Goal: Task Accomplishment & Management: Use online tool/utility

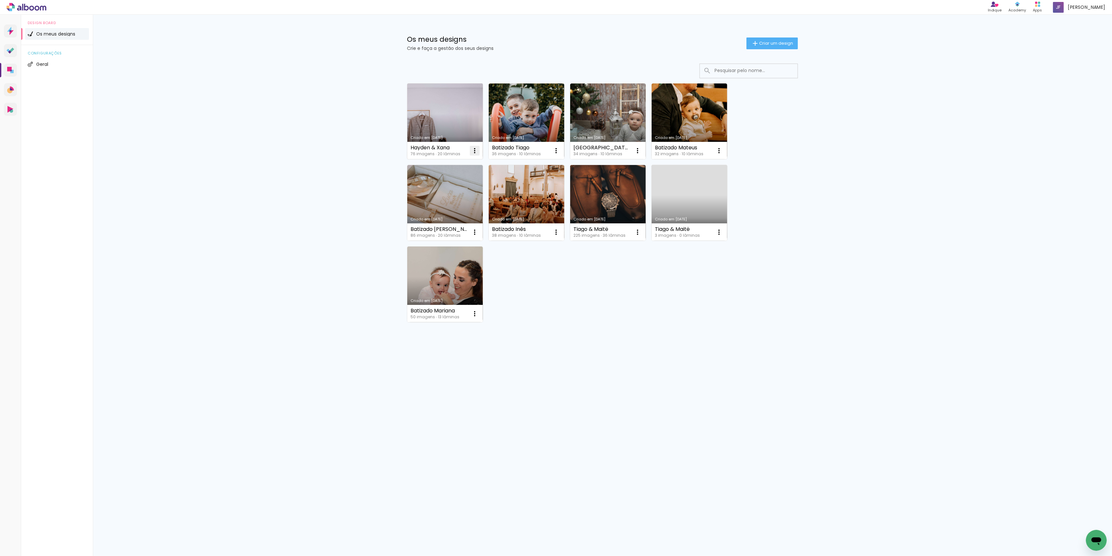
click at [476, 152] on iron-icon at bounding box center [475, 151] width 8 height 8
click at [450, 192] on paper-item "Excluir" at bounding box center [449, 194] width 64 height 13
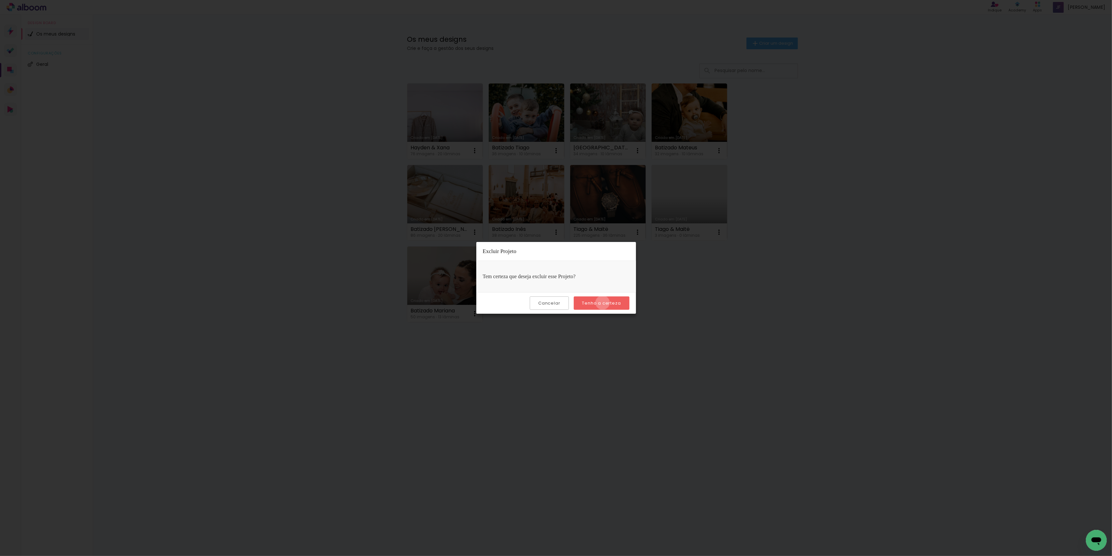
click at [0, 0] on slot "Tenho a certeza" at bounding box center [0, 0] width 0 height 0
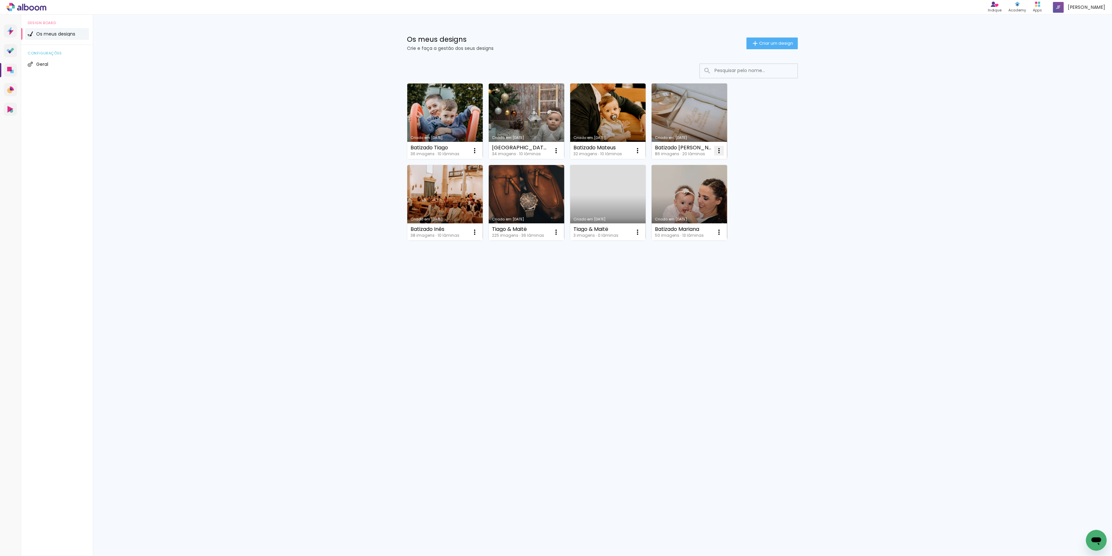
click at [721, 149] on iron-icon at bounding box center [719, 151] width 8 height 8
click at [703, 192] on paper-item "Excluir" at bounding box center [694, 194] width 64 height 13
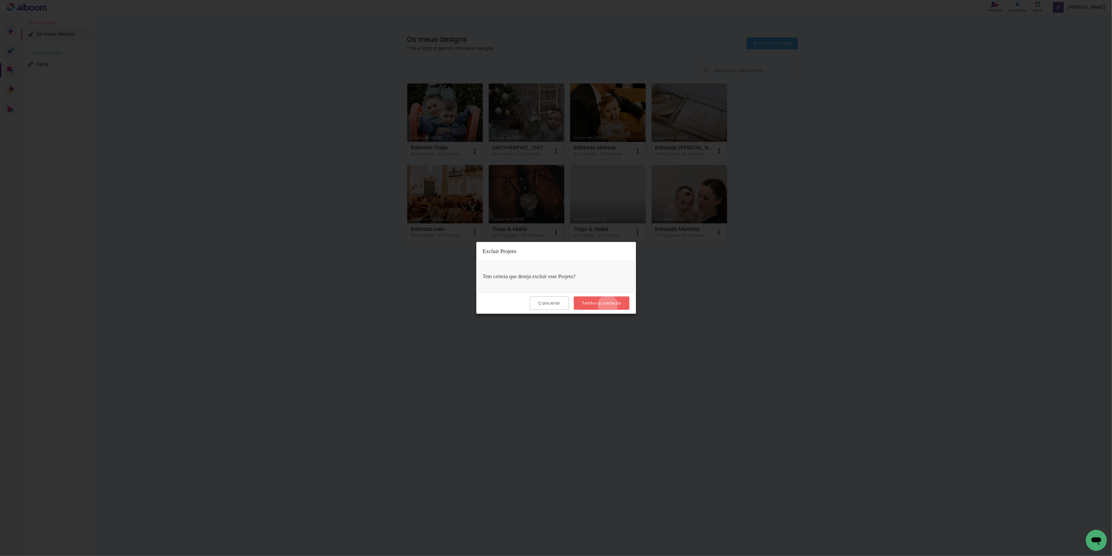
click at [0, 0] on slot "Tenho a certeza" at bounding box center [0, 0] width 0 height 0
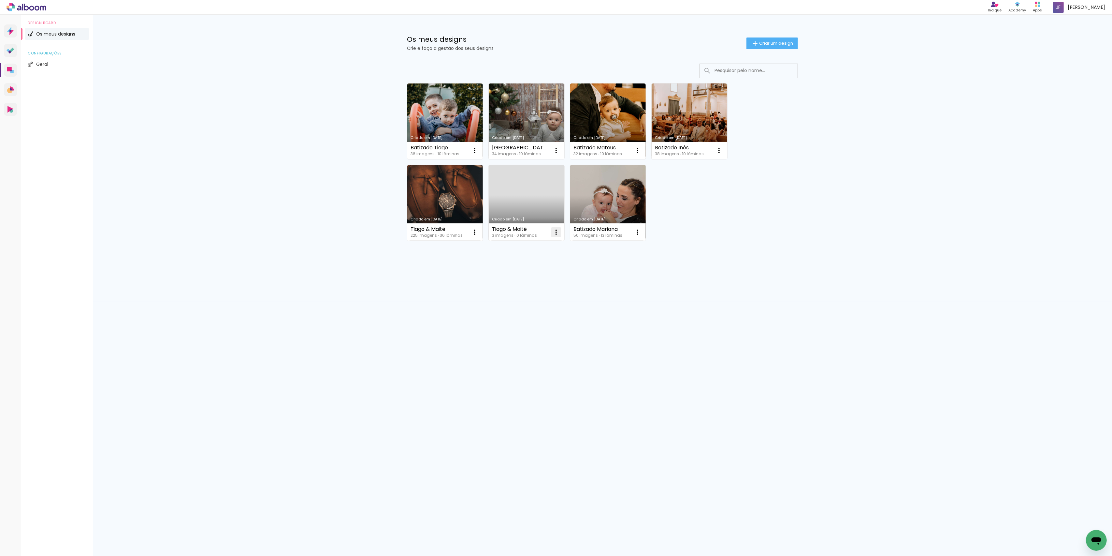
click at [557, 235] on iron-icon at bounding box center [556, 232] width 8 height 8
click at [543, 275] on paper-item "Excluir" at bounding box center [531, 275] width 64 height 13
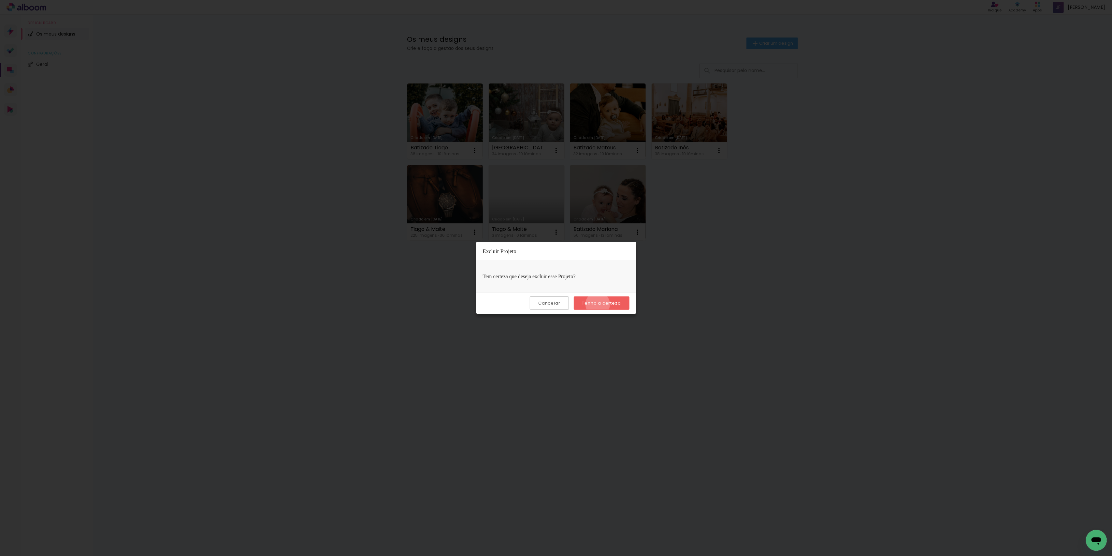
click at [0, 0] on slot "Tenho a certeza" at bounding box center [0, 0] width 0 height 0
click at [560, 308] on paper-button "Cancelar" at bounding box center [549, 302] width 39 height 13
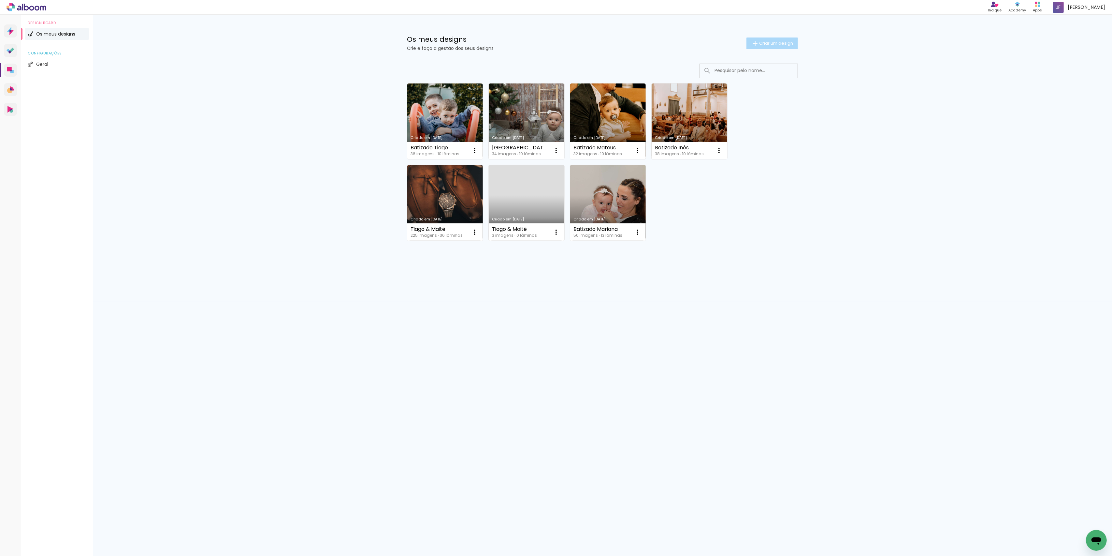
click at [772, 40] on paper-button "Criar um design" at bounding box center [772, 43] width 51 height 12
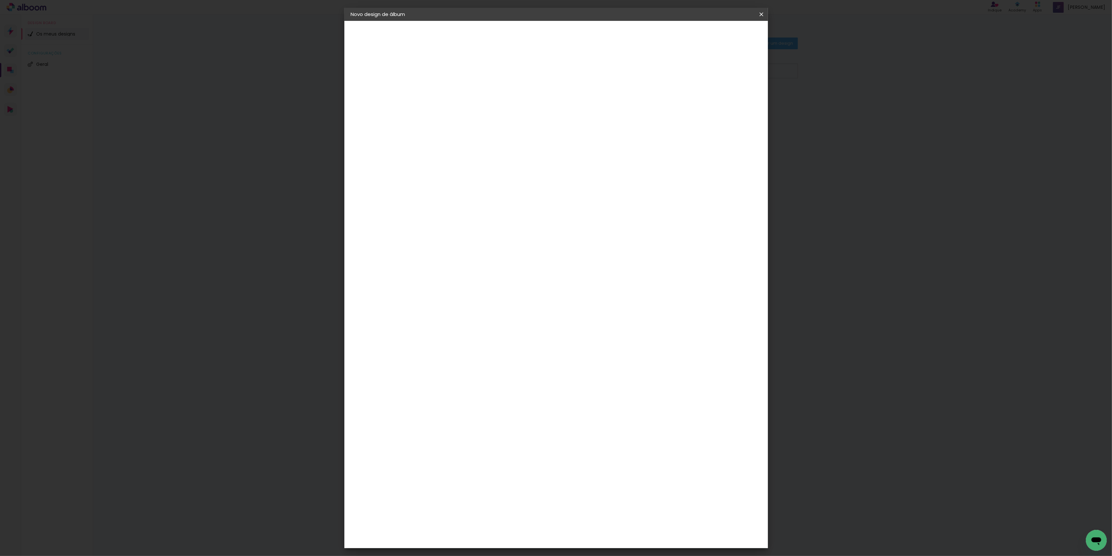
click at [458, 90] on input at bounding box center [458, 87] width 0 height 10
type input "Batizado Mateus"
type paper-input "Batizado Mateus"
click at [0, 0] on slot "Avançar" at bounding box center [0, 0] width 0 height 0
click at [477, 169] on div "Floricolor" at bounding box center [465, 171] width 24 height 5
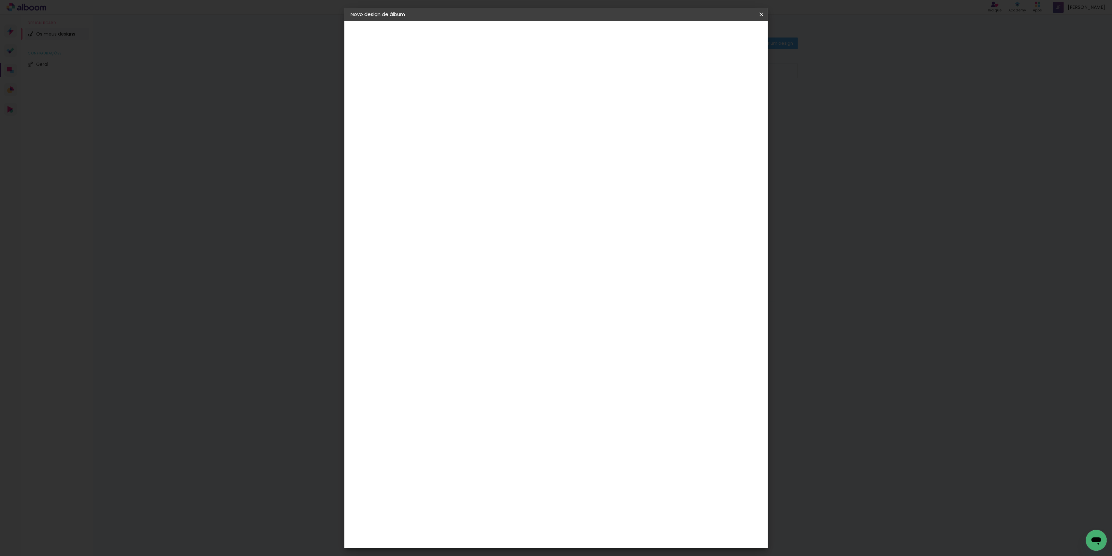
click at [553, 106] on paper-item "Tamanho Livre" at bounding box center [528, 100] width 49 height 17
click at [477, 170] on div "Floricolor" at bounding box center [465, 171] width 24 height 5
click at [0, 0] on slot "Tamanho Livre" at bounding box center [0, 0] width 0 height 0
click at [477, 172] on div "Floricolor" at bounding box center [465, 171] width 24 height 5
click at [0, 0] on slot "Avançar" at bounding box center [0, 0] width 0 height 0
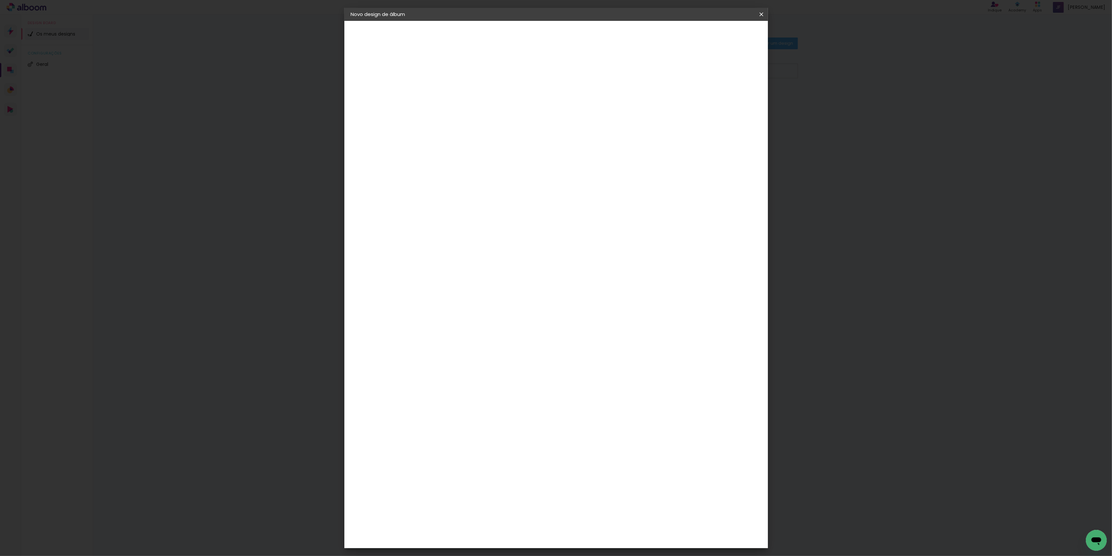
click at [483, 109] on input "text" at bounding box center [470, 114] width 25 height 10
click at [590, 188] on paper-item "Photobook" at bounding box center [598, 186] width 130 height 13
click at [537, 103] on input "Photobook" at bounding box center [498, 107] width 80 height 10
click at [583, 106] on paper-item "Album" at bounding box center [598, 108] width 130 height 13
click at [537, 110] on input "Album" at bounding box center [498, 107] width 80 height 10
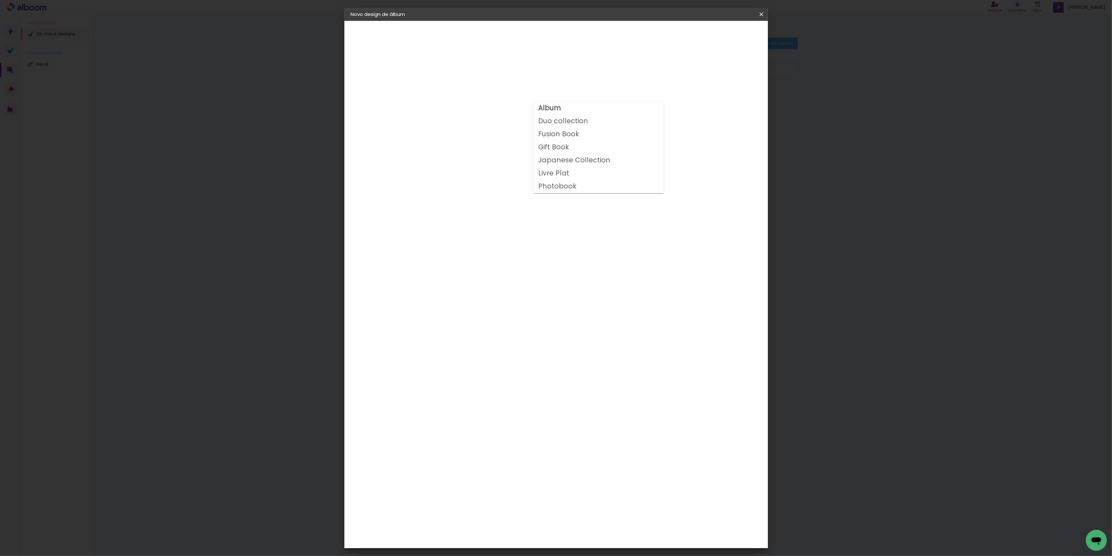
click at [0, 0] on slot "Duo collection" at bounding box center [0, 0] width 0 height 0
click at [537, 106] on input "Duo collection" at bounding box center [498, 107] width 80 height 10
click at [590, 111] on paper-item "Album" at bounding box center [598, 108] width 130 height 13
click at [537, 106] on input "Album" at bounding box center [498, 107] width 80 height 10
click at [591, 120] on paper-item "Duo collection" at bounding box center [598, 121] width 130 height 13
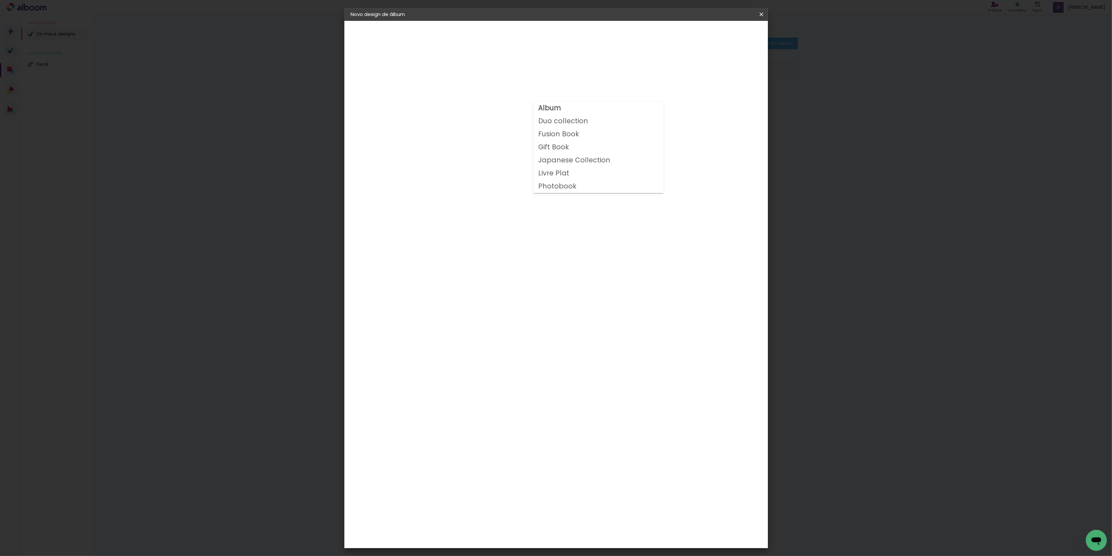
type input "Duo collection"
click at [502, 164] on span "20 × 30" at bounding box center [486, 170] width 30 height 13
click at [564, 38] on paper-button "Avançar" at bounding box center [548, 34] width 32 height 11
click at [708, 70] on div "Mostrar margem" at bounding box center [702, 70] width 47 height 8
type paper-checkbox "on"
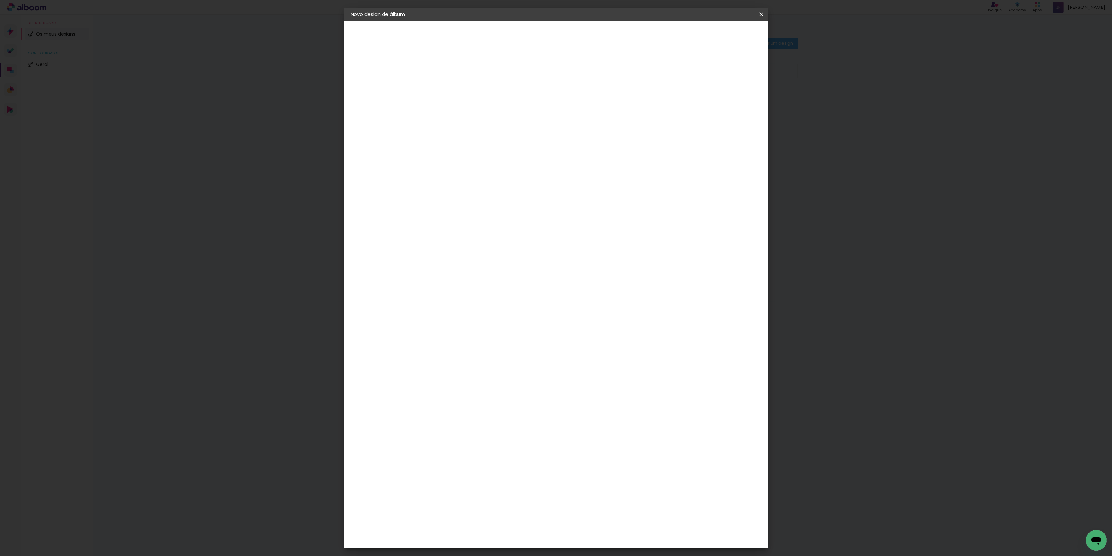
click at [719, 37] on span "Iniciar design" at bounding box center [705, 34] width 30 height 5
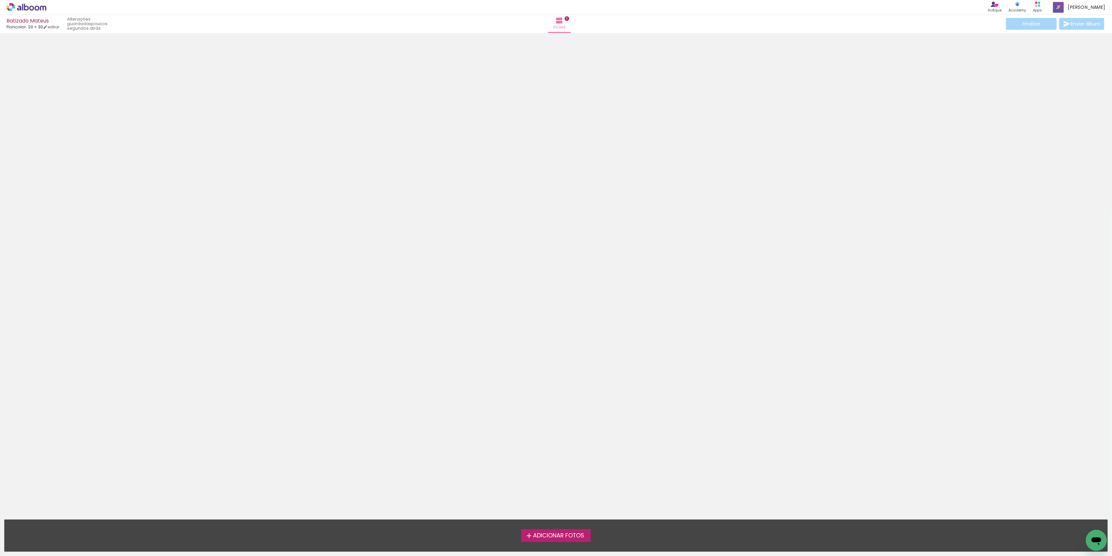
click at [573, 537] on span "Adicionar Fotos" at bounding box center [558, 536] width 51 height 6
click at [0, 0] on input "file" at bounding box center [0, 0] width 0 height 0
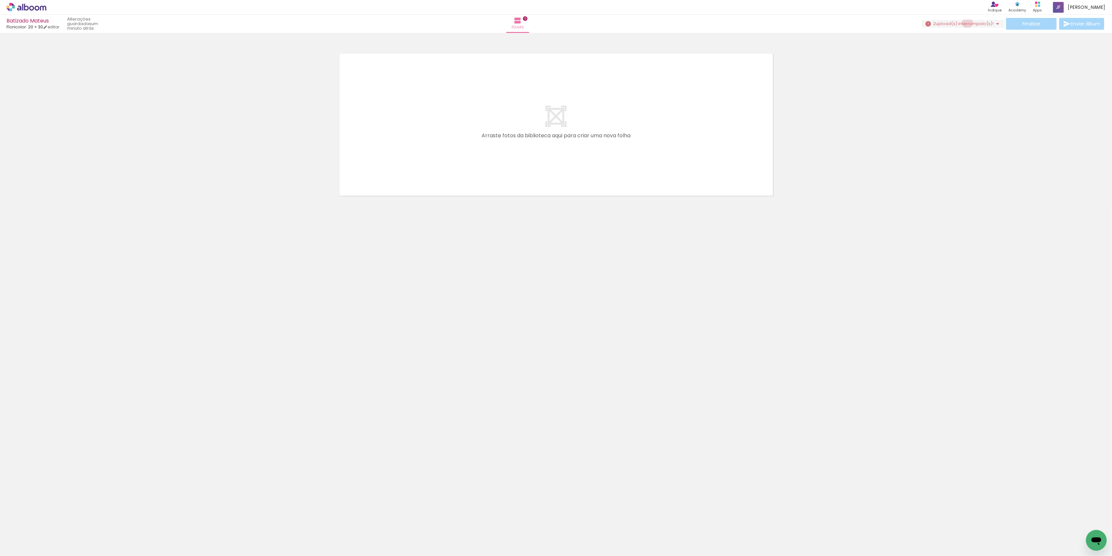
click at [961, 23] on span "upload(s) interrompido(s)!" at bounding box center [965, 24] width 58 height 6
click at [0, 0] on slot "Pesquisar arquivos interrompidos" at bounding box center [0, 0] width 0 height 0
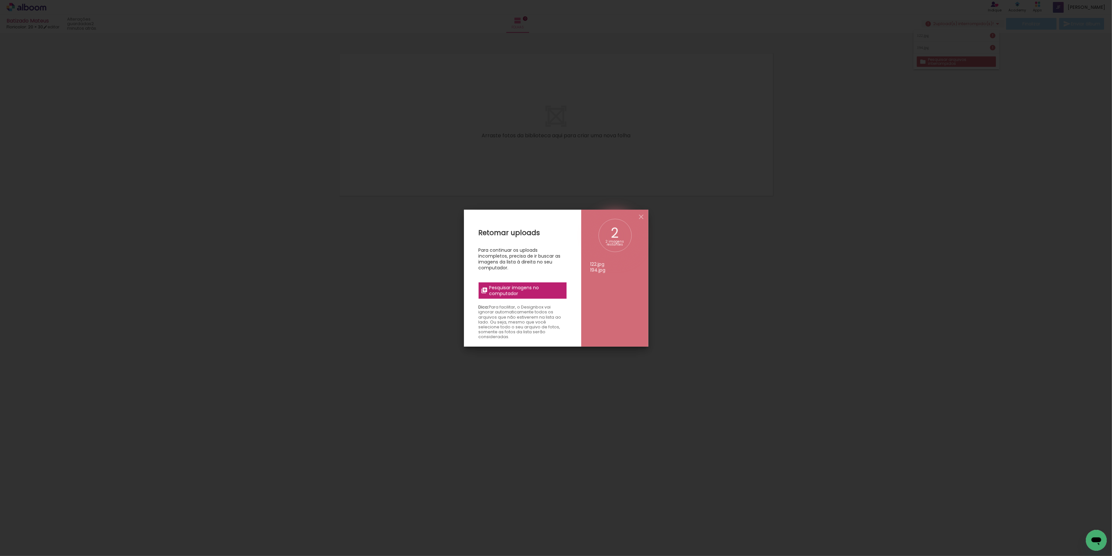
click at [503, 288] on span "Pesquisar imagens no computador" at bounding box center [525, 291] width 73 height 12
click at [0, 0] on input "file" at bounding box center [0, 0] width 0 height 0
click at [520, 291] on span "Pesquisar imagens no computador" at bounding box center [525, 291] width 73 height 12
click at [0, 0] on input "file" at bounding box center [0, 0] width 0 height 0
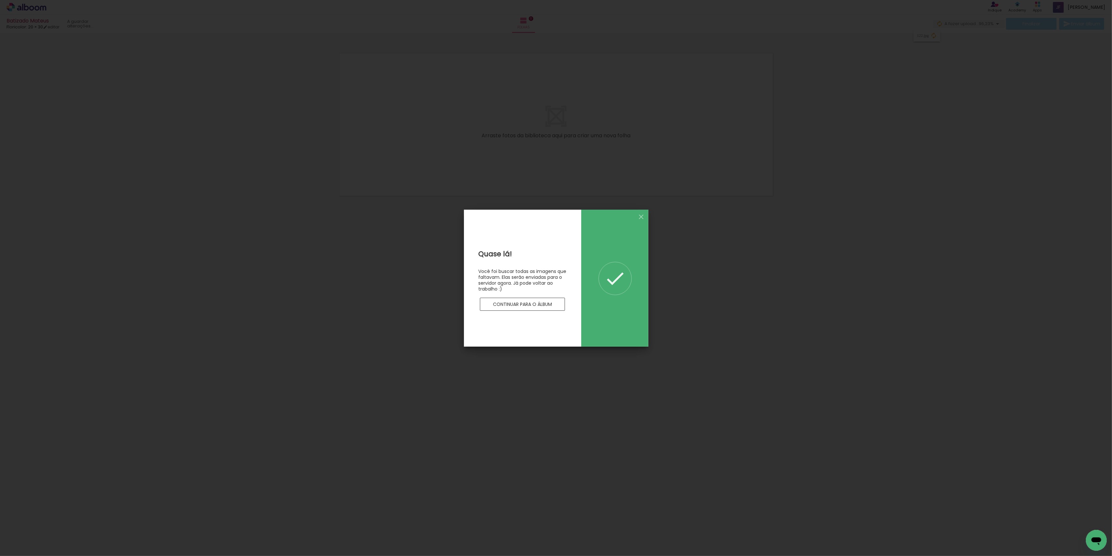
click at [0, 0] on slot "Continuar para o álbum" at bounding box center [0, 0] width 0 height 0
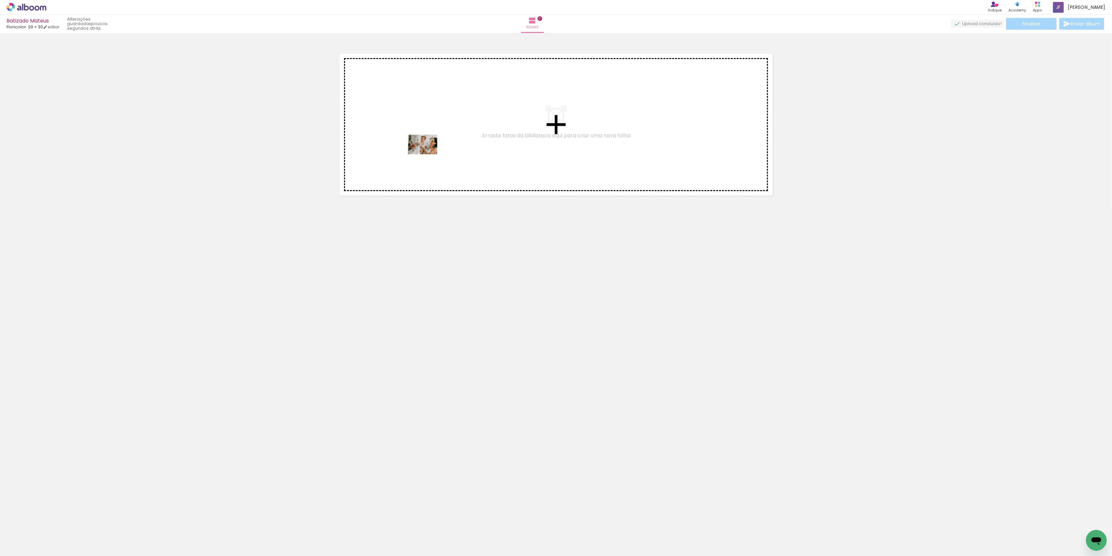
drag, startPoint x: 66, startPoint y: 541, endPoint x: 426, endPoint y: 152, distance: 530.6
click at [426, 152] on quentale-workspace at bounding box center [556, 278] width 1112 height 556
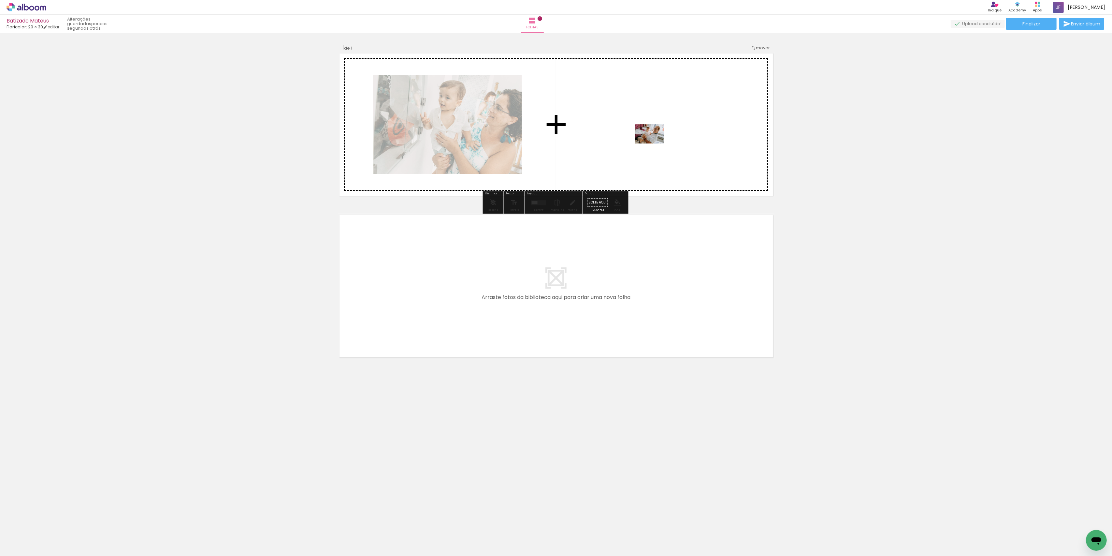
drag, startPoint x: 107, startPoint y: 537, endPoint x: 653, endPoint y: 143, distance: 673.4
click at [653, 143] on quentale-workspace at bounding box center [556, 278] width 1112 height 556
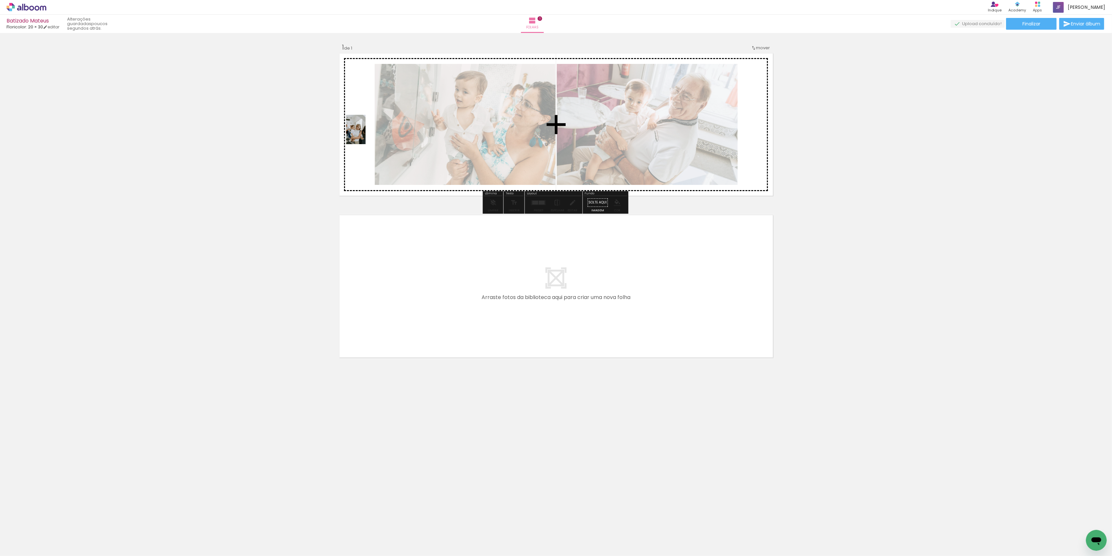
drag, startPoint x: 142, startPoint y: 538, endPoint x: 366, endPoint y: 134, distance: 461.3
click at [366, 134] on quentale-workspace at bounding box center [556, 278] width 1112 height 556
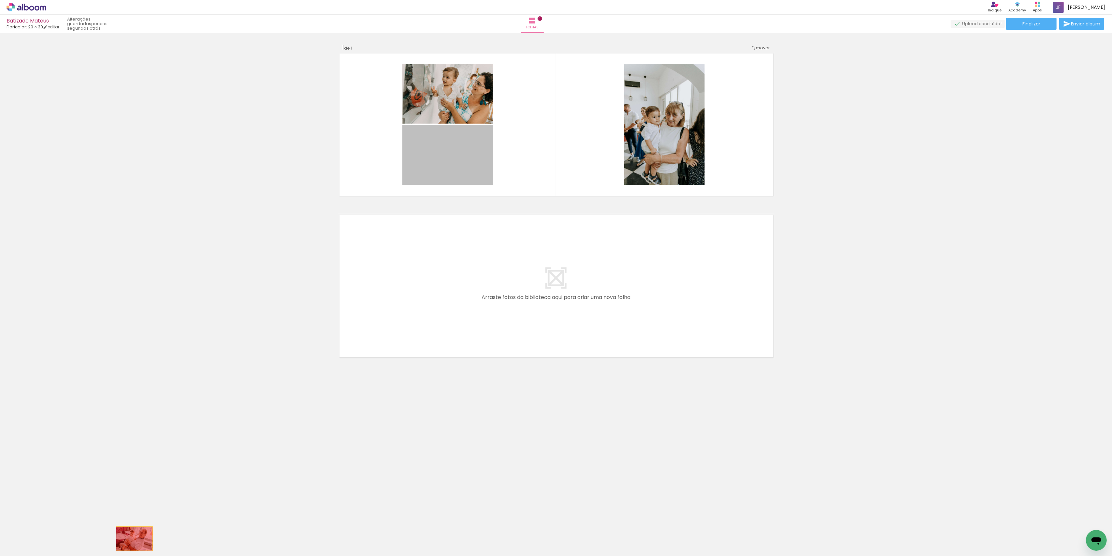
drag, startPoint x: 428, startPoint y: 166, endPoint x: 134, endPoint y: 538, distance: 474.5
click at [134, 538] on quentale-workspace at bounding box center [556, 278] width 1112 height 556
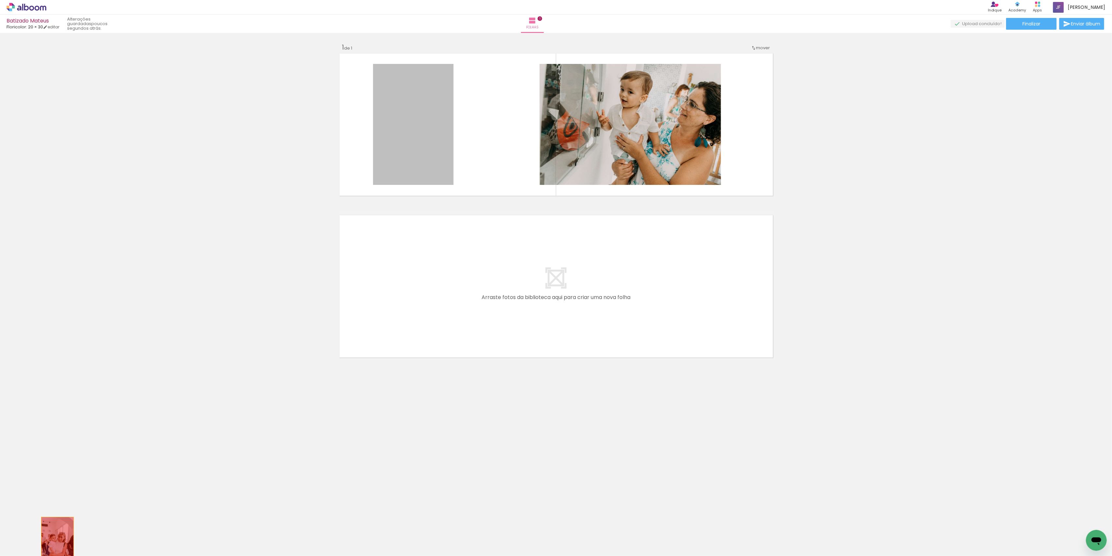
drag, startPoint x: 407, startPoint y: 120, endPoint x: 57, endPoint y: 541, distance: 547.3
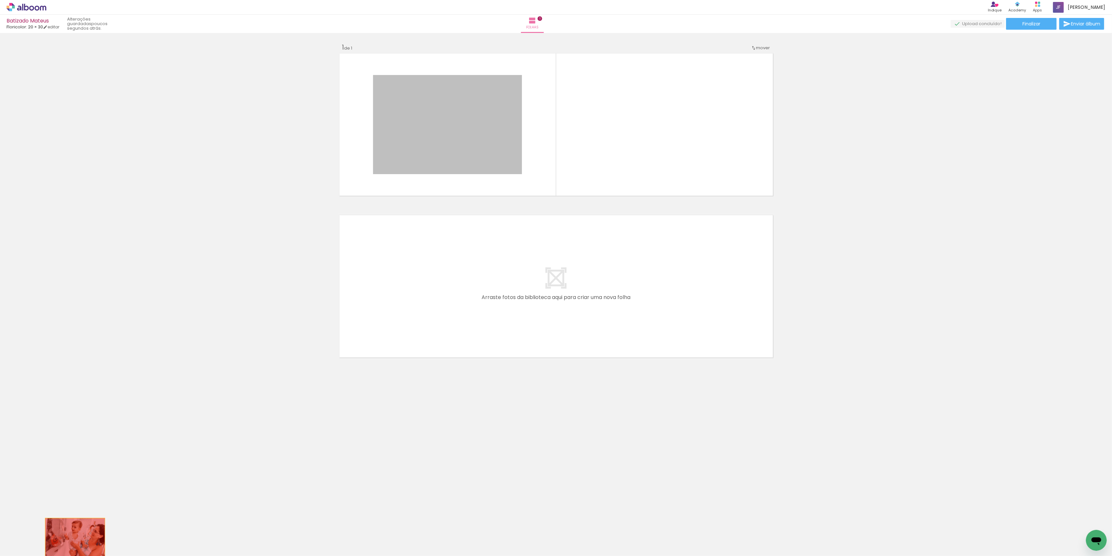
drag, startPoint x: 413, startPoint y: 185, endPoint x: 75, endPoint y: 538, distance: 488.6
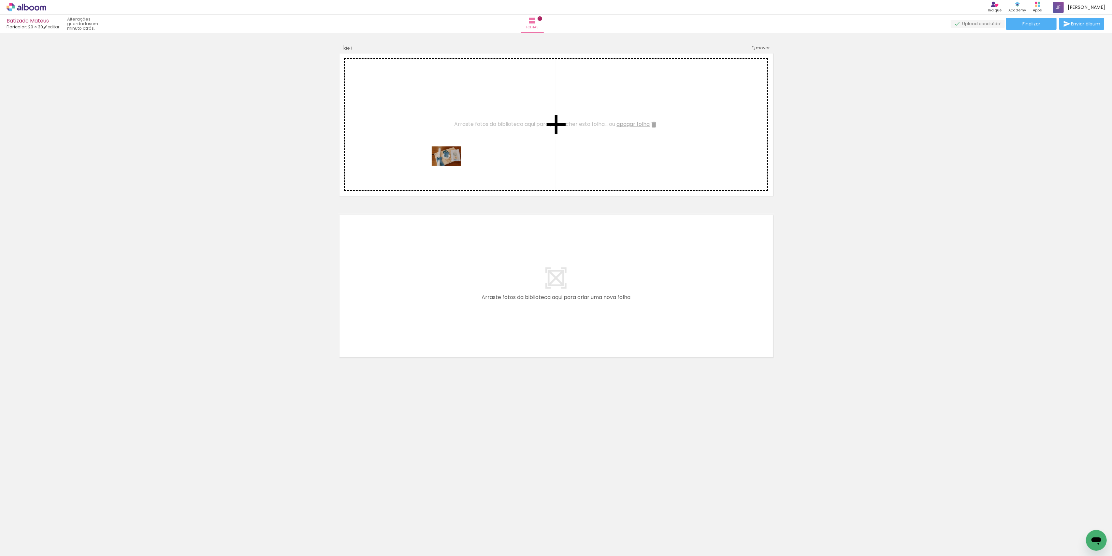
drag, startPoint x: 574, startPoint y: 537, endPoint x: 451, endPoint y: 166, distance: 391.3
click at [451, 166] on quentale-workspace at bounding box center [556, 278] width 1112 height 556
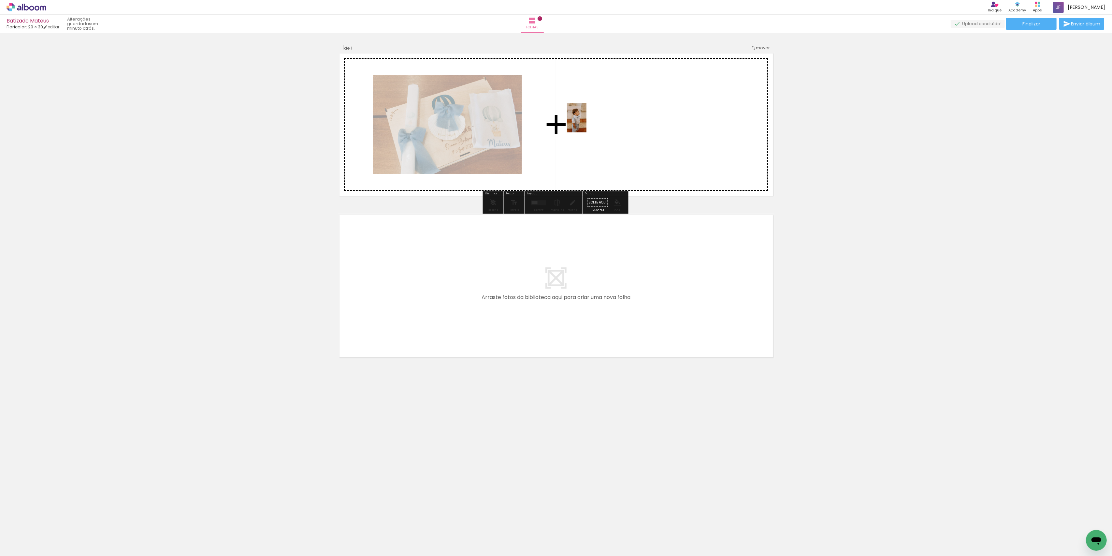
drag, startPoint x: 619, startPoint y: 533, endPoint x: 587, endPoint y: 123, distance: 412.2
click at [587, 123] on quentale-workspace at bounding box center [556, 278] width 1112 height 556
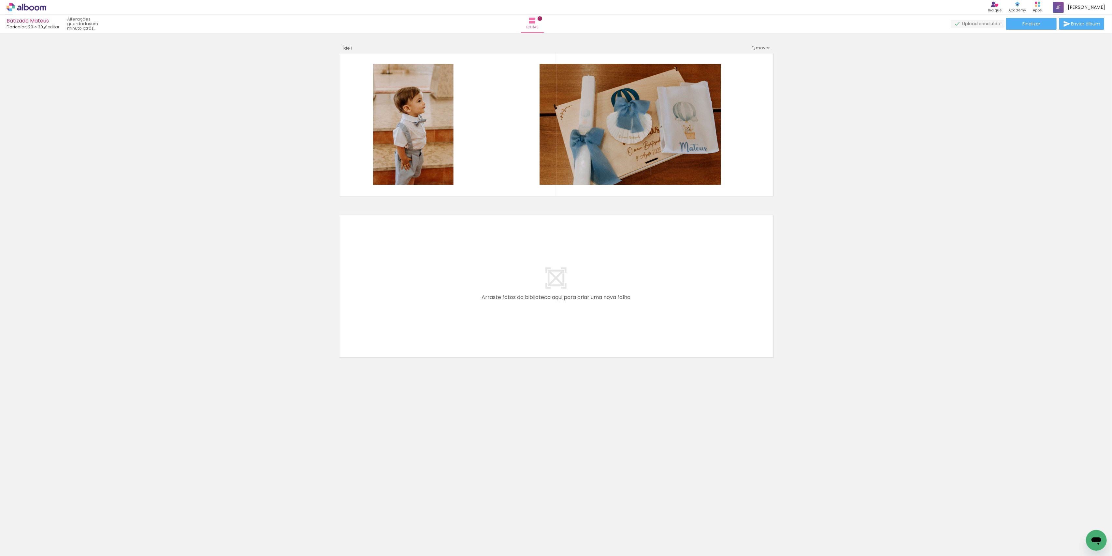
drag, startPoint x: 892, startPoint y: 235, endPoint x: 895, endPoint y: 192, distance: 43.4
click at [895, 192] on div "Inserir folha 1 de 1" at bounding box center [556, 197] width 1112 height 324
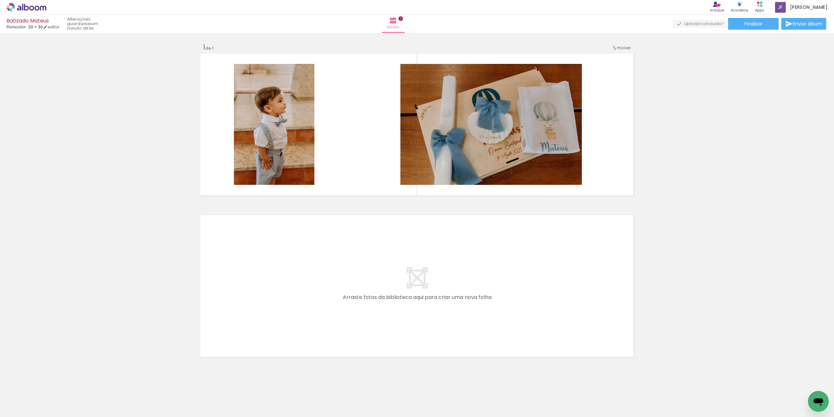
scroll to position [0, 309]
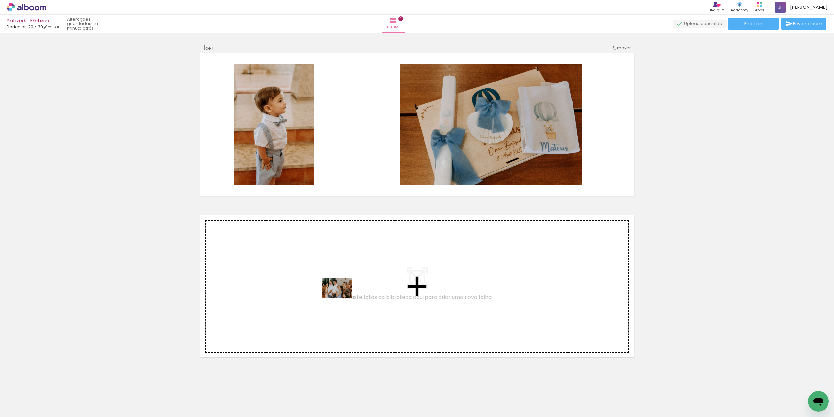
drag, startPoint x: 345, startPoint y: 399, endPoint x: 341, endPoint y: 291, distance: 107.7
click at [341, 291] on quentale-workspace at bounding box center [417, 208] width 834 height 417
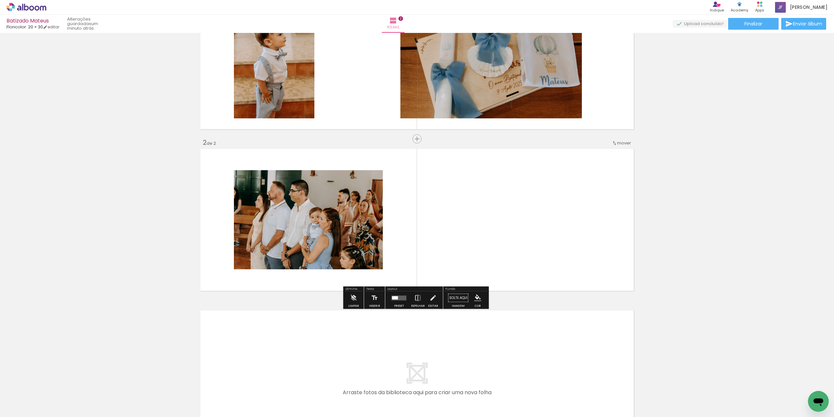
scroll to position [82, 0]
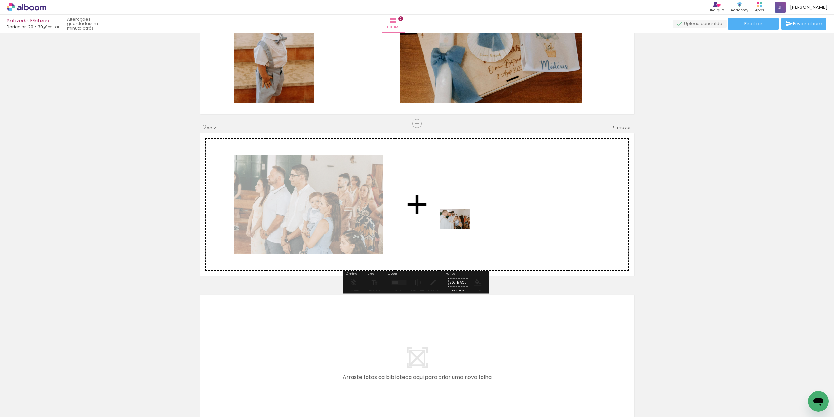
drag, startPoint x: 377, startPoint y: 397, endPoint x: 460, endPoint y: 228, distance: 188.0
click at [460, 228] on quentale-workspace at bounding box center [417, 208] width 834 height 417
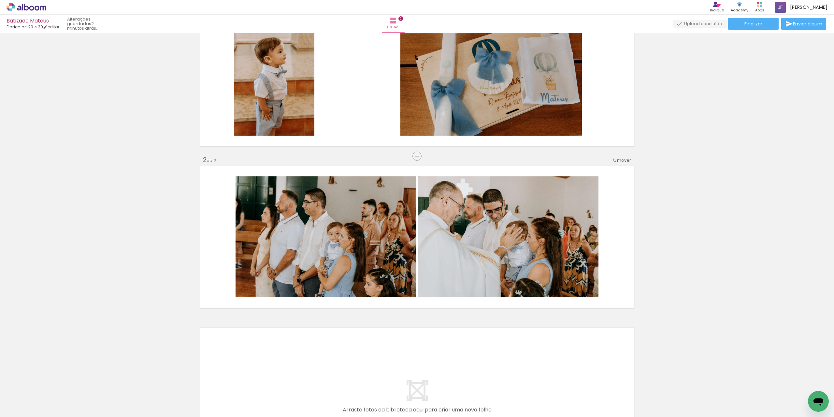
scroll to position [17, 0]
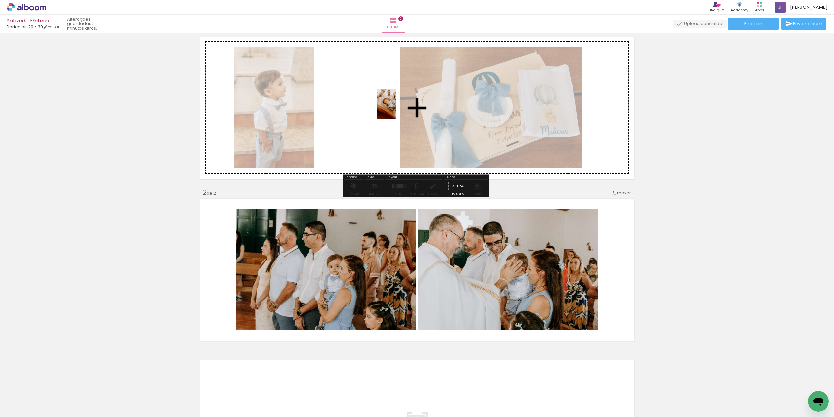
drag, startPoint x: 420, startPoint y: 392, endPoint x: 397, endPoint y: 109, distance: 284.1
click at [397, 109] on quentale-workspace at bounding box center [417, 208] width 834 height 417
click at [397, 109] on quentale-layouter at bounding box center [417, 107] width 437 height 145
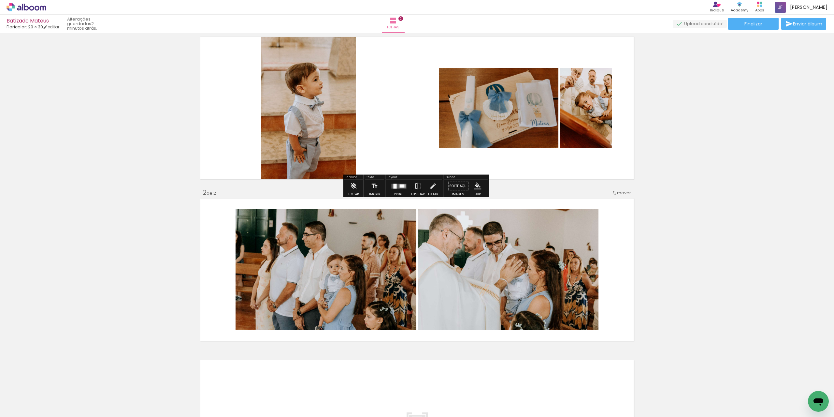
click at [405, 186] on div at bounding box center [405, 185] width 1 height 3
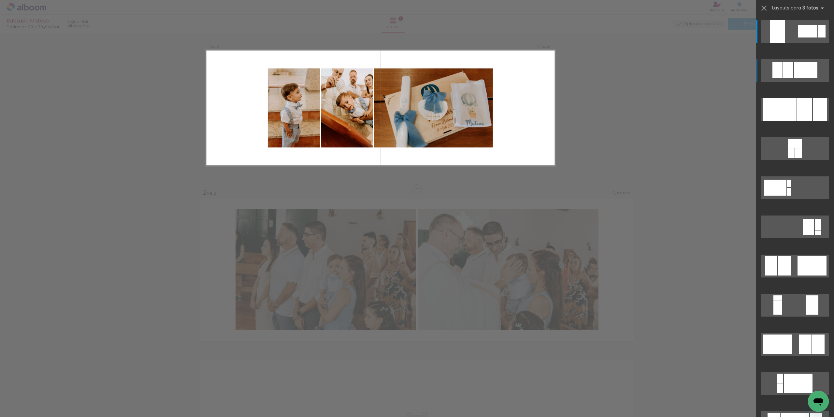
scroll to position [0, 0]
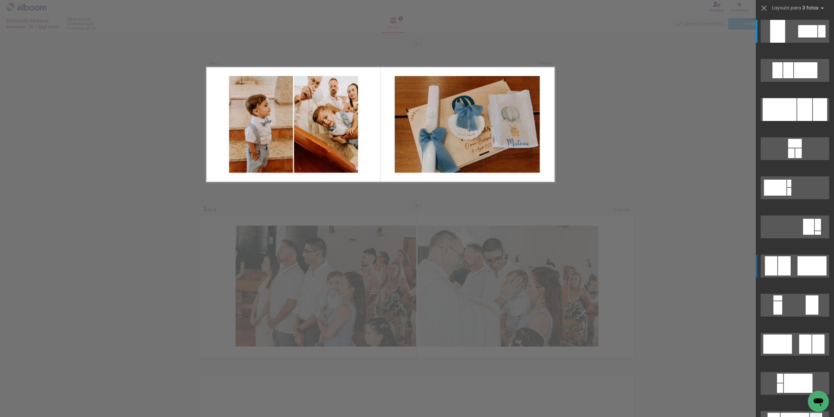
click at [793, 265] on quentale-layouter at bounding box center [795, 266] width 68 height 23
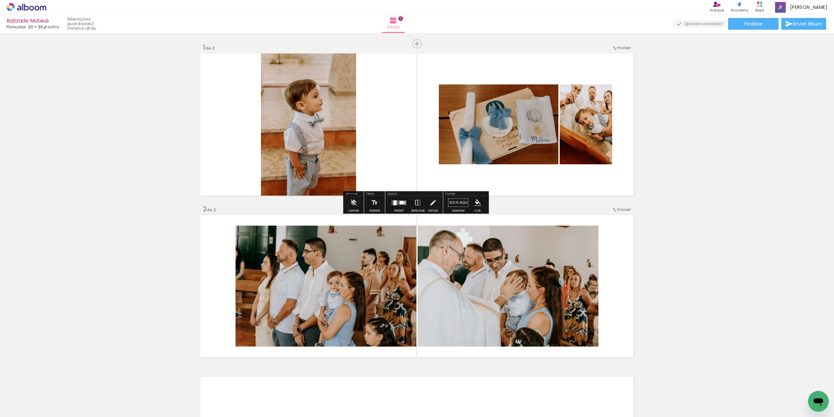
click at [390, 205] on div at bounding box center [399, 202] width 18 height 13
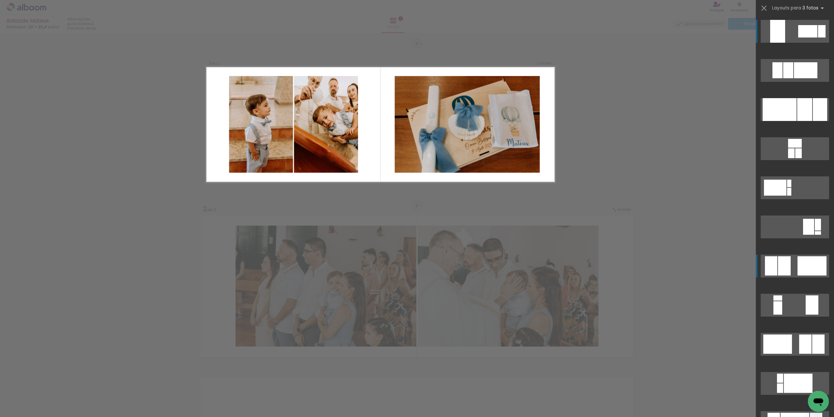
click at [791, 266] on quentale-layouter at bounding box center [795, 266] width 68 height 23
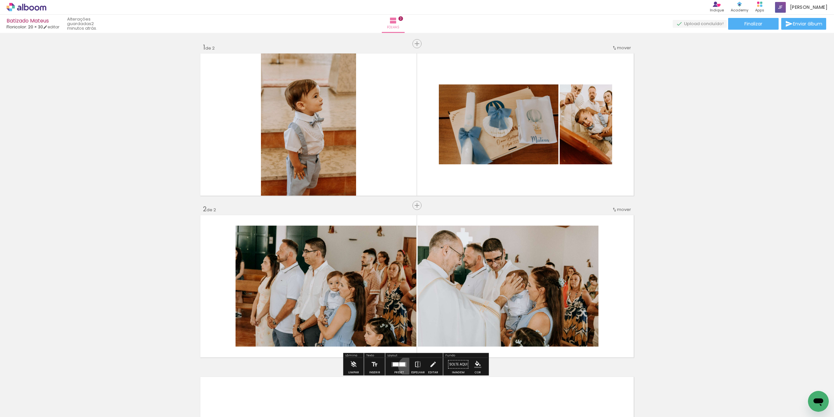
click at [406, 366] on paper-button "Preset" at bounding box center [399, 366] width 21 height 17
click at [0, 0] on div "Confirmar Cancelar" at bounding box center [0, 0] width 0 height 0
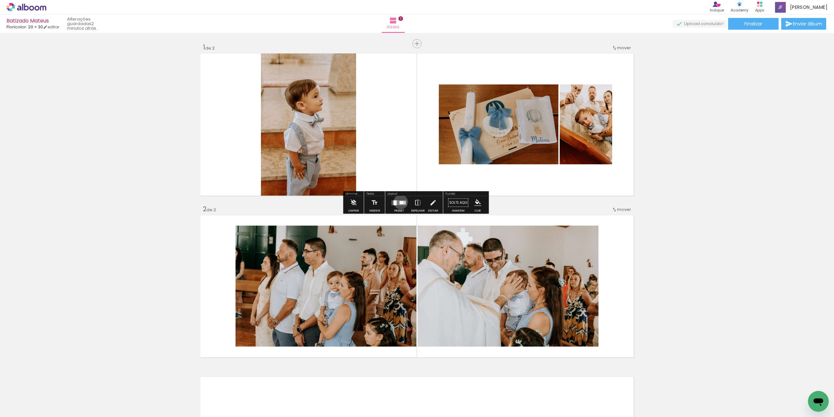
click at [400, 202] on div at bounding box center [402, 202] width 4 height 3
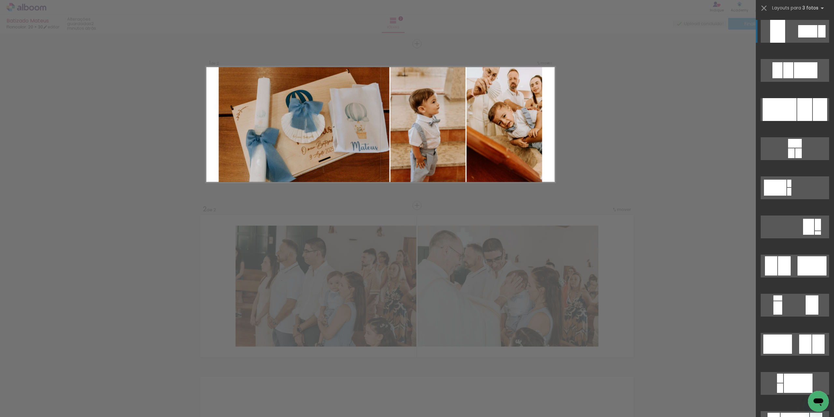
drag, startPoint x: 789, startPoint y: 110, endPoint x: 735, endPoint y: 125, distance: 57.0
click at [735, 125] on quentale-workspace at bounding box center [417, 208] width 834 height 417
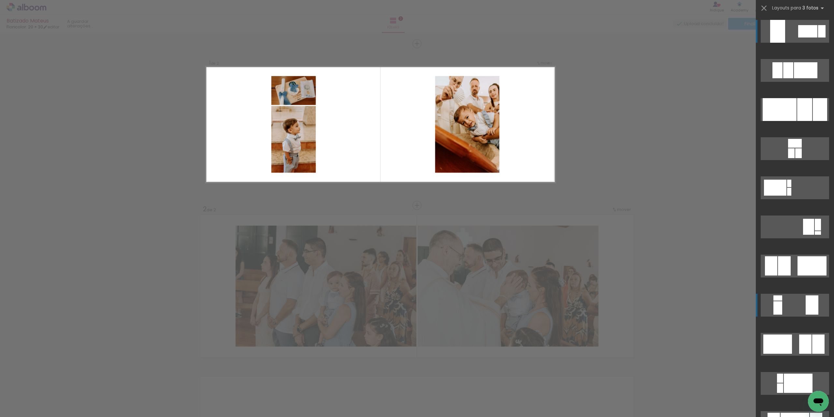
drag, startPoint x: 794, startPoint y: 262, endPoint x: 785, endPoint y: 308, distance: 46.5
click at [0, 0] on slot at bounding box center [0, 0] width 0 height 0
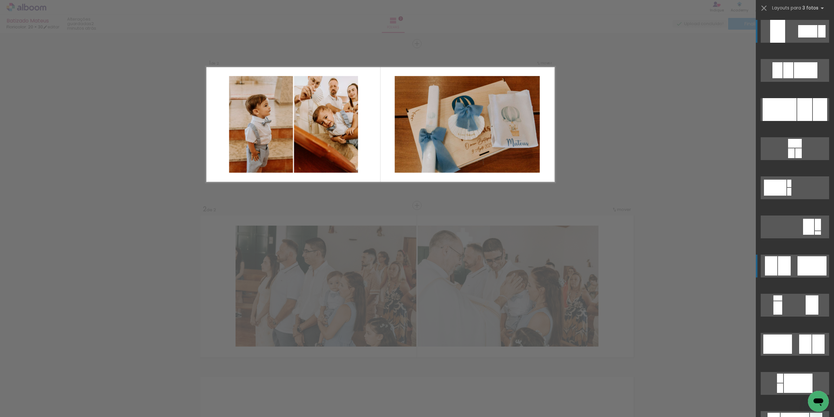
click at [790, 267] on quentale-layouter at bounding box center [795, 266] width 68 height 23
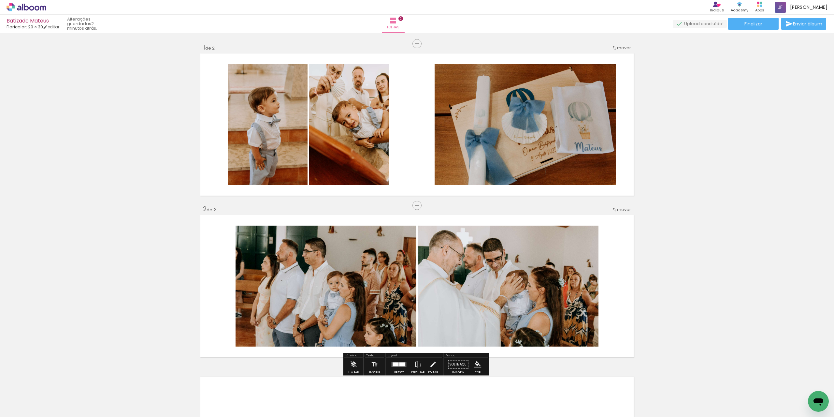
scroll to position [98, 0]
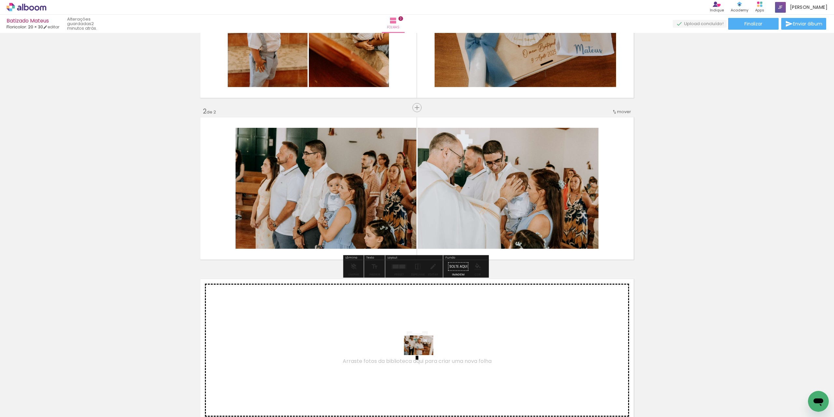
drag, startPoint x: 450, startPoint y: 398, endPoint x: 423, endPoint y: 355, distance: 50.8
click at [423, 355] on quentale-workspace at bounding box center [417, 208] width 834 height 417
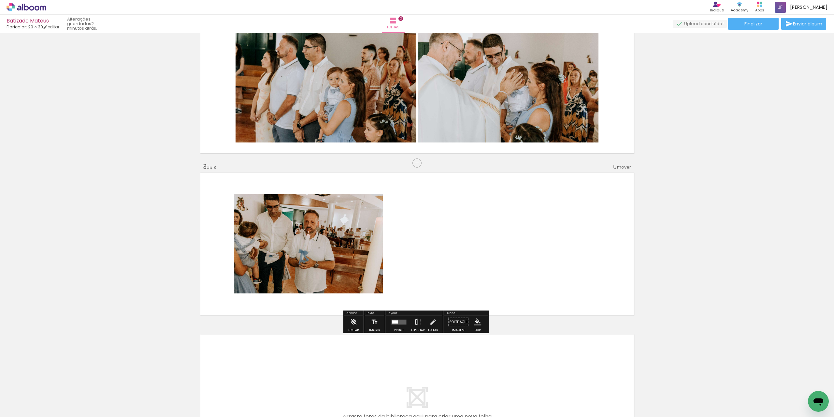
scroll to position [243, 0]
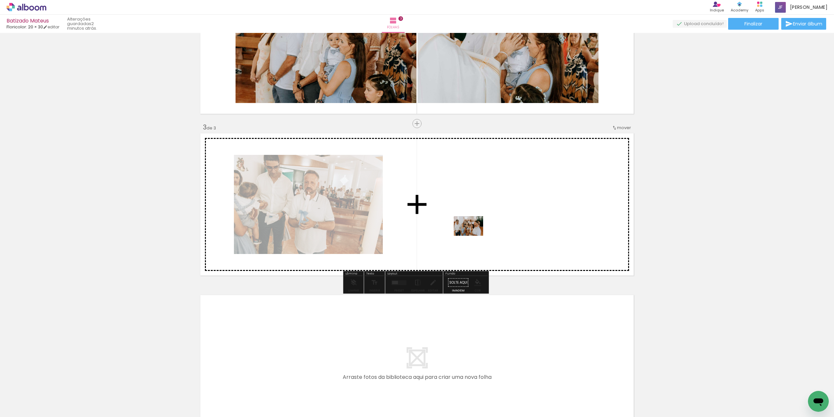
drag, startPoint x: 492, startPoint y: 335, endPoint x: 473, endPoint y: 225, distance: 111.5
click at [473, 225] on quentale-workspace at bounding box center [417, 208] width 834 height 417
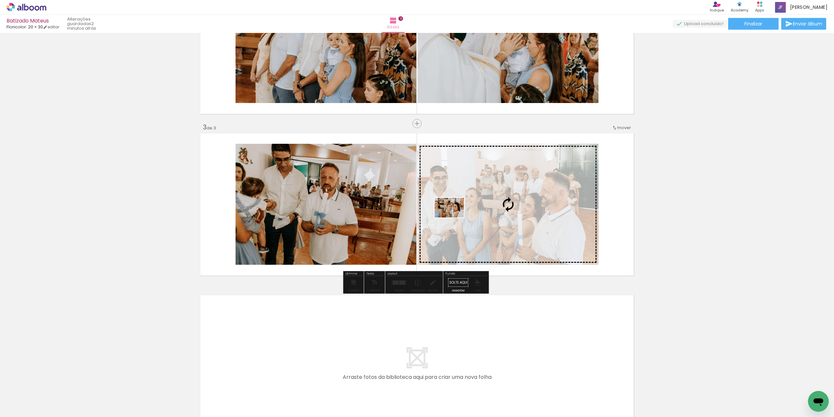
drag, startPoint x: 534, startPoint y: 398, endPoint x: 454, endPoint y: 217, distance: 197.4
click at [454, 217] on quentale-workspace at bounding box center [417, 208] width 834 height 417
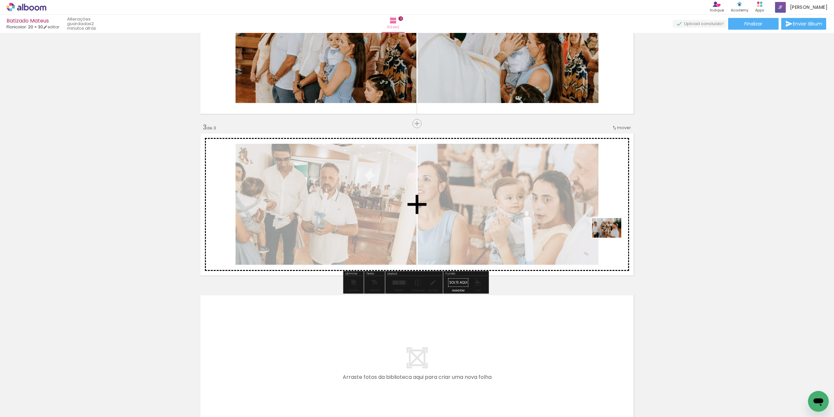
drag, startPoint x: 490, startPoint y: 396, endPoint x: 612, endPoint y: 238, distance: 199.9
click at [612, 238] on quentale-workspace at bounding box center [417, 208] width 834 height 417
click at [612, 238] on quentale-layouter at bounding box center [417, 204] width 437 height 145
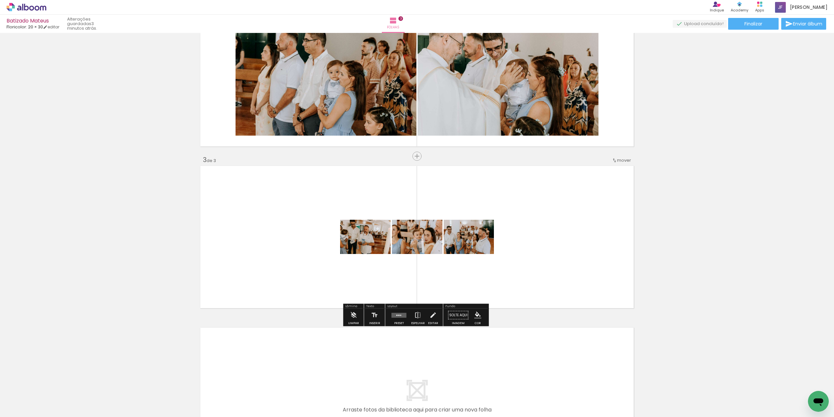
scroll to position [113, 0]
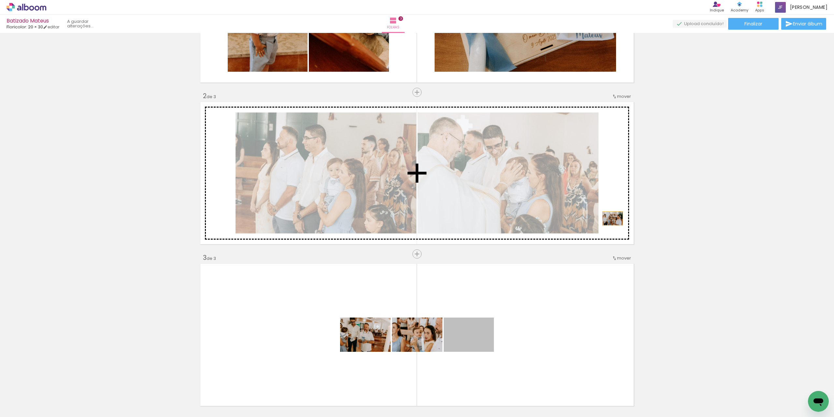
drag, startPoint x: 483, startPoint y: 339, endPoint x: 610, endPoint y: 218, distance: 175.6
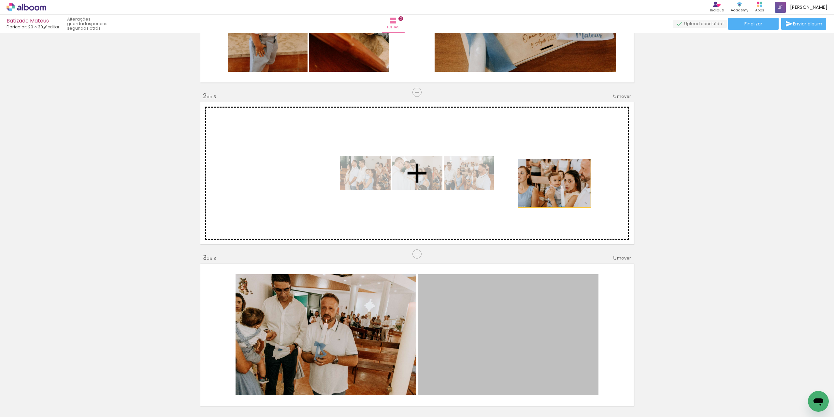
drag, startPoint x: 500, startPoint y: 315, endPoint x: 553, endPoint y: 183, distance: 142.2
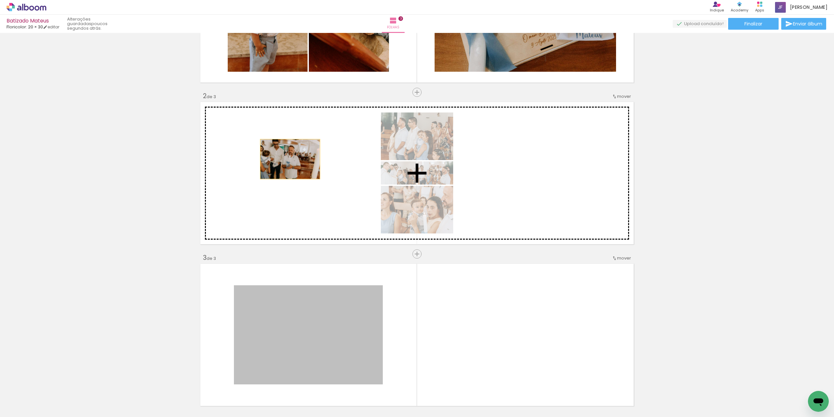
drag, startPoint x: 324, startPoint y: 328, endPoint x: 288, endPoint y: 159, distance: 172.6
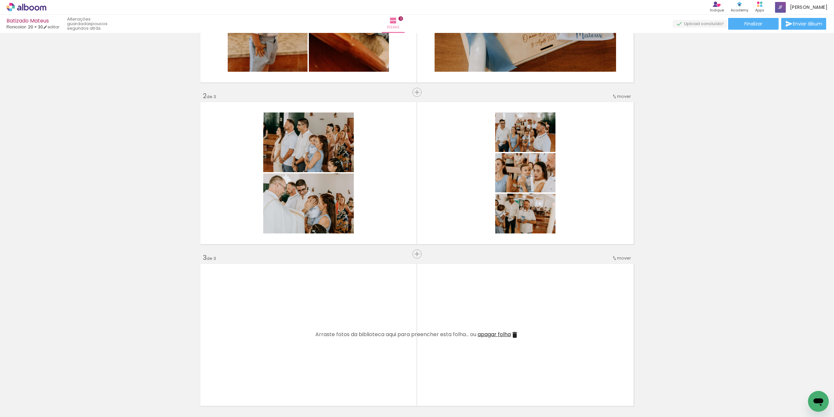
scroll to position [178, 0]
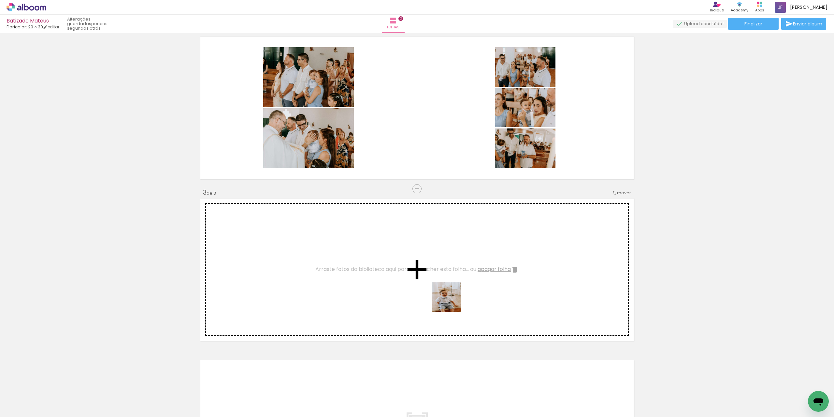
drag, startPoint x: 563, startPoint y: 398, endPoint x: 410, endPoint y: 280, distance: 193.4
click at [410, 280] on quentale-workspace at bounding box center [417, 208] width 834 height 417
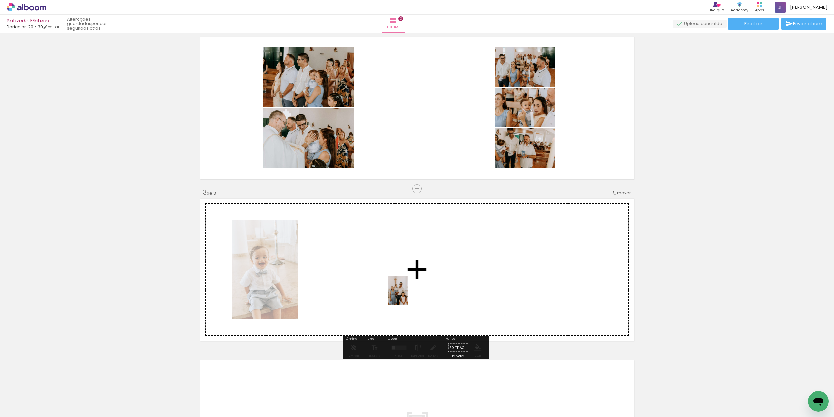
drag, startPoint x: 596, startPoint y: 406, endPoint x: 408, endPoint y: 296, distance: 218.1
click at [408, 296] on quentale-workspace at bounding box center [417, 208] width 834 height 417
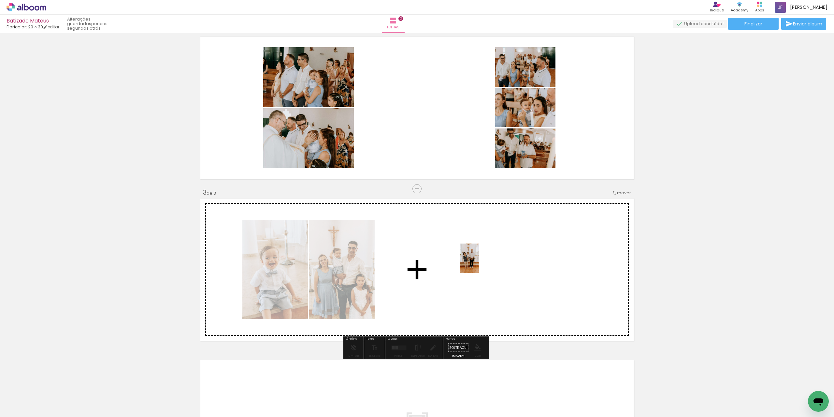
drag, startPoint x: 628, startPoint y: 394, endPoint x: 479, endPoint y: 263, distance: 198.3
click at [479, 263] on quentale-workspace at bounding box center [417, 208] width 834 height 417
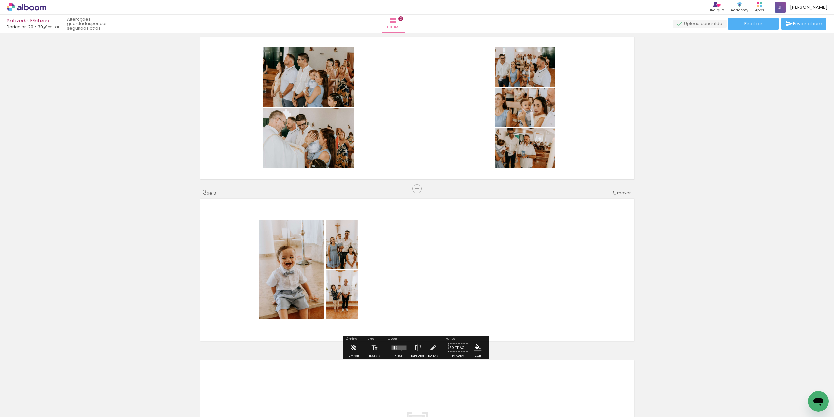
click at [399, 350] on div at bounding box center [399, 347] width 18 height 13
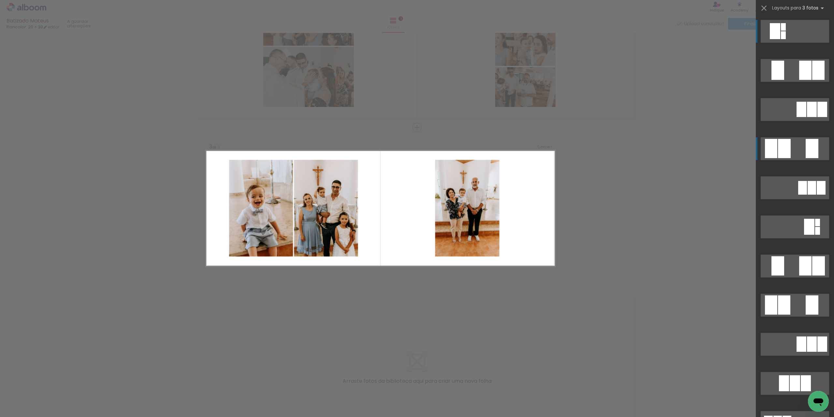
scroll to position [243, 0]
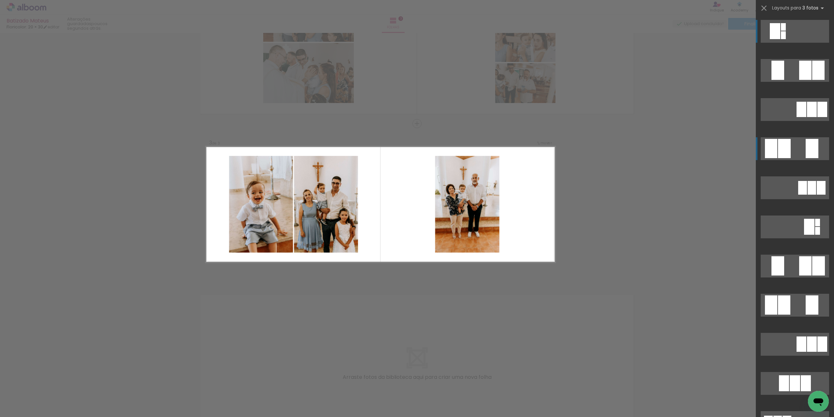
click at [786, 153] on div at bounding box center [784, 148] width 13 height 19
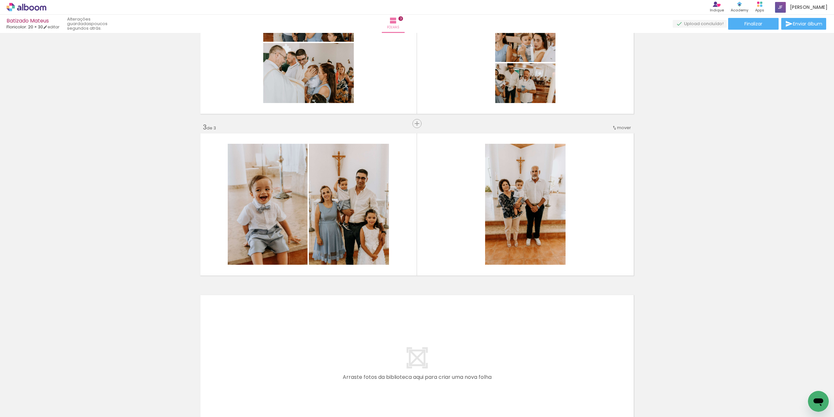
scroll to position [0, 0]
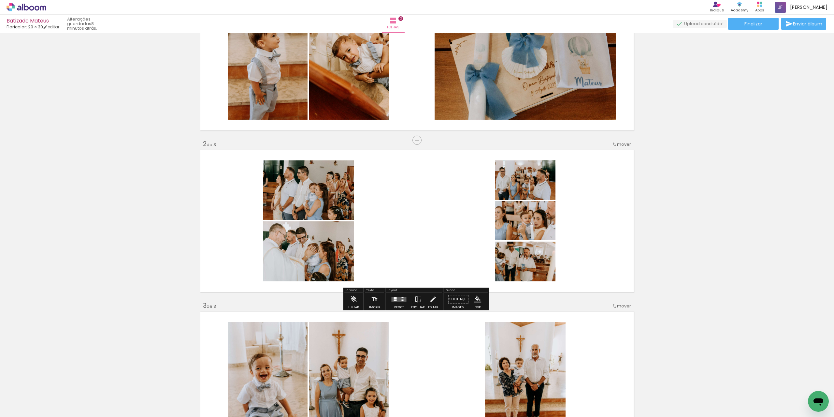
scroll to position [98, 0]
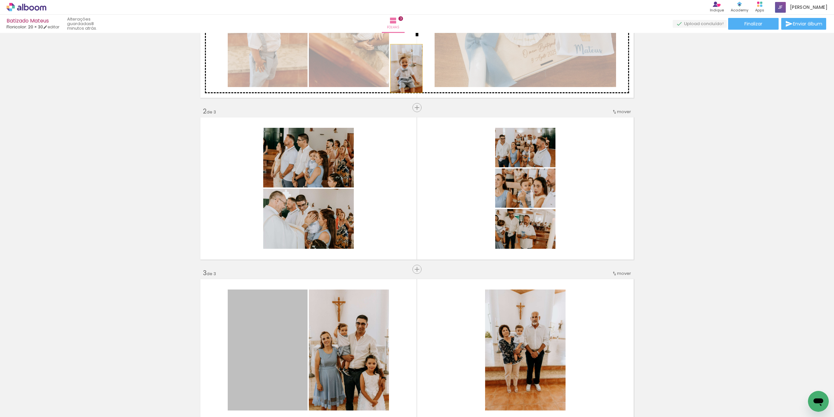
drag, startPoint x: 263, startPoint y: 338, endPoint x: 404, endPoint y: 68, distance: 304.1
click at [404, 68] on div "Inserir folha 1 de 3 Inserir folha 2 de 3 Inserir folha 3 de 3" at bounding box center [417, 260] width 834 height 647
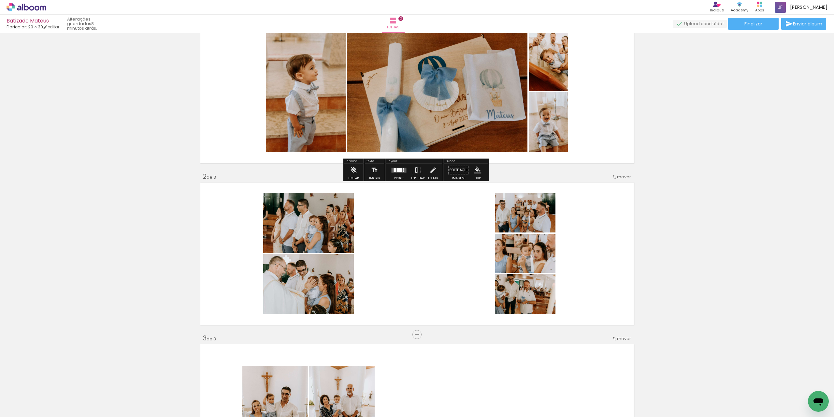
scroll to position [0, 0]
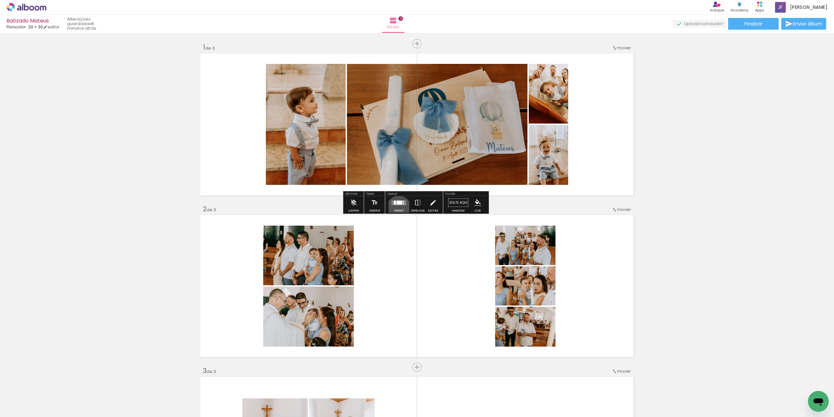
click at [397, 208] on div at bounding box center [399, 202] width 18 height 13
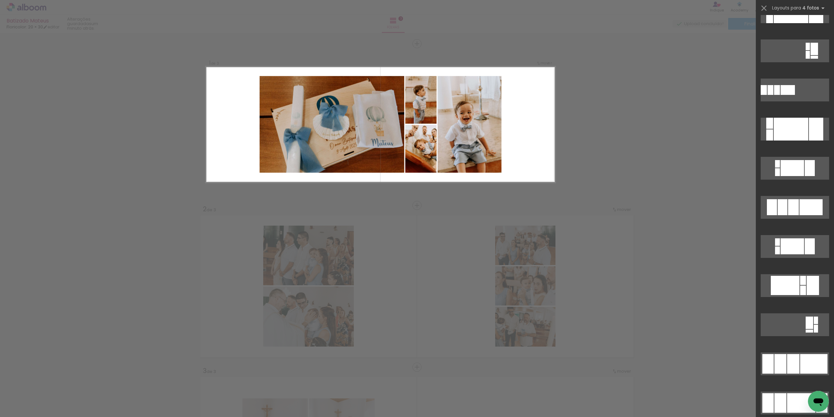
scroll to position [130, 0]
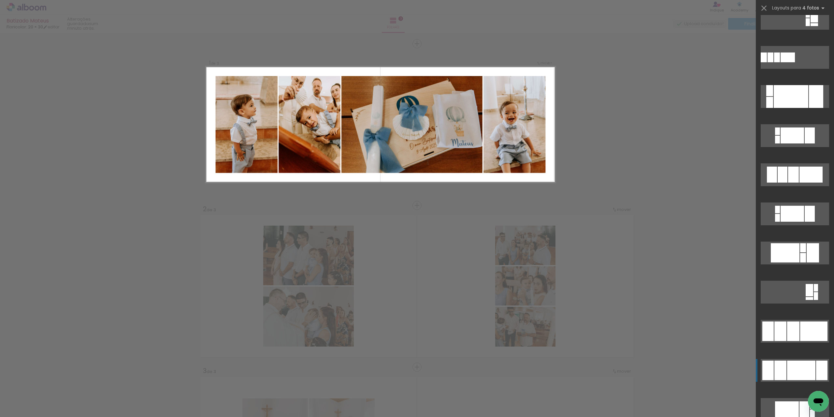
click at [796, 372] on div at bounding box center [801, 370] width 28 height 20
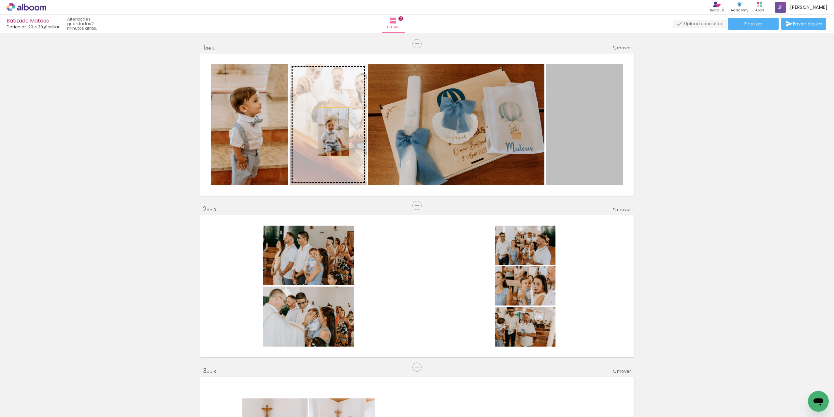
drag, startPoint x: 583, startPoint y: 139, endPoint x: 331, endPoint y: 132, distance: 251.7
click at [0, 0] on slot at bounding box center [0, 0] width 0 height 0
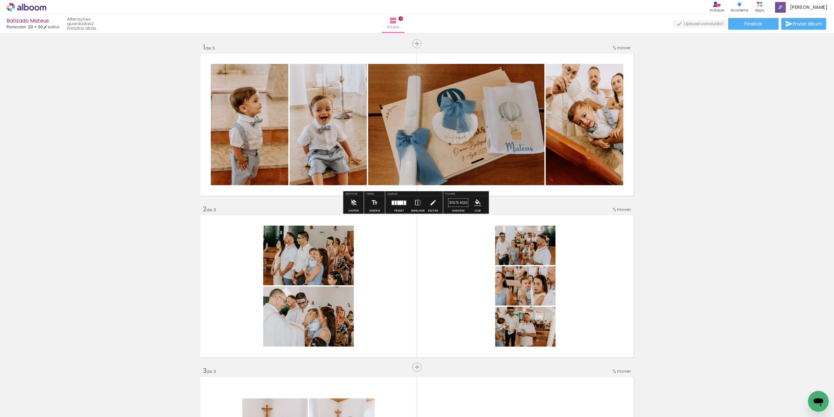
click at [708, 103] on div "Inserir folha 1 de 3 Inserir folha 2 de 3 Inserir folha 3 de 3" at bounding box center [417, 358] width 834 height 647
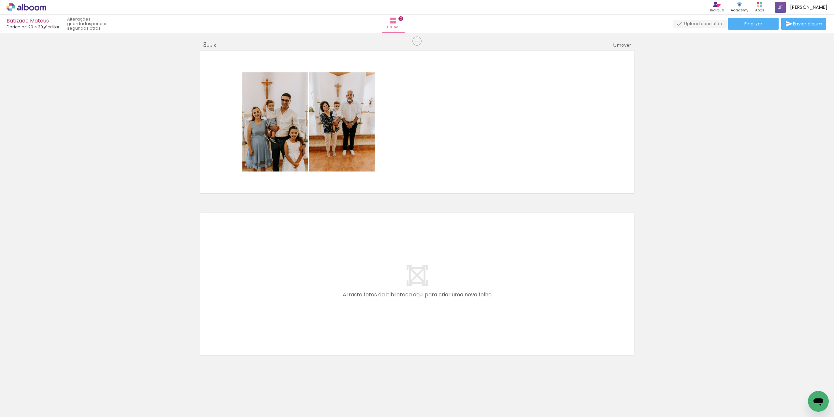
scroll to position [0, 666]
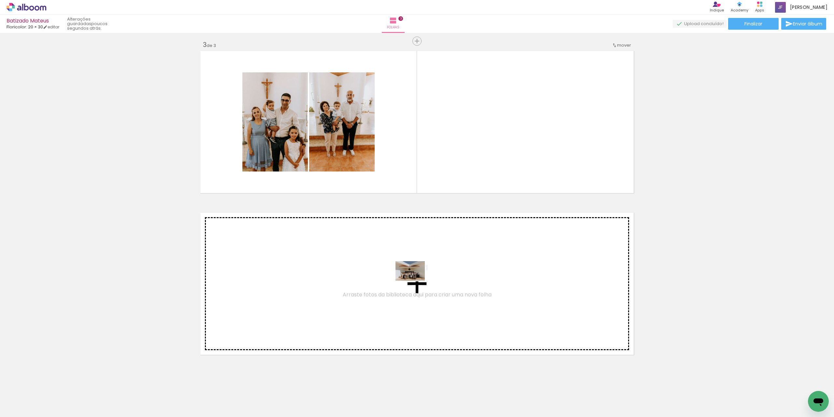
drag, startPoint x: 312, startPoint y: 399, endPoint x: 417, endPoint y: 279, distance: 159.1
click at [417, 279] on quentale-workspace at bounding box center [417, 208] width 834 height 417
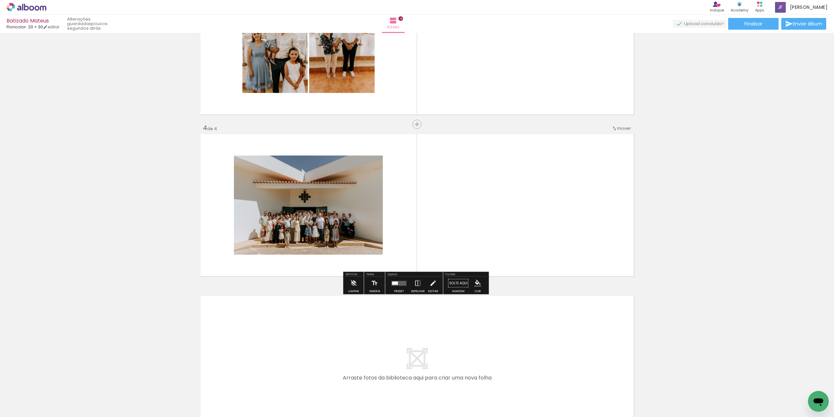
scroll to position [405, 0]
click at [401, 281] on quentale-layouter at bounding box center [399, 282] width 15 height 5
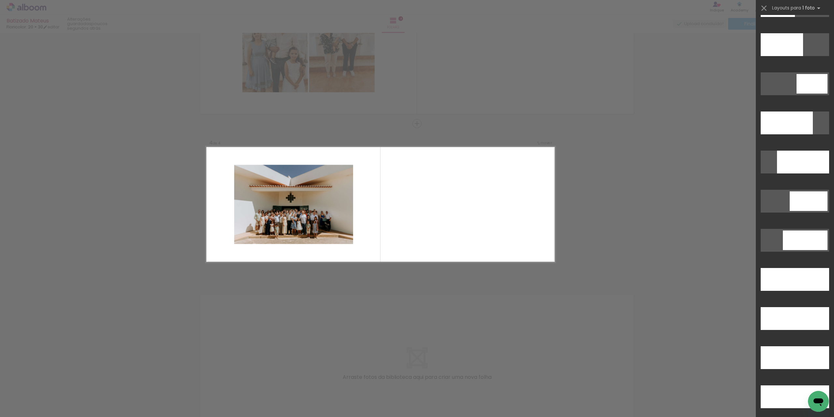
scroll to position [1633, 0]
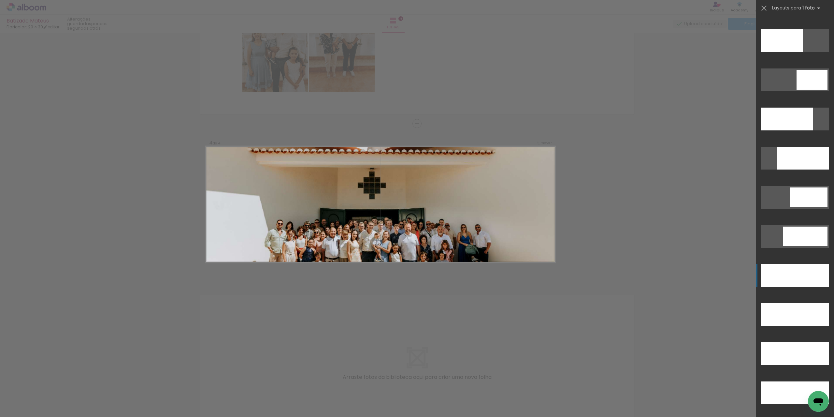
click at [800, 273] on div at bounding box center [795, 275] width 68 height 23
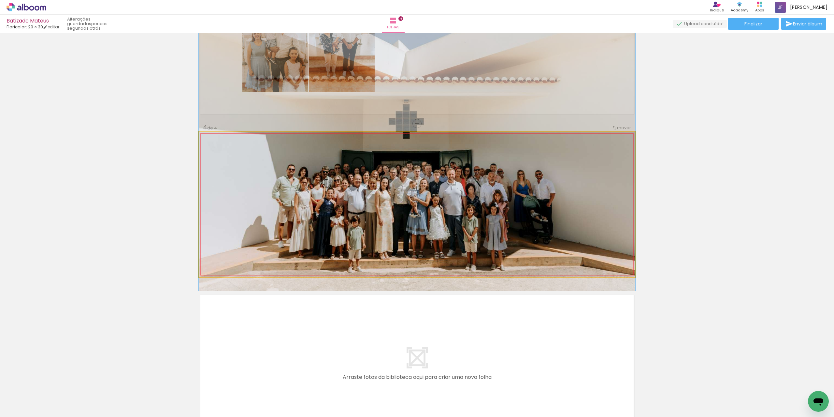
drag, startPoint x: 540, startPoint y: 245, endPoint x: 537, endPoint y: 186, distance: 59.0
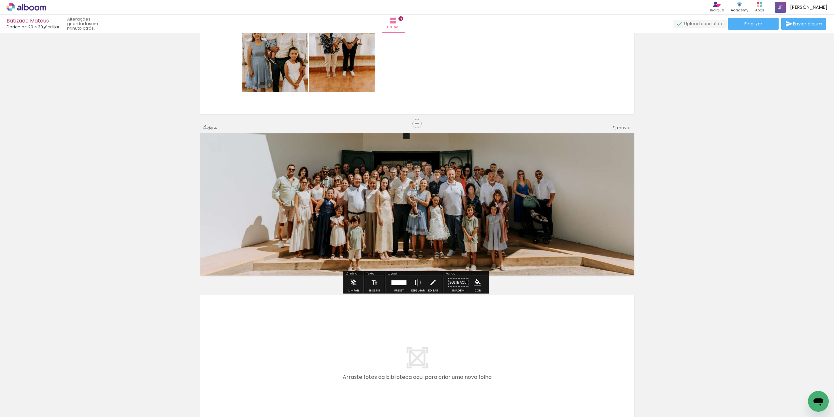
click at [730, 179] on div "Inserir folha 1 de 4 Inserir folha 2 de 4 Inserir folha 3 de 4 Inserir folha 4 …" at bounding box center [417, 34] width 834 height 809
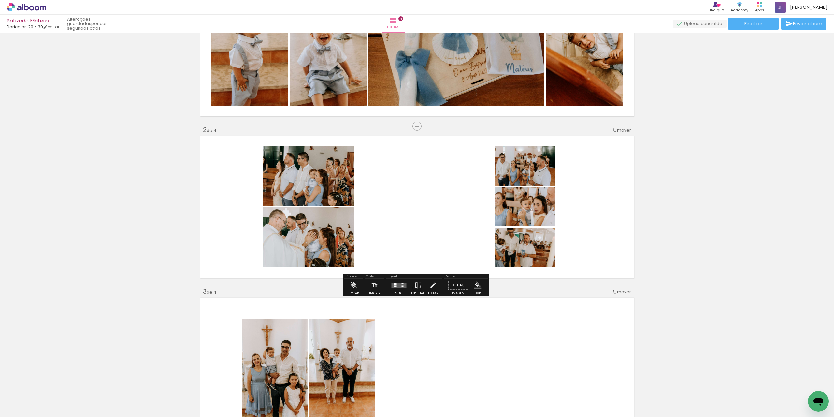
scroll to position [112, 0]
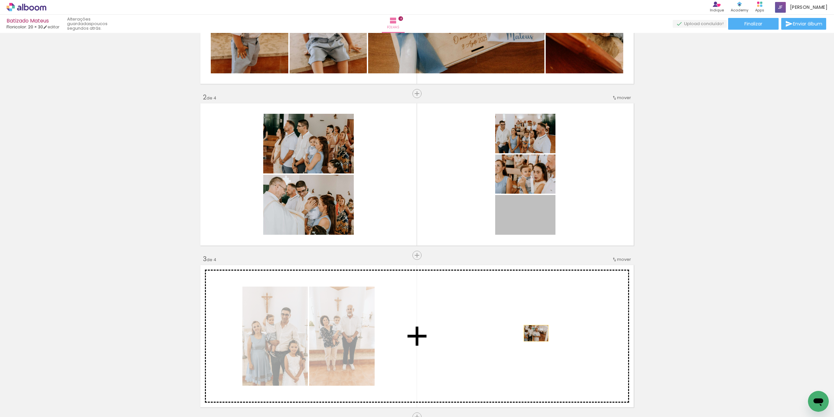
drag, startPoint x: 525, startPoint y: 218, endPoint x: 534, endPoint y: 333, distance: 115.4
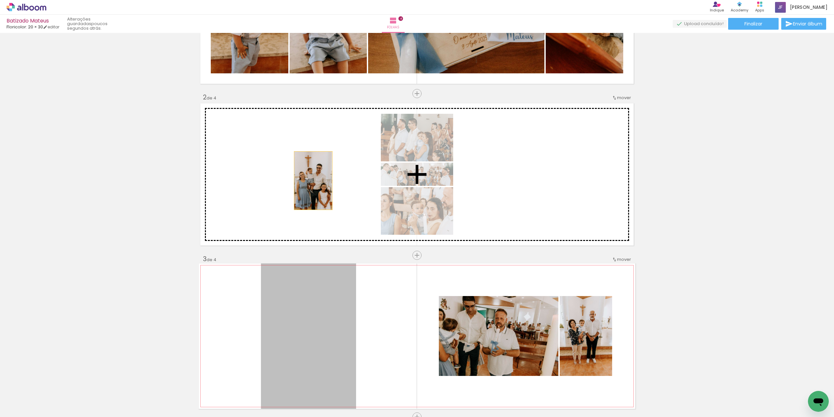
drag, startPoint x: 339, startPoint y: 311, endPoint x: 392, endPoint y: 224, distance: 102.6
click at [311, 180] on div "Inserir folha 1 de 4 Inserir folha 2 de 4 Inserir folha 3 de 4 Inserir folha 4 …" at bounding box center [417, 327] width 834 height 809
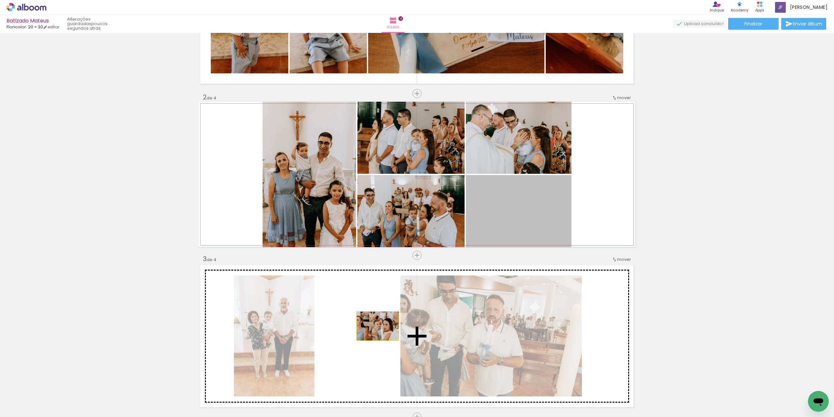
drag, startPoint x: 522, startPoint y: 211, endPoint x: 375, endPoint y: 326, distance: 186.6
click at [375, 326] on div "Inserir folha 1 de 4 Inserir folha 2 de 4 Inserir folha 3 de 4 Inserir folha 4 …" at bounding box center [417, 327] width 834 height 809
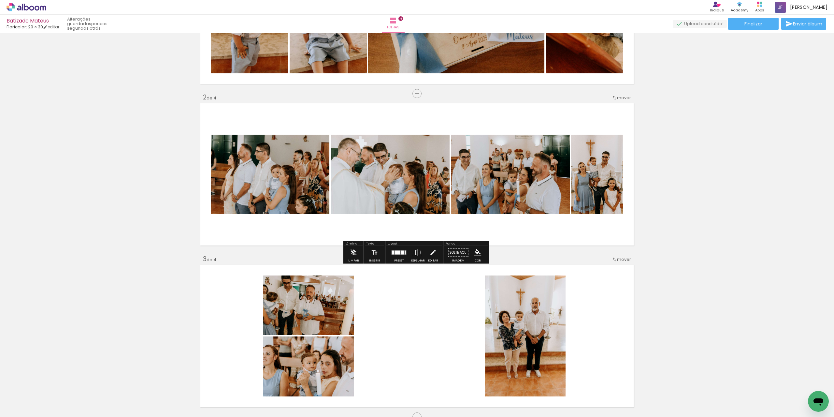
scroll to position [144, 0]
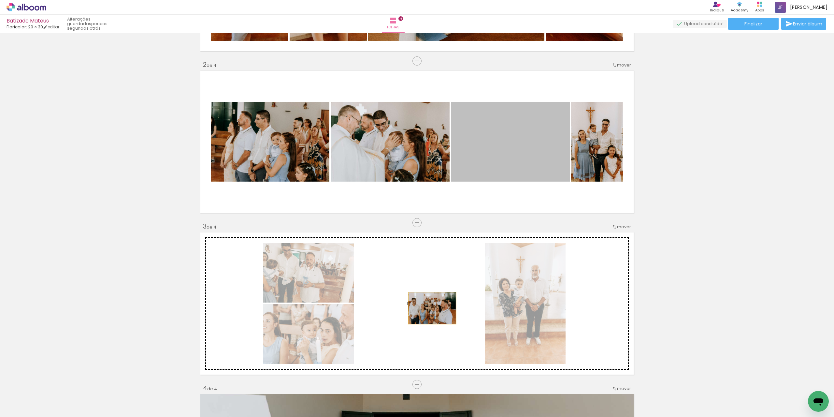
drag, startPoint x: 499, startPoint y: 157, endPoint x: 429, endPoint y: 309, distance: 167.3
click at [429, 309] on div "Inserir folha 1 de 4 Inserir folha 2 de 4 Inserir folha 3 de 4 Inserir folha 4 …" at bounding box center [417, 295] width 834 height 809
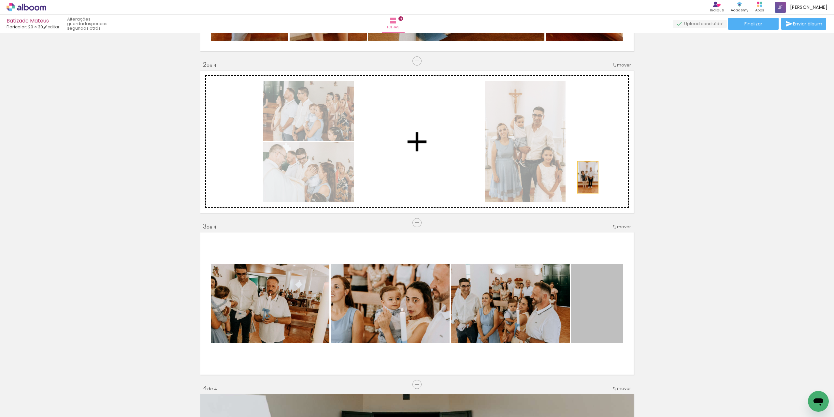
drag, startPoint x: 583, startPoint y: 306, endPoint x: 586, endPoint y: 177, distance: 129.1
click at [586, 177] on div "Inserir folha 1 de 4 Inserir folha 2 de 4 Inserir folha 3 de 4 Inserir folha 4 …" at bounding box center [417, 295] width 834 height 809
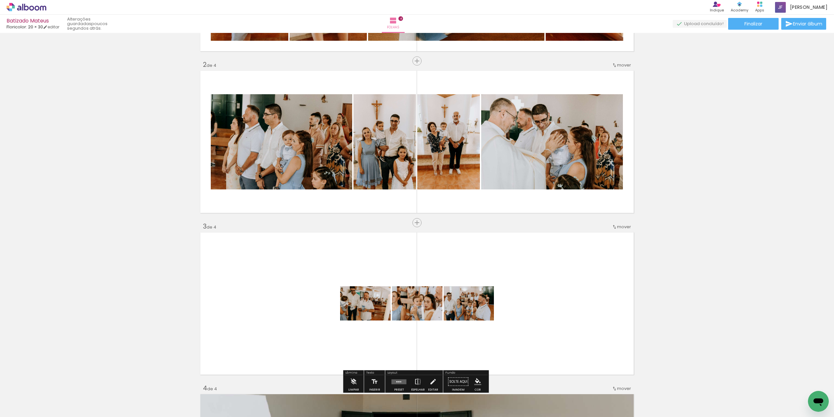
scroll to position [210, 0]
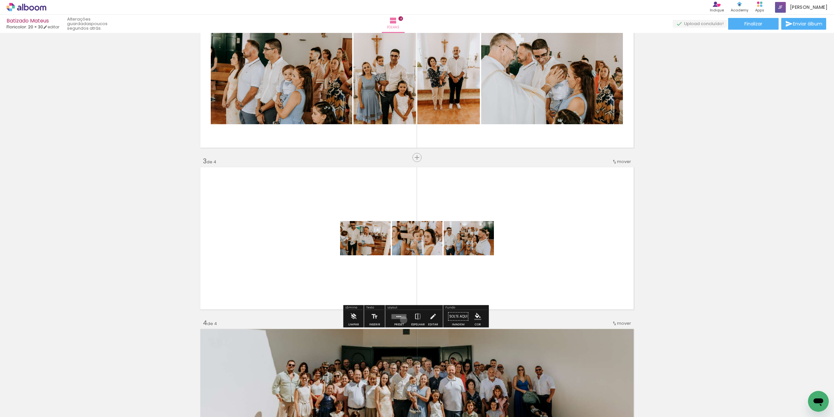
click at [402, 320] on div at bounding box center [399, 316] width 18 height 13
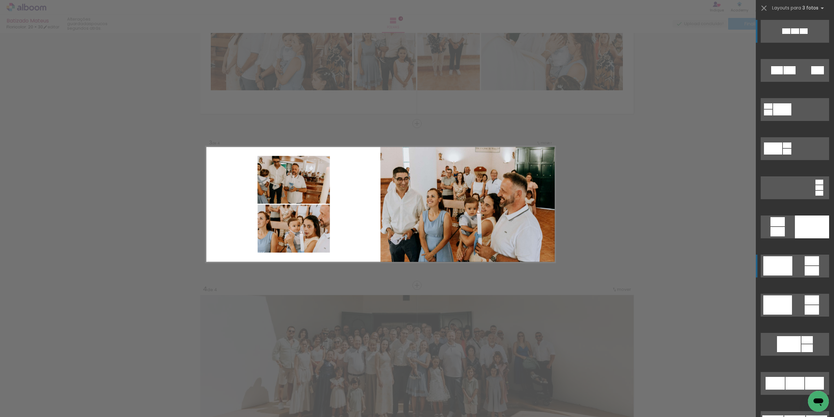
scroll to position [65, 0]
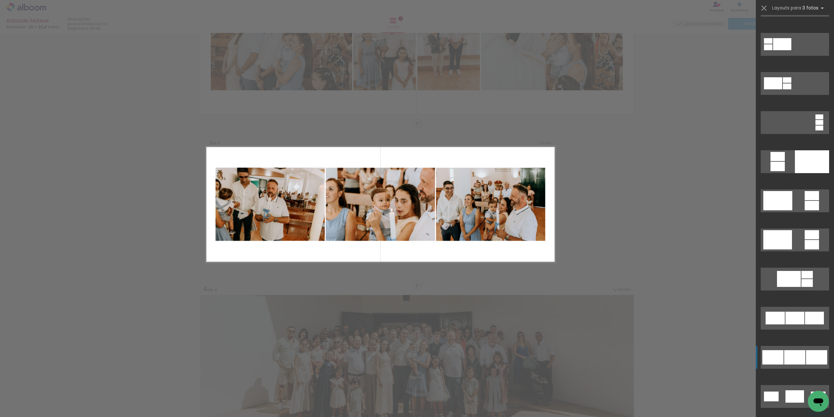
click at [794, 356] on div at bounding box center [794, 357] width 21 height 14
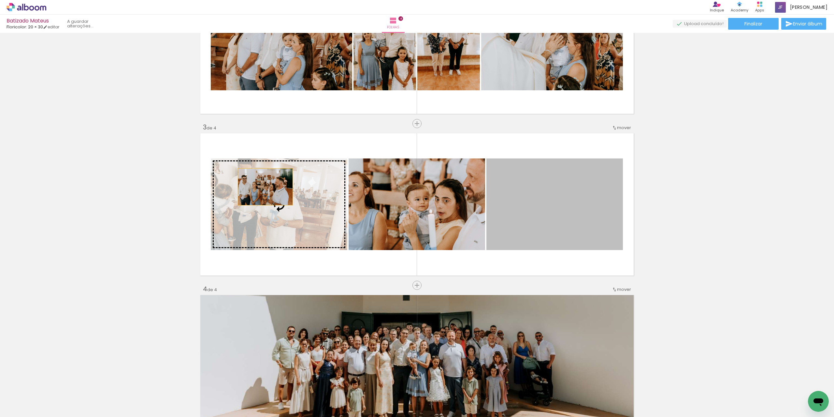
drag, startPoint x: 561, startPoint y: 200, endPoint x: 263, endPoint y: 187, distance: 298.5
click at [0, 0] on slot at bounding box center [0, 0] width 0 height 0
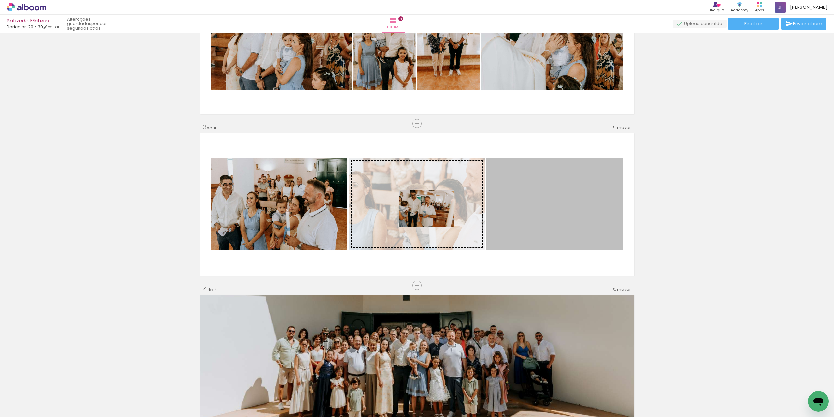
drag, startPoint x: 543, startPoint y: 202, endPoint x: 424, endPoint y: 209, distance: 119.1
click at [0, 0] on slot at bounding box center [0, 0] width 0 height 0
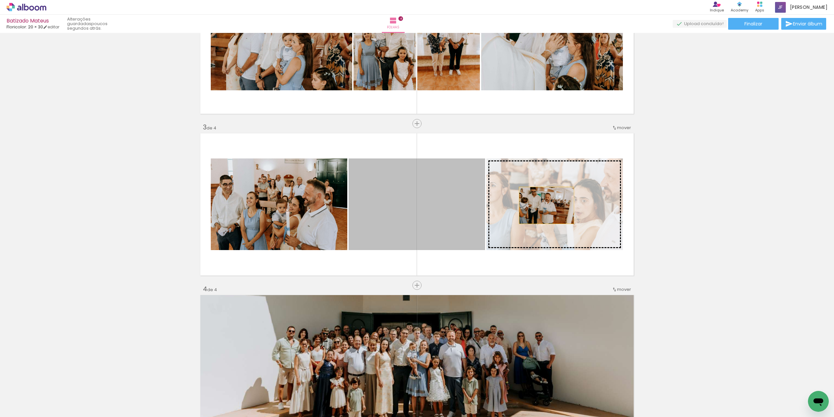
drag, startPoint x: 429, startPoint y: 209, endPoint x: 544, endPoint y: 205, distance: 115.7
click at [0, 0] on slot at bounding box center [0, 0] width 0 height 0
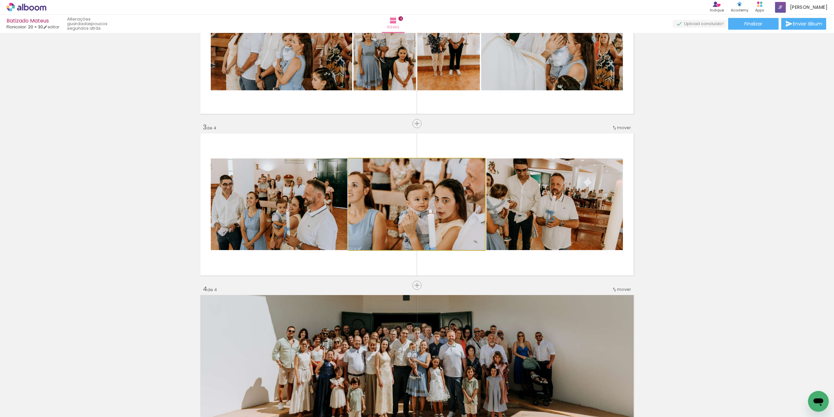
drag, startPoint x: 460, startPoint y: 206, endPoint x: 423, endPoint y: 204, distance: 37.2
click at [423, 204] on quentale-photo at bounding box center [417, 204] width 137 height 92
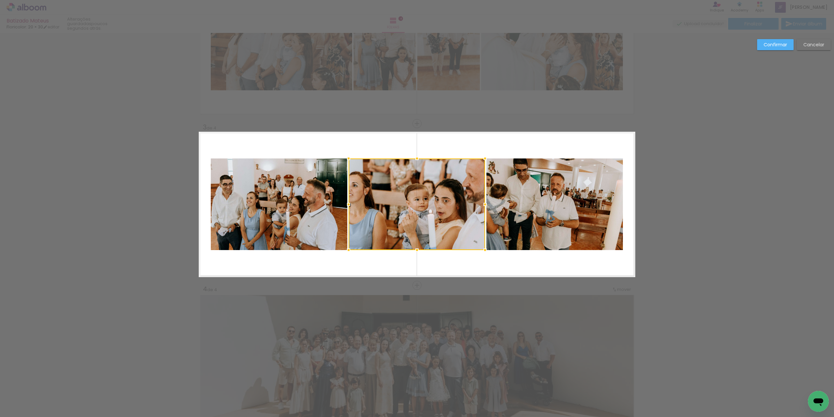
click at [754, 70] on div "Confirmar Cancelar" at bounding box center [417, 201] width 834 height 824
click at [768, 48] on paper-button "Confirmar" at bounding box center [775, 44] width 37 height 11
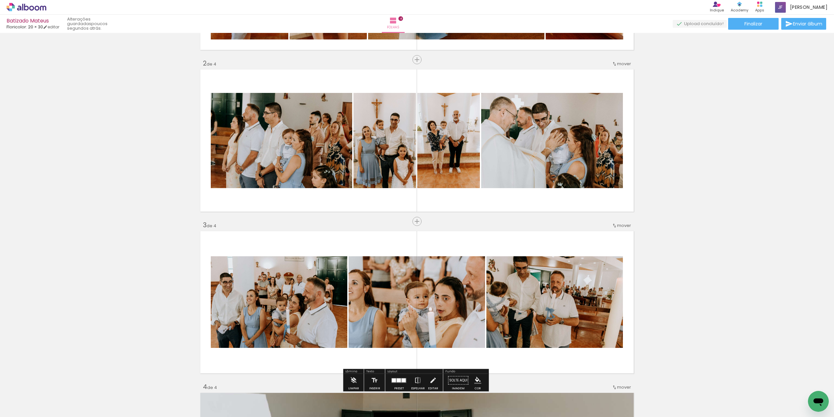
scroll to position [113, 0]
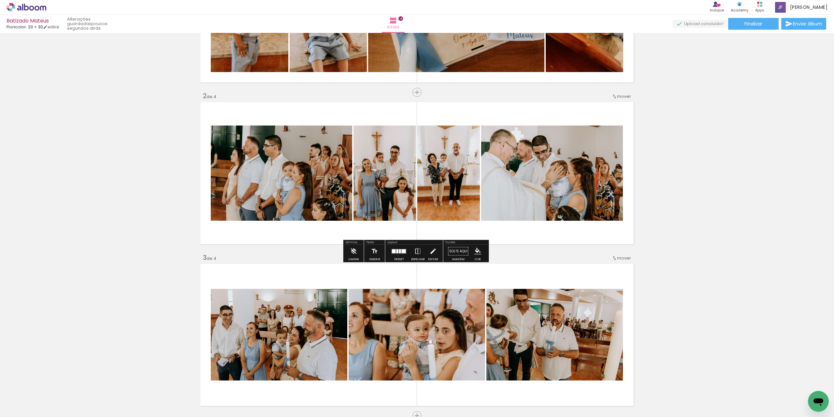
click at [396, 256] on div at bounding box center [399, 251] width 18 height 13
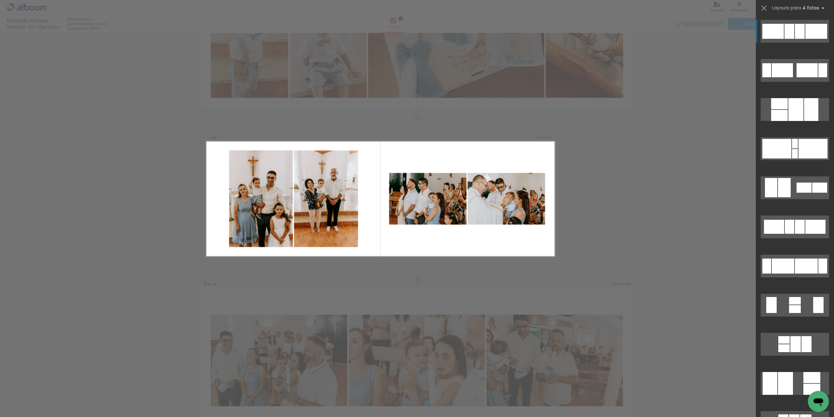
scroll to position [82, 0]
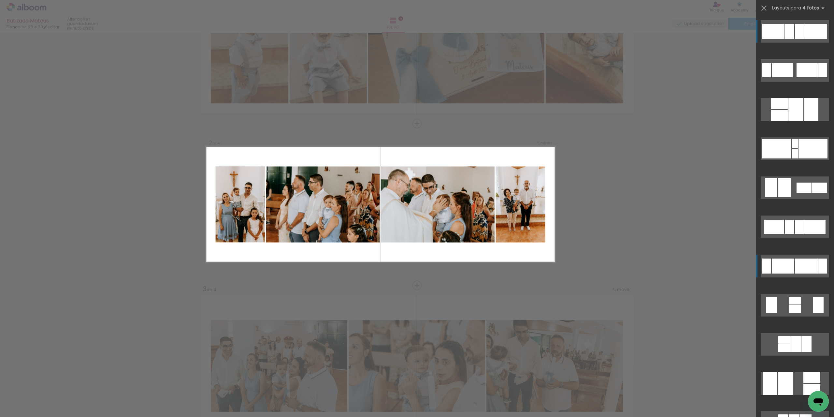
click at [795, 264] on div at bounding box center [806, 265] width 23 height 15
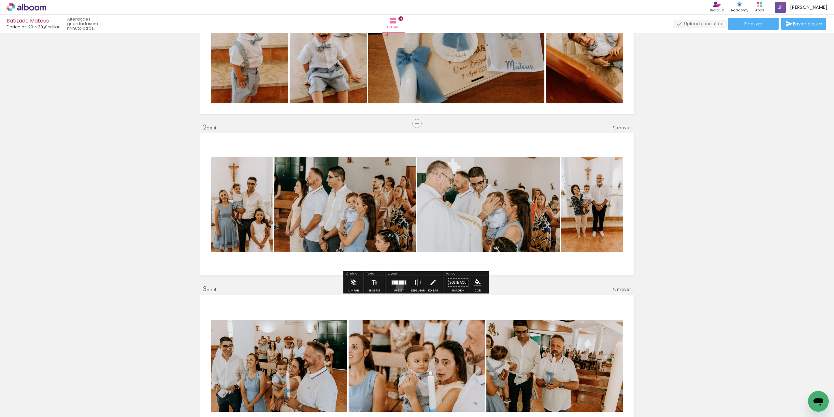
click at [398, 286] on div at bounding box center [399, 282] width 18 height 13
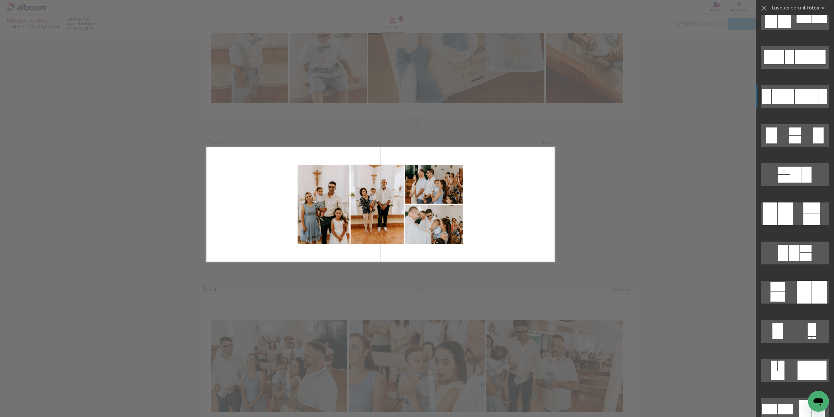
scroll to position [104, 0]
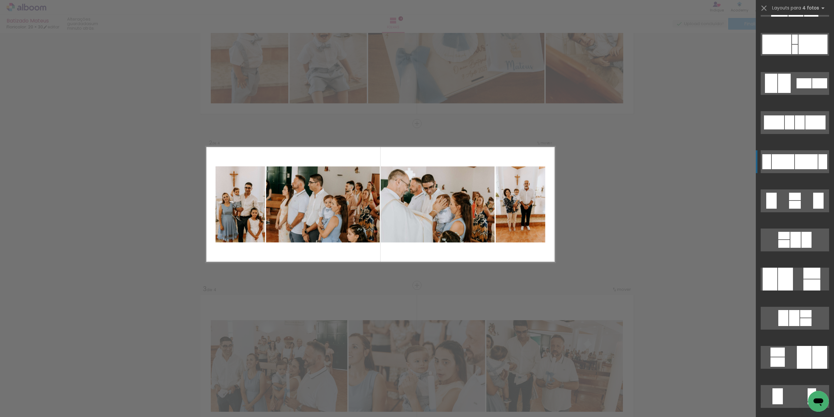
click at [799, 166] on div at bounding box center [806, 161] width 23 height 15
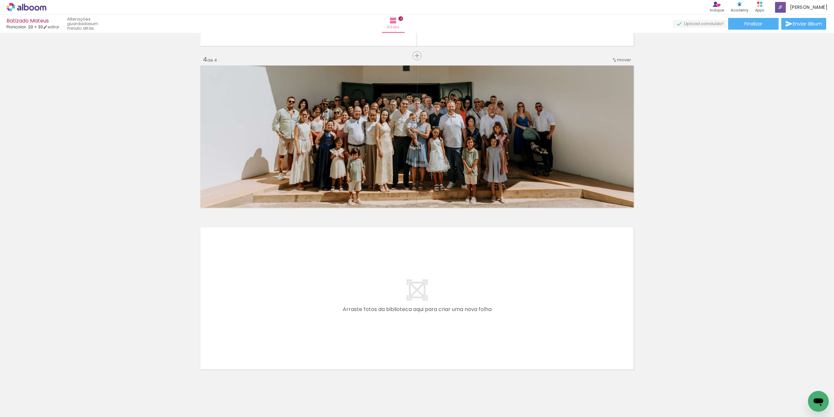
scroll to position [0, 699]
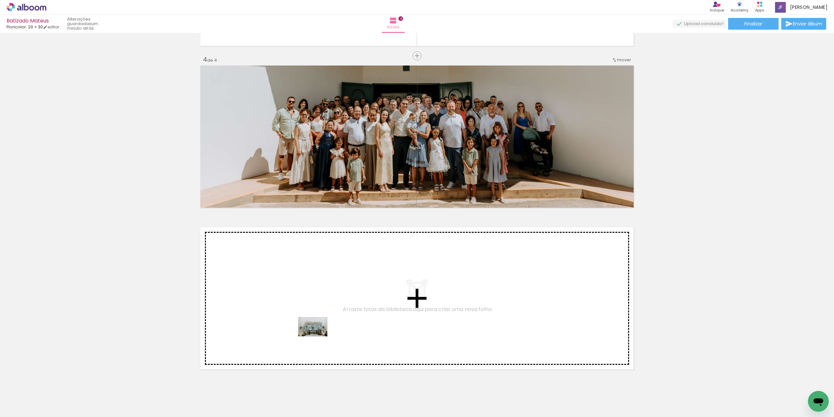
drag, startPoint x: 315, startPoint y: 395, endPoint x: 318, endPoint y: 336, distance: 59.0
click at [318, 336] on quentale-workspace at bounding box center [417, 208] width 834 height 417
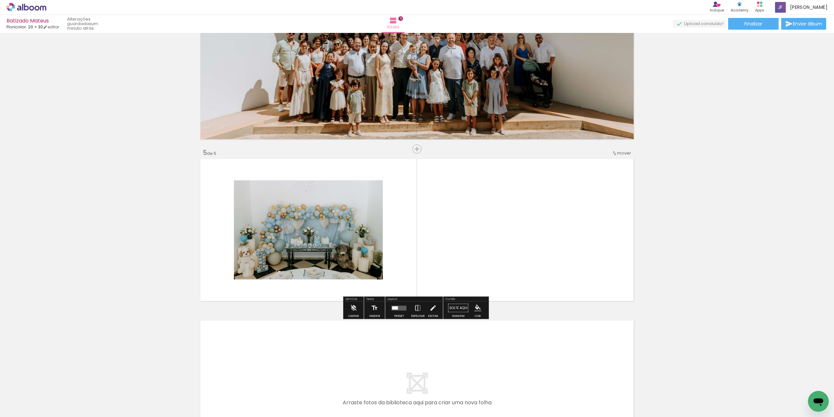
scroll to position [567, 0]
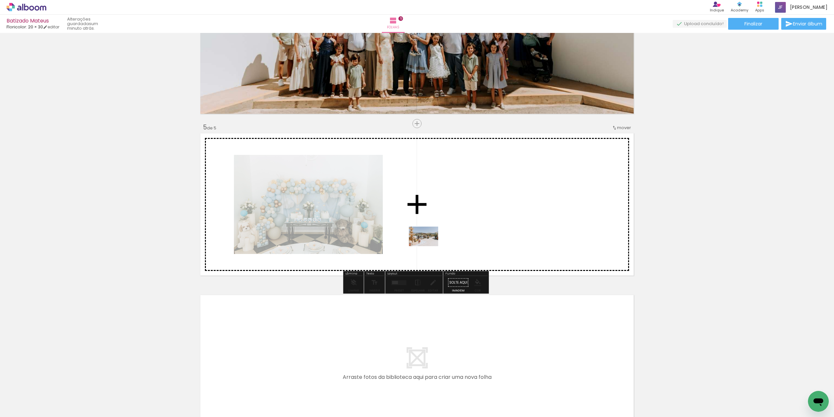
drag, startPoint x: 361, startPoint y: 399, endPoint x: 429, endPoint y: 246, distance: 167.5
click at [429, 246] on quentale-workspace at bounding box center [417, 208] width 834 height 417
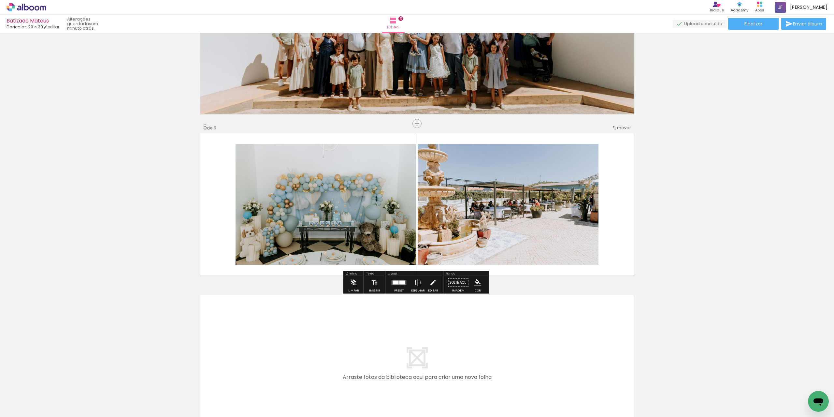
click at [395, 291] on div "Preset" at bounding box center [399, 290] width 10 height 3
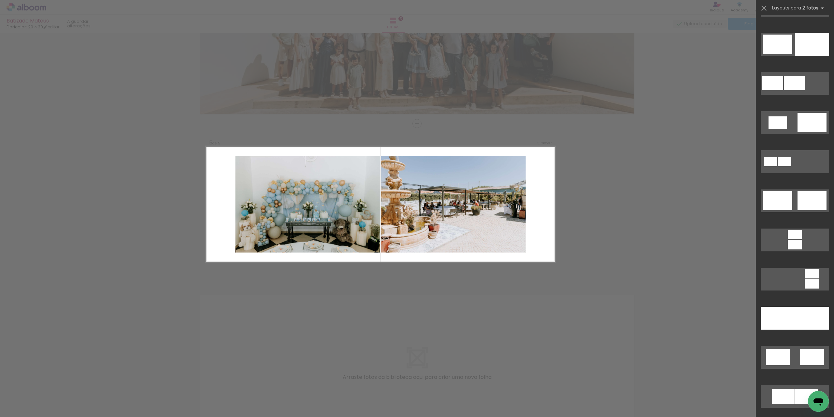
scroll to position [0, 0]
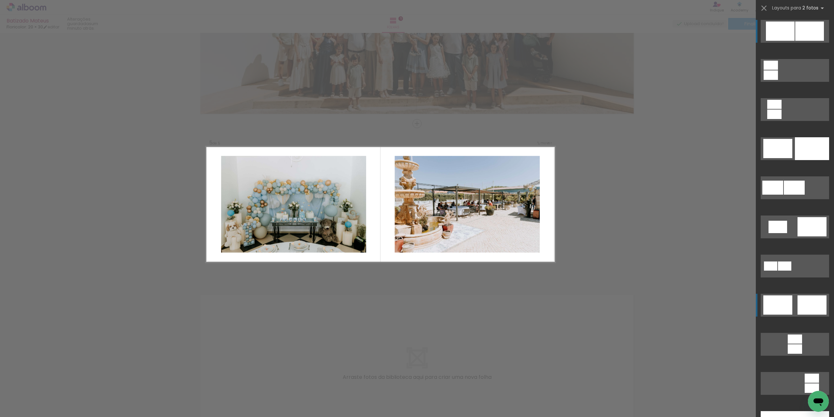
click at [791, 305] on quentale-layouter at bounding box center [795, 305] width 68 height 23
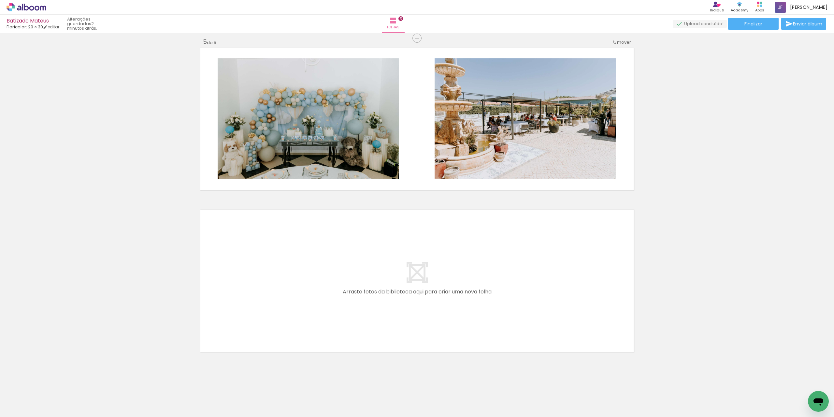
scroll to position [0, 791]
drag, startPoint x: 324, startPoint y: 414, endPoint x: 577, endPoint y: 407, distance: 253.3
click at [641, 410] on quentale-thumb at bounding box center [625, 394] width 37 height 37
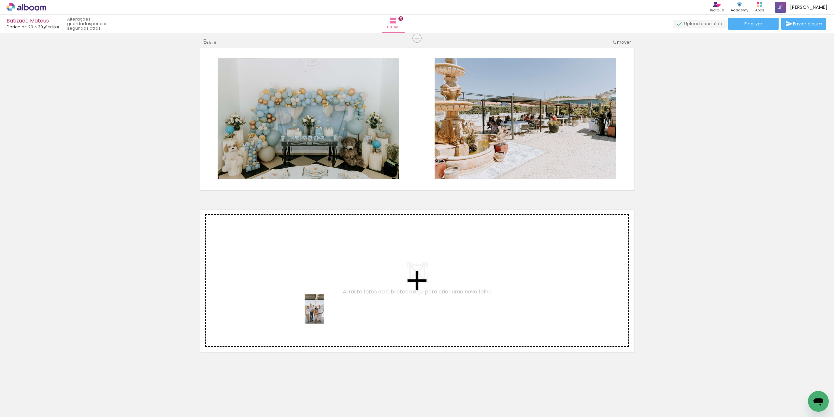
drag, startPoint x: 342, startPoint y: 403, endPoint x: 324, endPoint y: 314, distance: 90.8
click at [324, 314] on quentale-workspace at bounding box center [417, 208] width 834 height 417
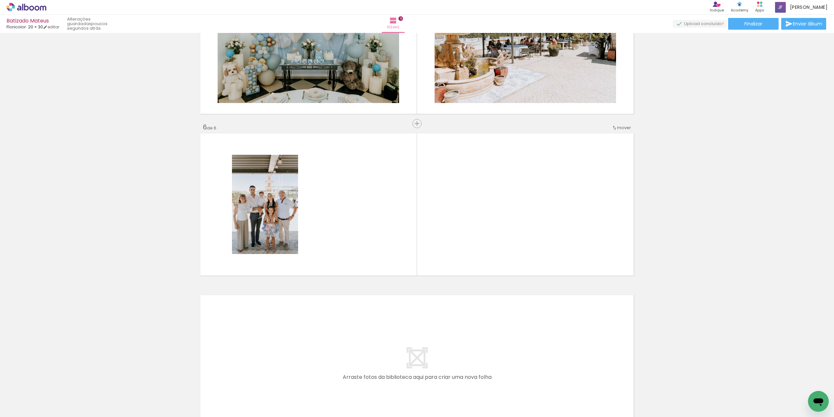
scroll to position [761, 0]
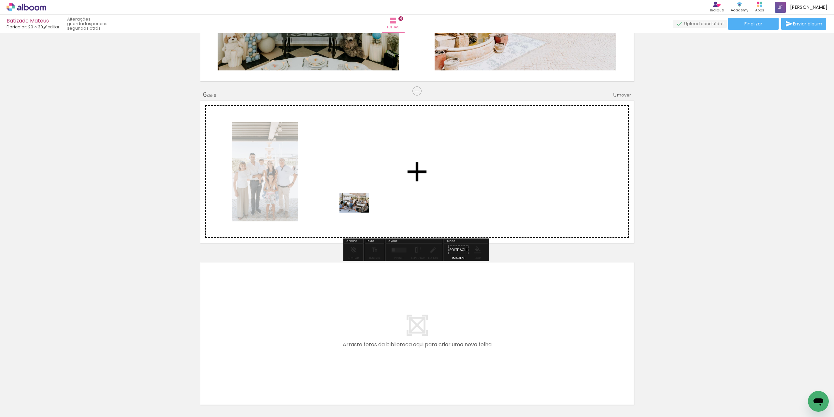
drag, startPoint x: 304, startPoint y: 404, endPoint x: 360, endPoint y: 208, distance: 203.8
click at [360, 208] on quentale-workspace at bounding box center [417, 208] width 834 height 417
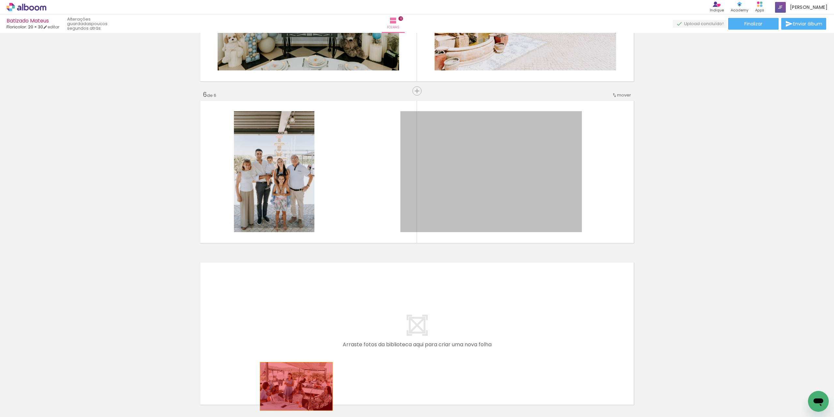
drag, startPoint x: 489, startPoint y: 184, endPoint x: 294, endPoint y: 386, distance: 281.4
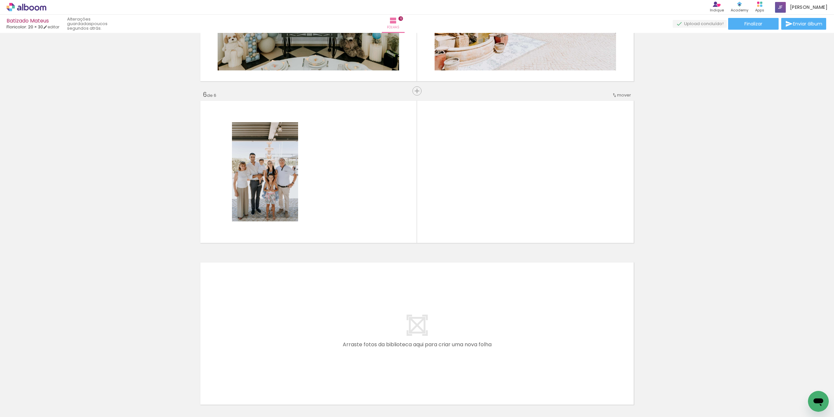
scroll to position [0, 1156]
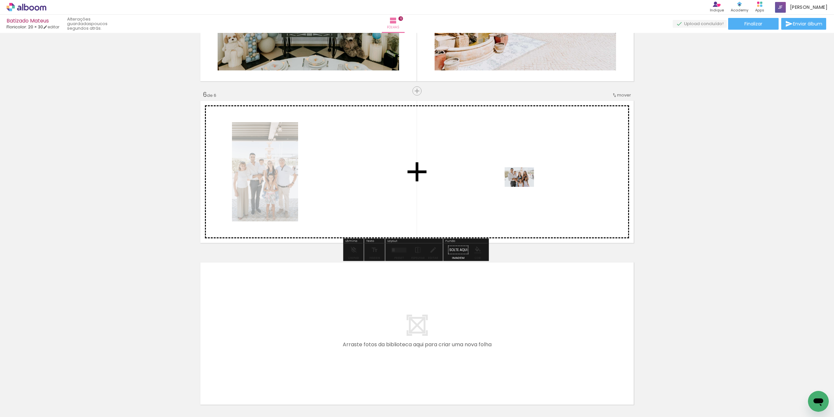
drag, startPoint x: 449, startPoint y: 401, endPoint x: 524, endPoint y: 187, distance: 226.7
click at [524, 187] on quentale-workspace at bounding box center [417, 208] width 834 height 417
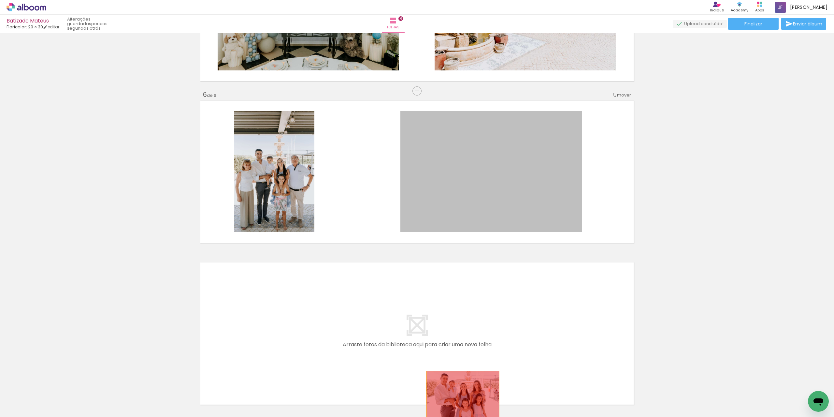
drag, startPoint x: 523, startPoint y: 183, endPoint x: 460, endPoint y: 395, distance: 220.8
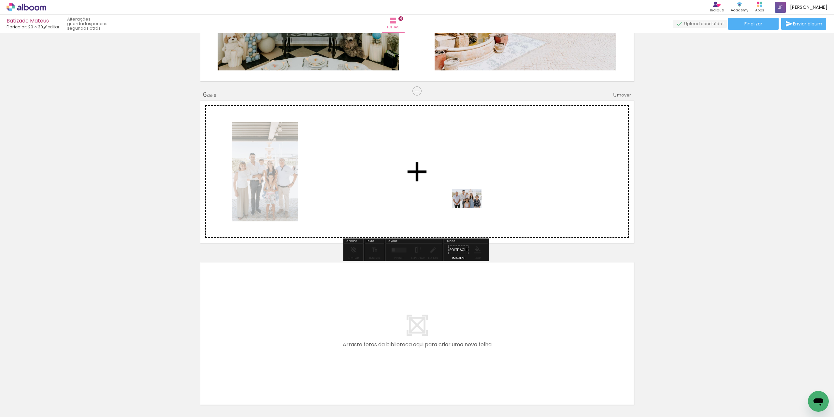
drag, startPoint x: 339, startPoint y: 402, endPoint x: 472, endPoint y: 208, distance: 235.1
click at [472, 208] on quentale-workspace at bounding box center [417, 208] width 834 height 417
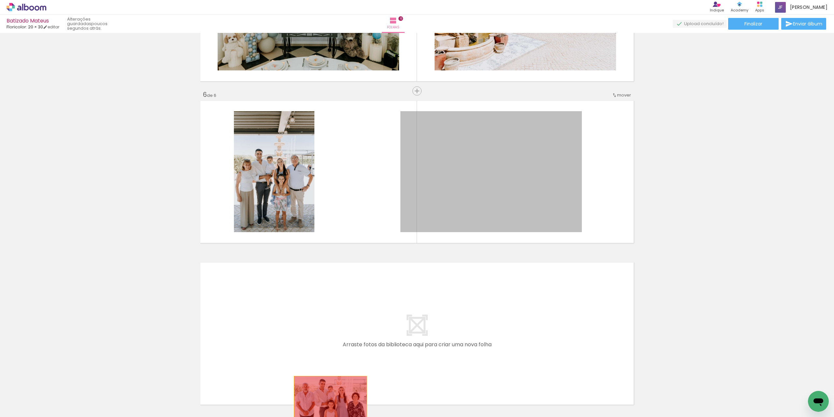
drag, startPoint x: 479, startPoint y: 184, endPoint x: 329, endPoint y: 400, distance: 263.5
click at [329, 400] on div at bounding box center [333, 395] width 32 height 22
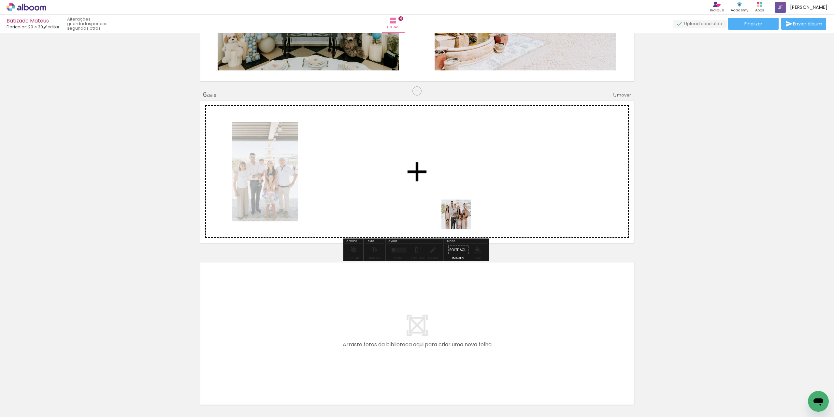
drag, startPoint x: 267, startPoint y: 401, endPoint x: 467, endPoint y: 207, distance: 278.9
click at [467, 207] on quentale-workspace at bounding box center [417, 208] width 834 height 417
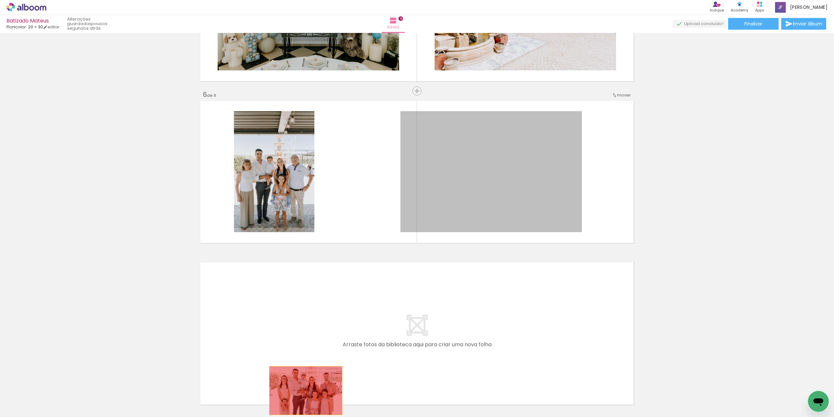
drag, startPoint x: 493, startPoint y: 174, endPoint x: 303, endPoint y: 390, distance: 287.3
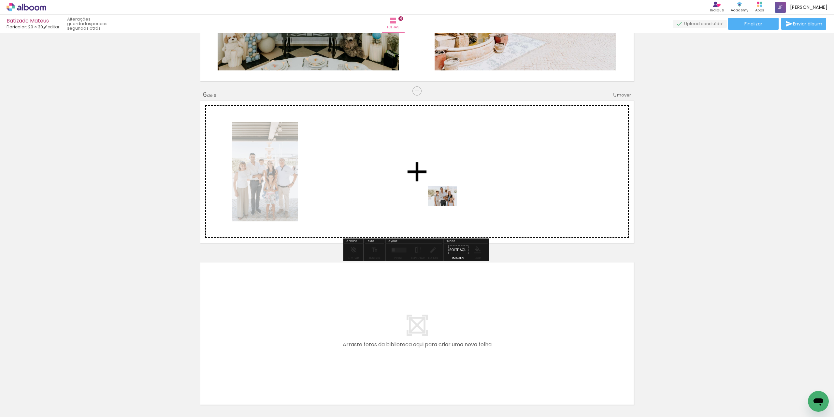
drag, startPoint x: 232, startPoint y: 401, endPoint x: 465, endPoint y: 188, distance: 315.3
click at [465, 188] on quentale-workspace at bounding box center [417, 208] width 834 height 417
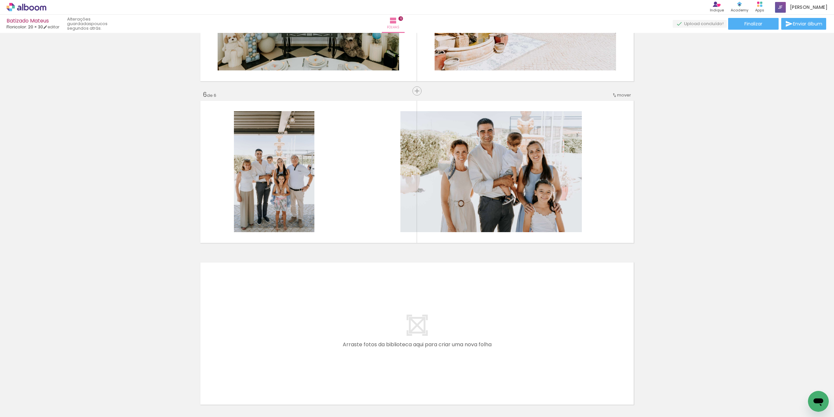
scroll to position [0, 938]
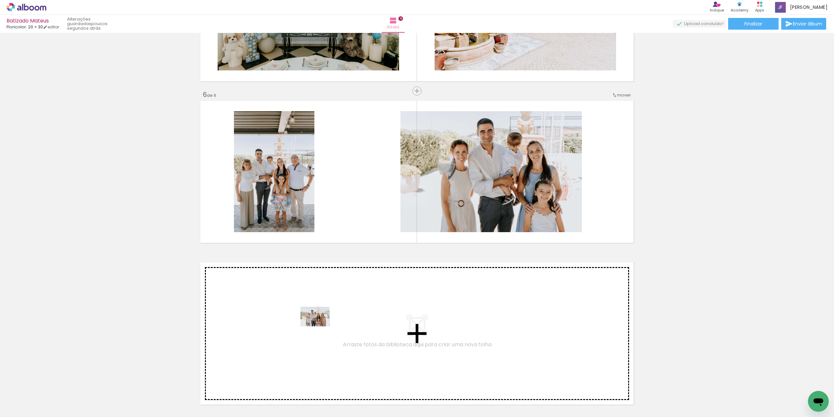
drag, startPoint x: 264, startPoint y: 402, endPoint x: 320, endPoint y: 326, distance: 93.7
click at [320, 326] on quentale-workspace at bounding box center [417, 208] width 834 height 417
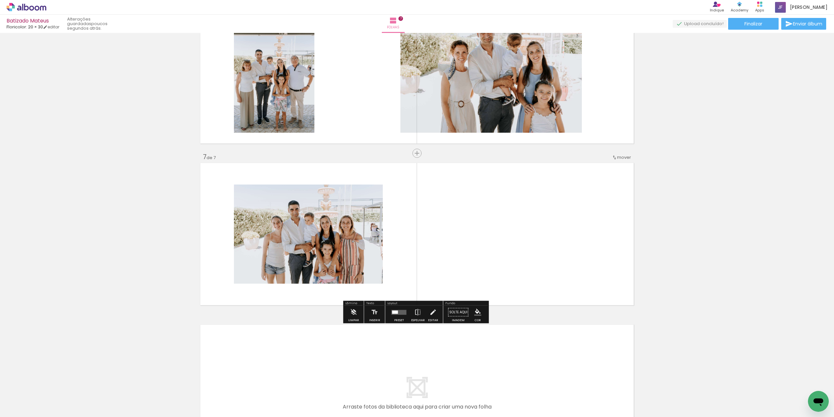
scroll to position [890, 0]
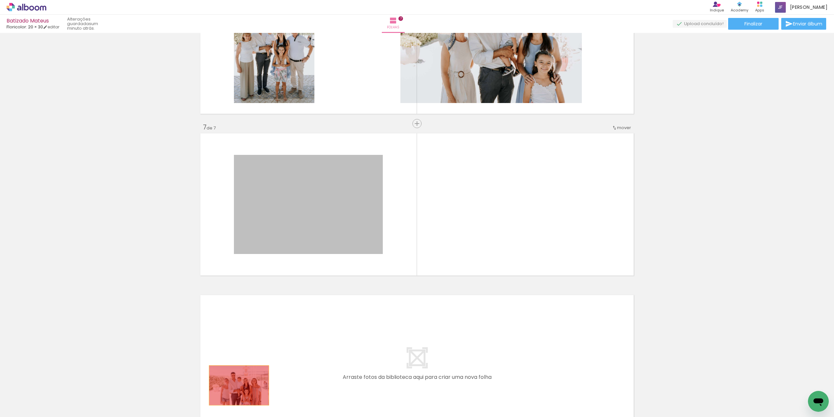
drag, startPoint x: 329, startPoint y: 209, endPoint x: 237, endPoint y: 386, distance: 200.1
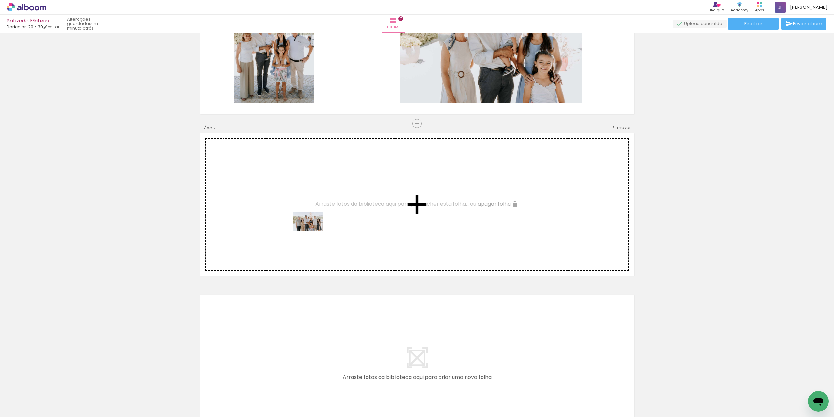
drag, startPoint x: 229, startPoint y: 400, endPoint x: 313, endPoint y: 231, distance: 188.3
click at [313, 231] on quentale-workspace at bounding box center [417, 208] width 834 height 417
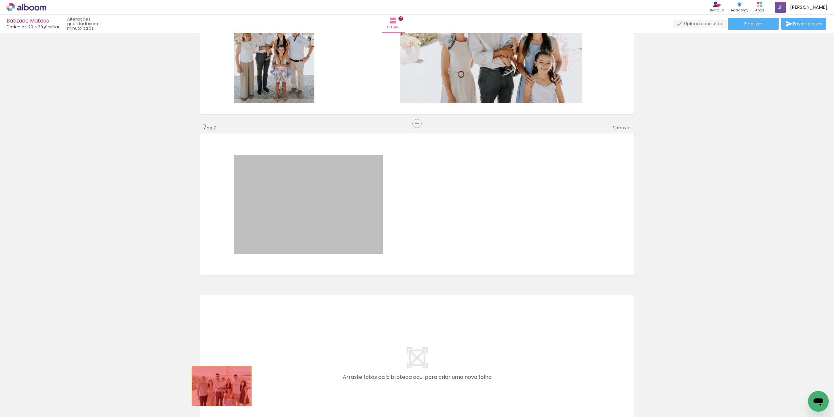
drag, startPoint x: 322, startPoint y: 212, endPoint x: 219, endPoint y: 387, distance: 203.4
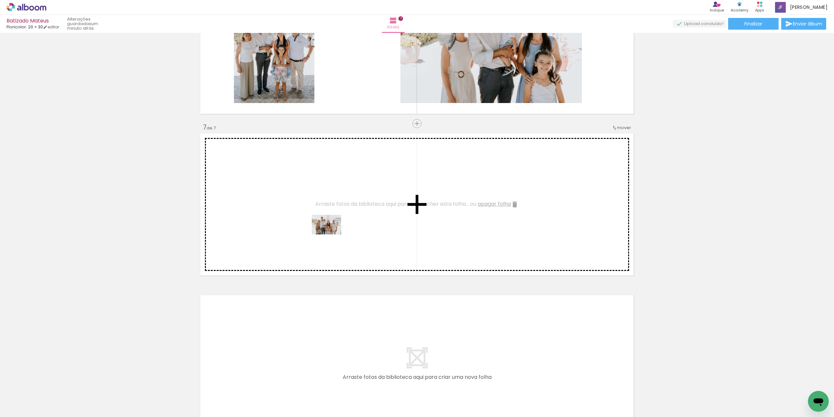
drag, startPoint x: 299, startPoint y: 400, endPoint x: 332, endPoint y: 227, distance: 175.7
click at [332, 227] on quentale-workspace at bounding box center [417, 208] width 834 height 417
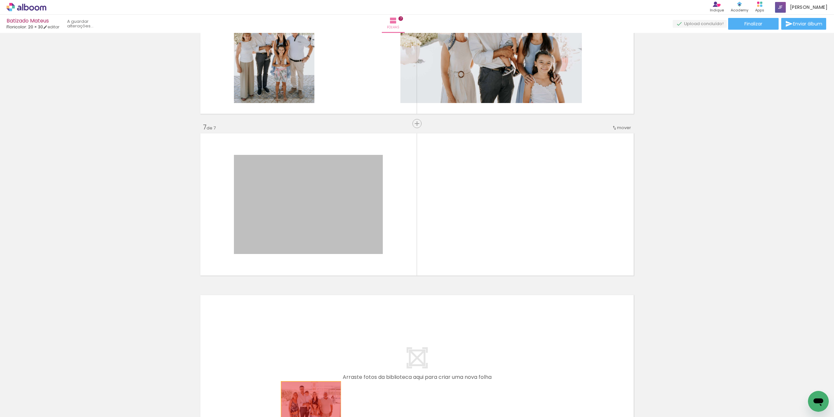
drag, startPoint x: 333, startPoint y: 212, endPoint x: 309, endPoint y: 401, distance: 191.2
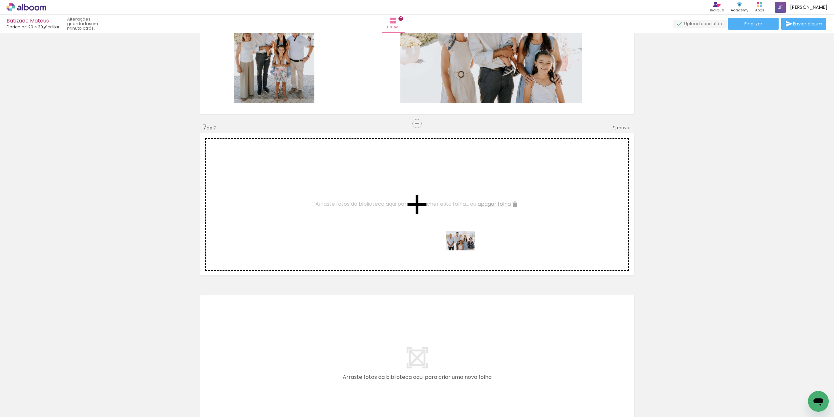
drag, startPoint x: 555, startPoint y: 405, endPoint x: 466, endPoint y: 250, distance: 178.8
click at [466, 250] on quentale-workspace at bounding box center [417, 208] width 834 height 417
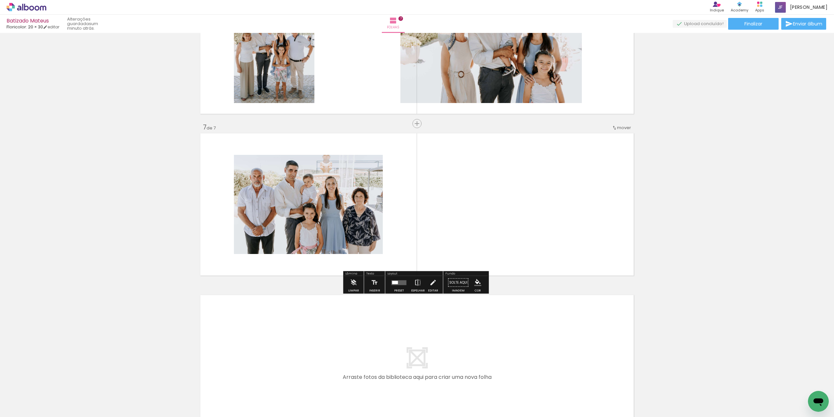
scroll to position [825, 0]
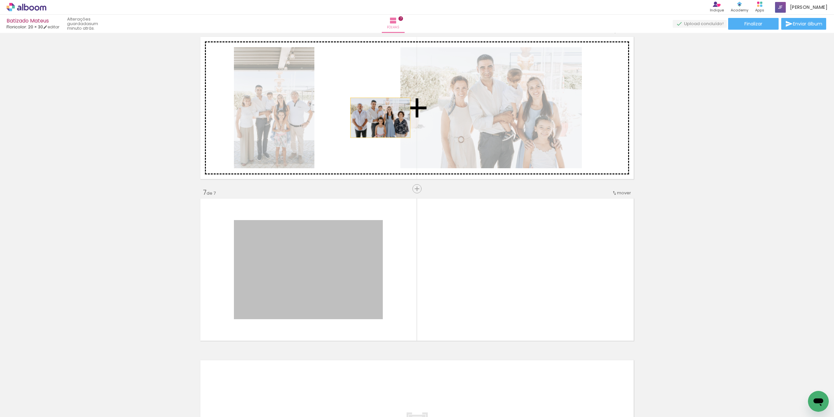
drag, startPoint x: 334, startPoint y: 274, endPoint x: 378, endPoint y: 118, distance: 162.5
click at [378, 118] on quentale-layouter at bounding box center [417, 107] width 437 height 145
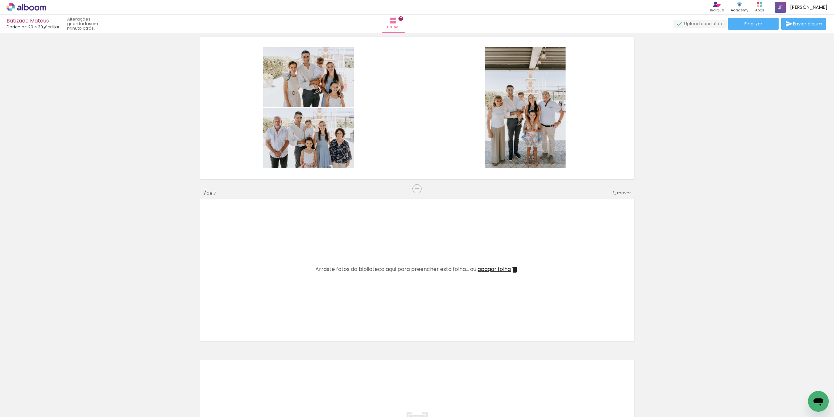
scroll to position [0, 1156]
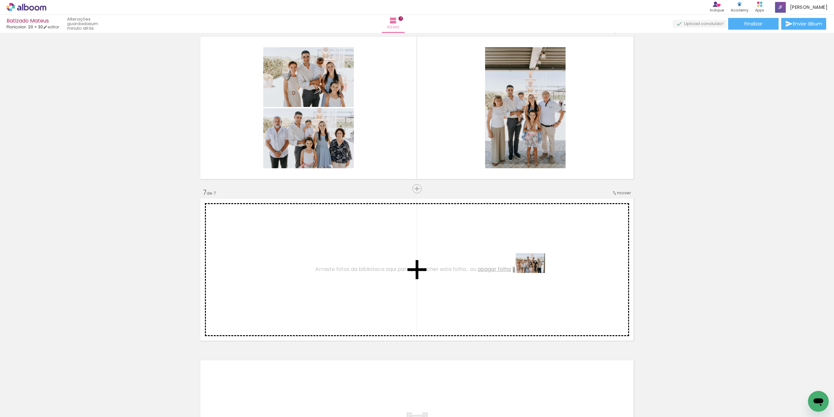
drag, startPoint x: 736, startPoint y: 396, endPoint x: 535, endPoint y: 273, distance: 235.1
click at [535, 273] on quentale-workspace at bounding box center [417, 208] width 834 height 417
click at [535, 273] on quentale-layouter at bounding box center [417, 269] width 437 height 145
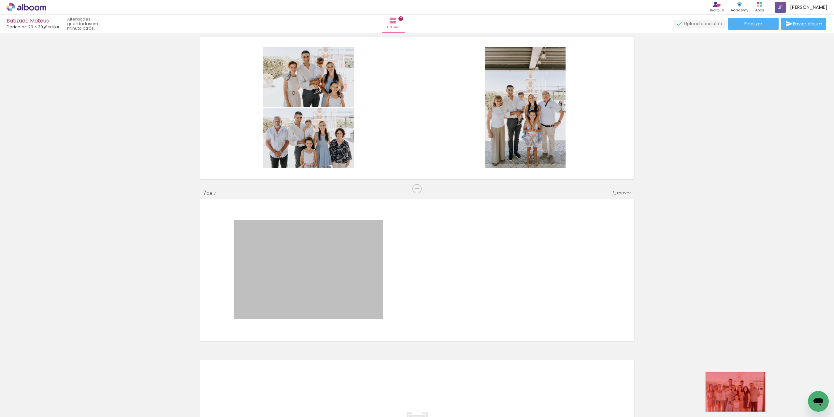
drag, startPoint x: 346, startPoint y: 286, endPoint x: 734, endPoint y: 392, distance: 401.7
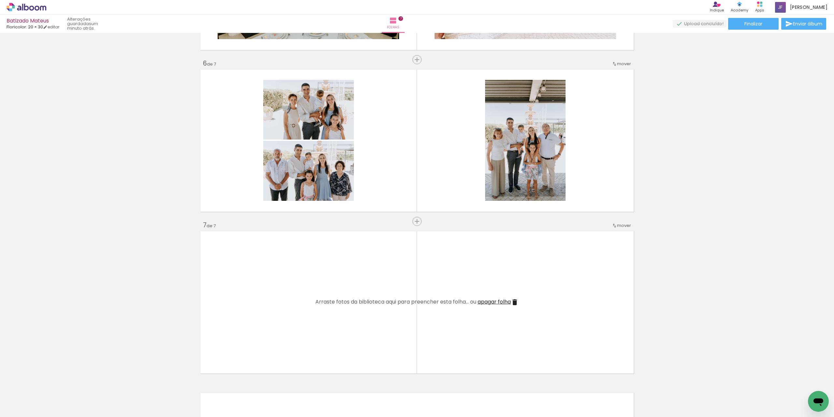
scroll to position [0, 771]
click at [392, 398] on div at bounding box center [389, 395] width 32 height 22
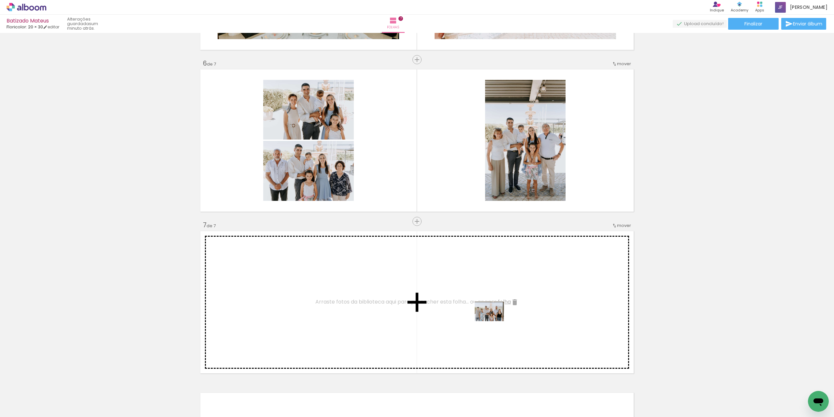
drag, startPoint x: 504, startPoint y: 402, endPoint x: 494, endPoint y: 321, distance: 82.1
click at [494, 321] on quentale-workspace at bounding box center [417, 208] width 834 height 417
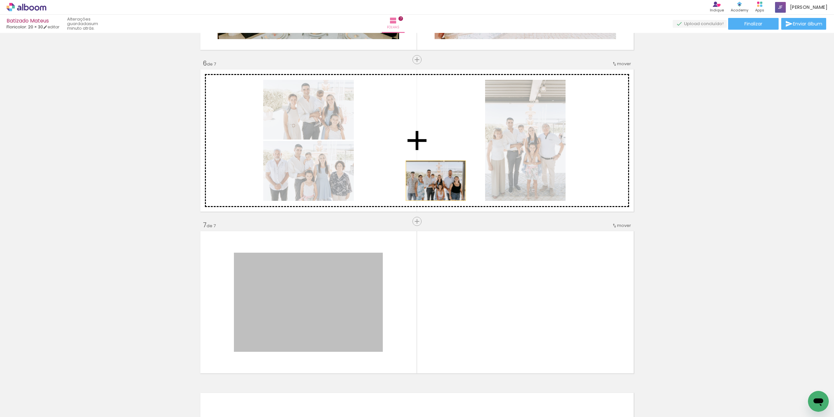
drag, startPoint x: 362, startPoint y: 320, endPoint x: 433, endPoint y: 181, distance: 156.2
click at [433, 181] on quentale-layouter at bounding box center [417, 140] width 437 height 145
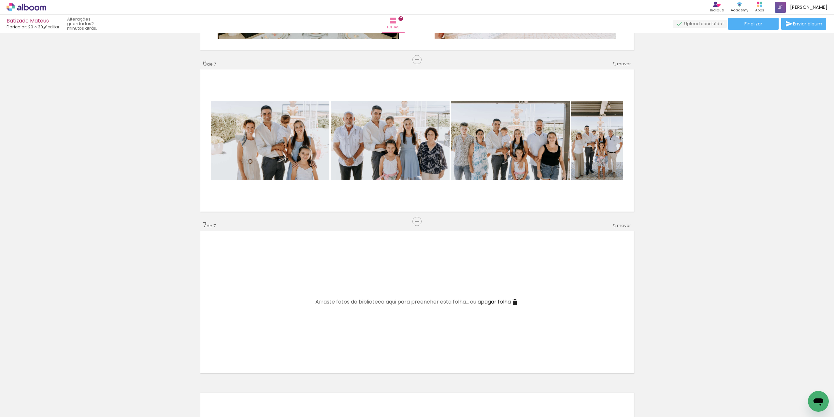
scroll to position [0, 849]
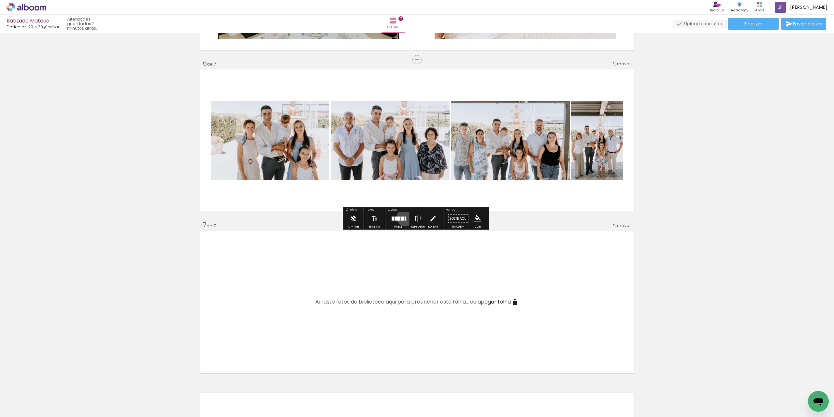
click at [405, 217] on div at bounding box center [405, 218] width 1 height 4
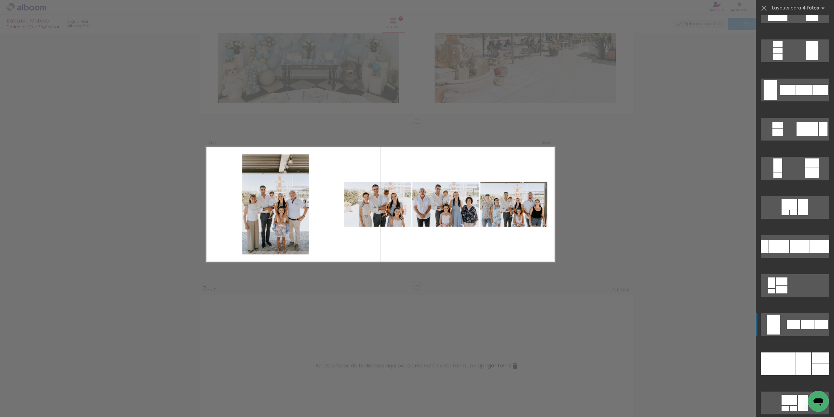
scroll to position [358, 0]
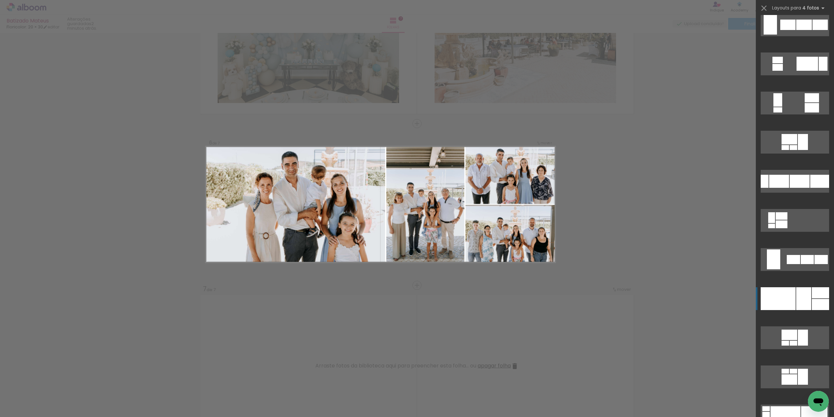
click at [796, 294] on div at bounding box center [803, 298] width 15 height 23
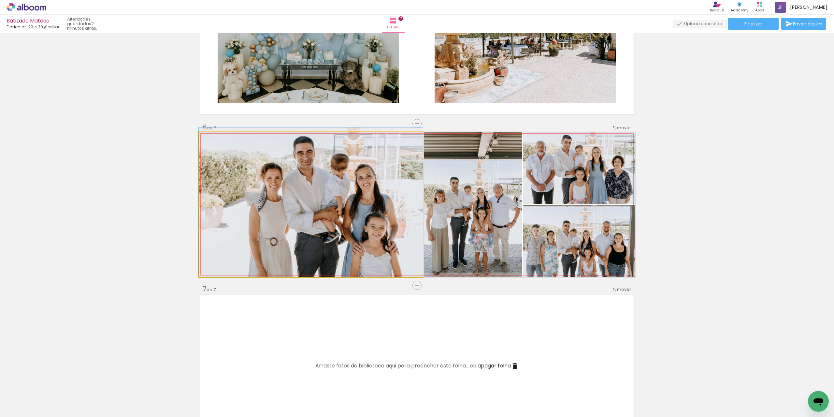
drag, startPoint x: 371, startPoint y: 232, endPoint x: 371, endPoint y: 226, distance: 5.5
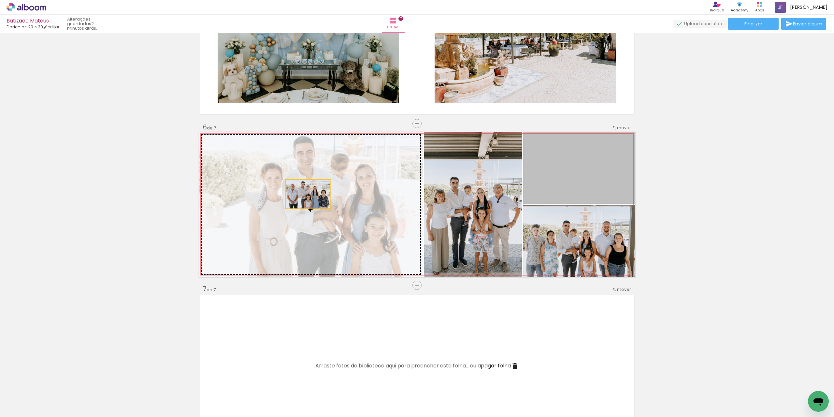
drag, startPoint x: 593, startPoint y: 181, endPoint x: 306, endPoint y: 194, distance: 287.7
click at [0, 0] on slot at bounding box center [0, 0] width 0 height 0
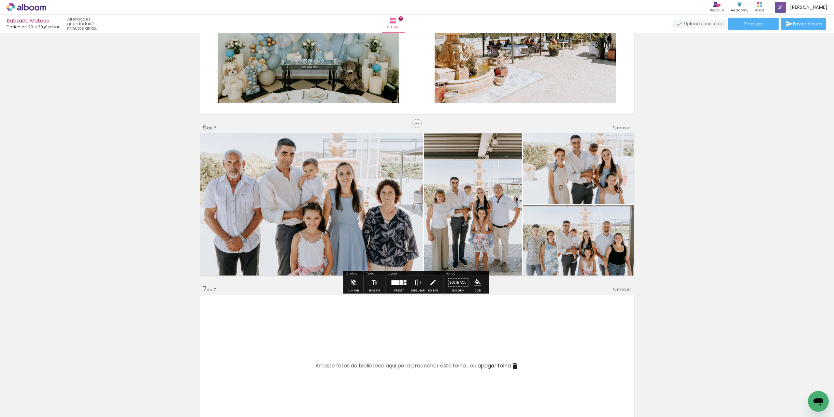
scroll to position [761, 0]
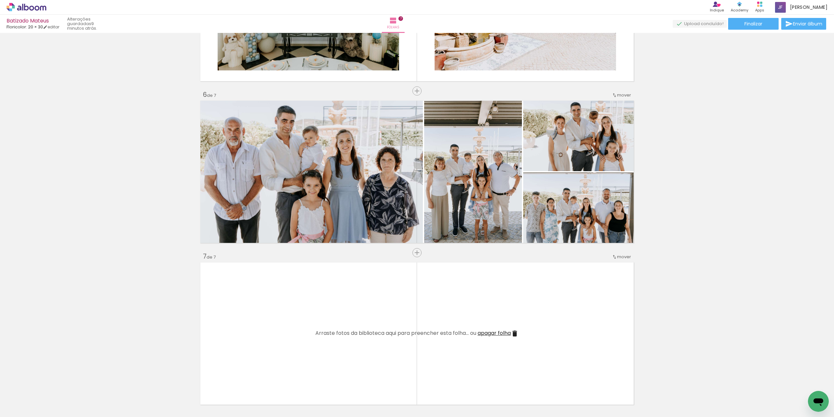
scroll to position [0, 849]
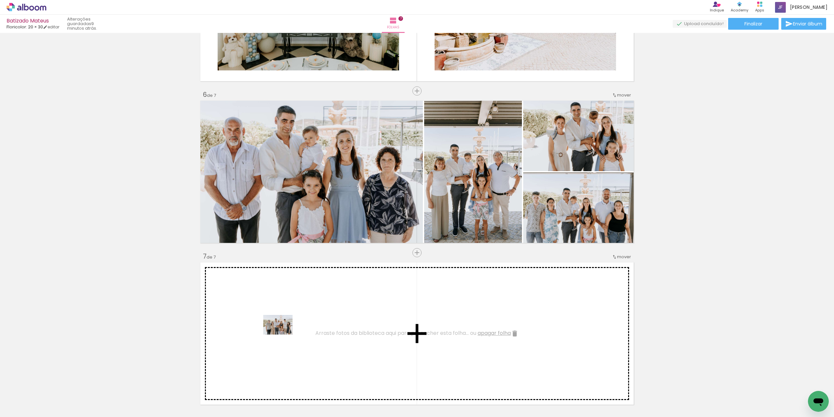
drag, startPoint x: 315, startPoint y: 397, endPoint x: 283, endPoint y: 334, distance: 70.3
click at [283, 334] on quentale-workspace at bounding box center [417, 208] width 834 height 417
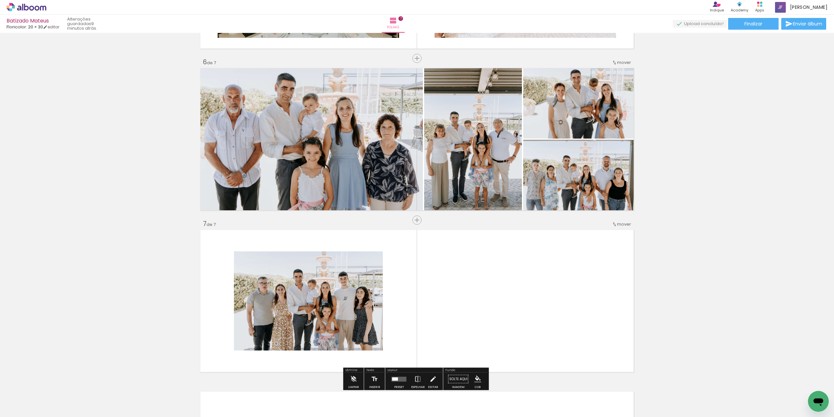
scroll to position [826, 0]
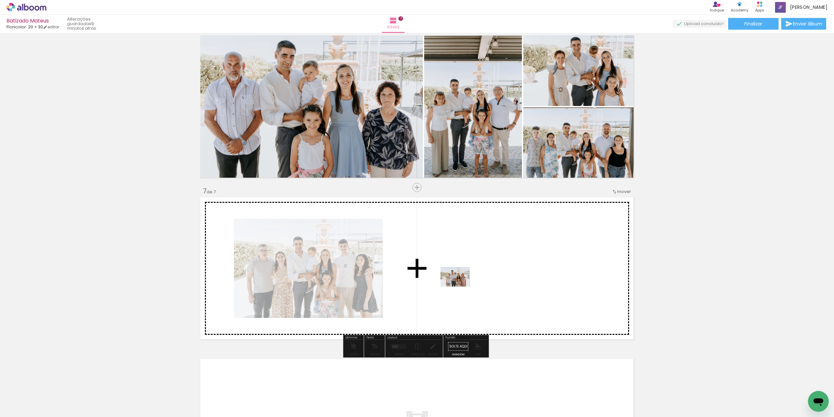
drag, startPoint x: 354, startPoint y: 394, endPoint x: 460, endPoint y: 286, distance: 152.1
click at [460, 286] on quentale-workspace at bounding box center [417, 208] width 834 height 417
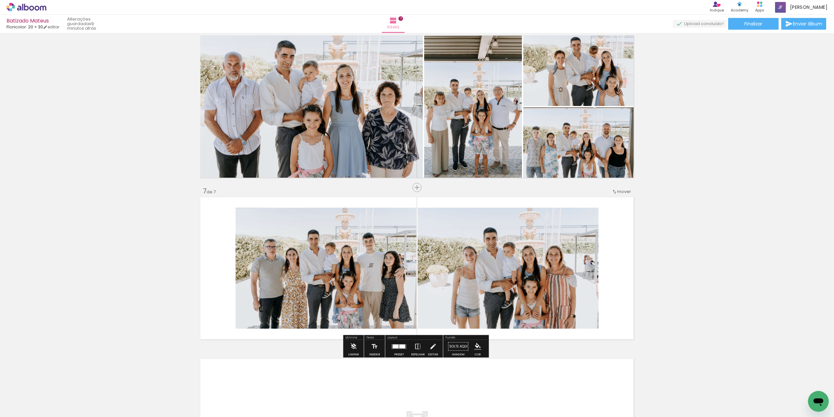
scroll to position [891, 0]
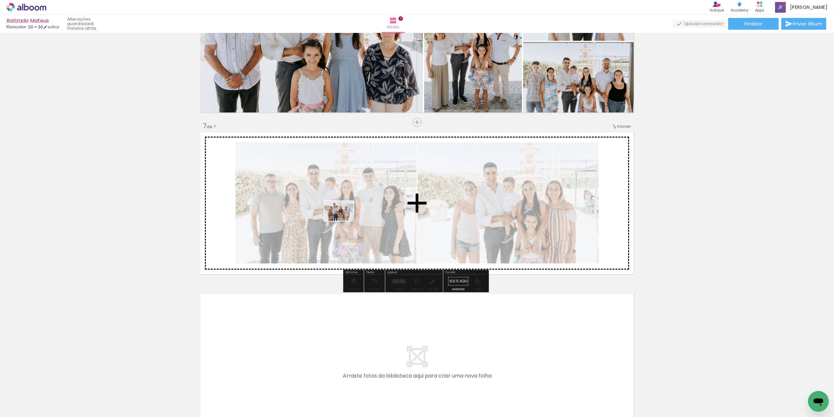
drag, startPoint x: 392, startPoint y: 393, endPoint x: 344, endPoint y: 221, distance: 178.9
click at [344, 221] on quentale-workspace at bounding box center [417, 208] width 834 height 417
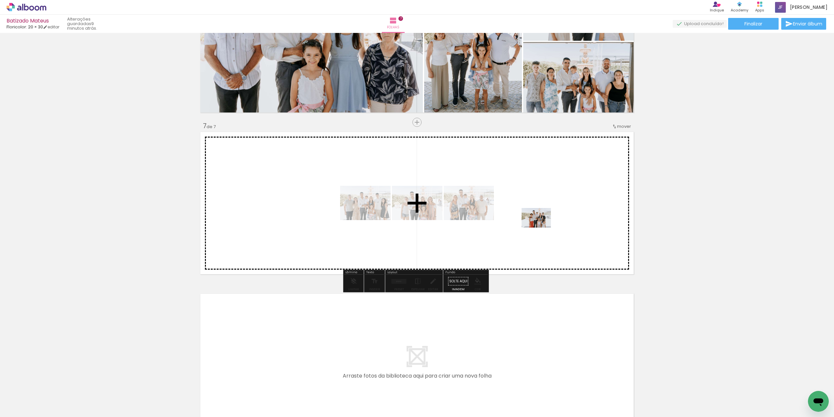
drag, startPoint x: 472, startPoint y: 371, endPoint x: 541, endPoint y: 227, distance: 159.5
click at [541, 227] on quentale-workspace at bounding box center [417, 208] width 834 height 417
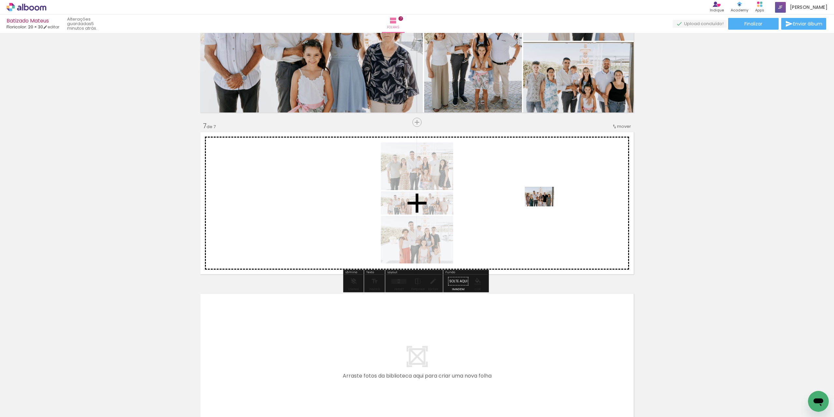
drag, startPoint x: 492, startPoint y: 396, endPoint x: 545, endPoint y: 206, distance: 196.6
click at [545, 206] on quentale-workspace at bounding box center [417, 208] width 834 height 417
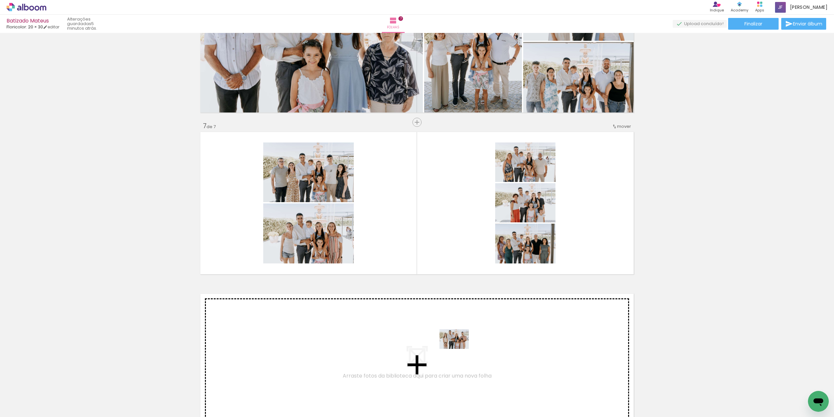
drag, startPoint x: 566, startPoint y: 398, endPoint x: 459, endPoint y: 348, distance: 118.4
click at [459, 348] on quentale-workspace at bounding box center [417, 208] width 834 height 417
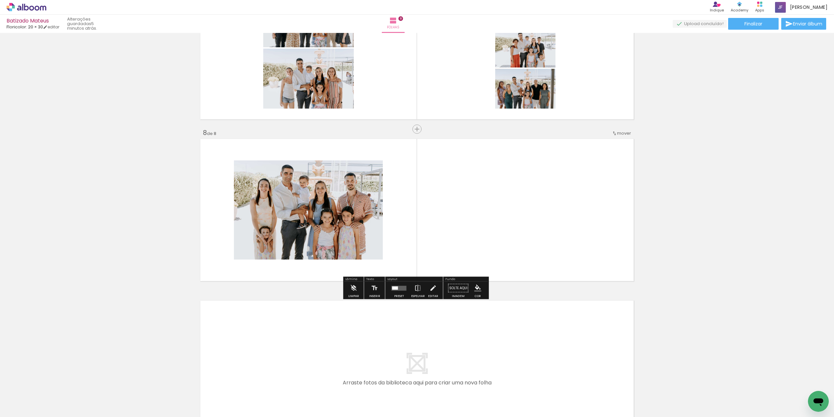
scroll to position [1052, 0]
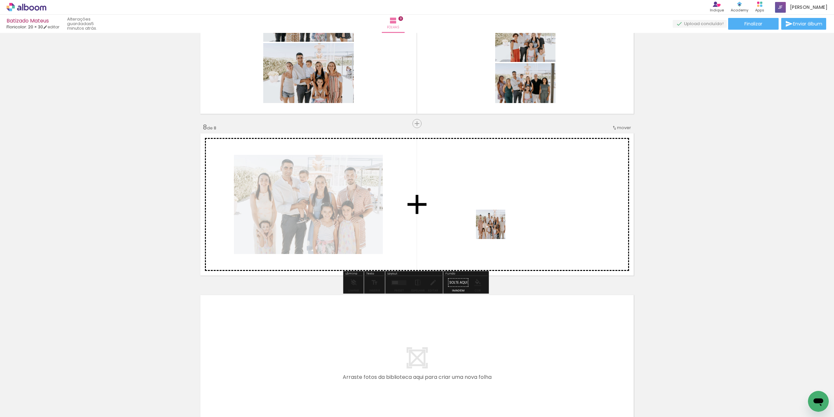
drag, startPoint x: 598, startPoint y: 390, endPoint x: 482, endPoint y: 210, distance: 214.6
click at [482, 210] on quentale-workspace at bounding box center [417, 208] width 834 height 417
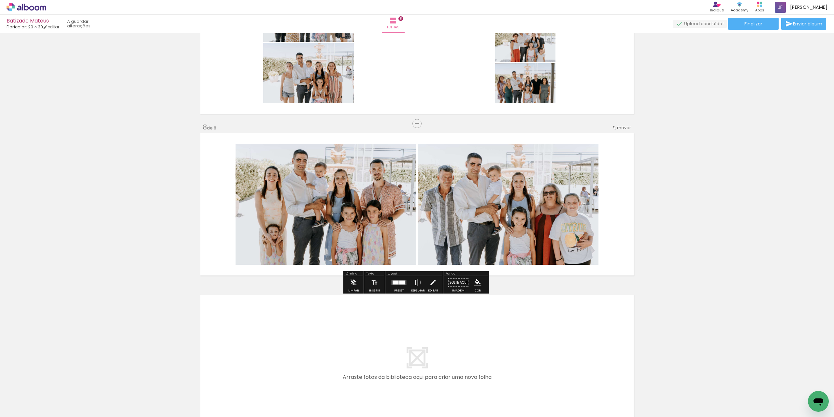
scroll to position [0, 849]
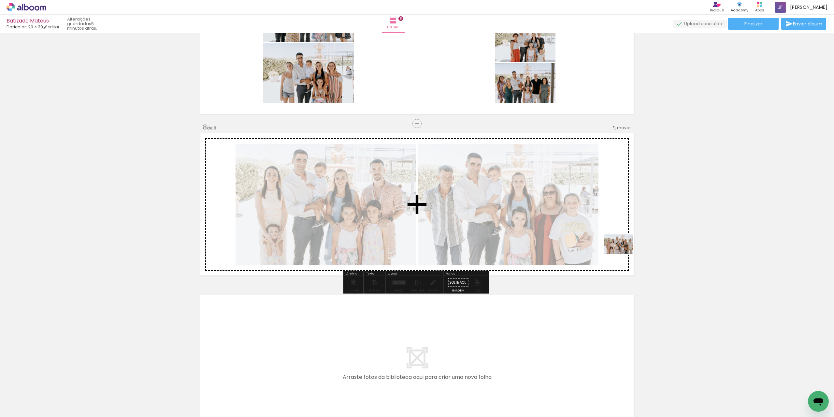
drag, startPoint x: 616, startPoint y: 400, endPoint x: 624, endPoint y: 254, distance: 146.2
click at [624, 254] on quentale-workspace at bounding box center [417, 208] width 834 height 417
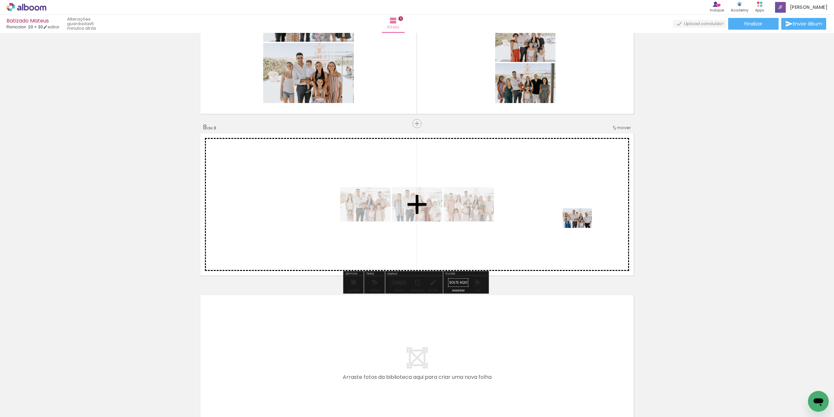
drag, startPoint x: 706, startPoint y: 385, endPoint x: 582, endPoint y: 228, distance: 199.6
click at [582, 228] on quentale-workspace at bounding box center [417, 208] width 834 height 417
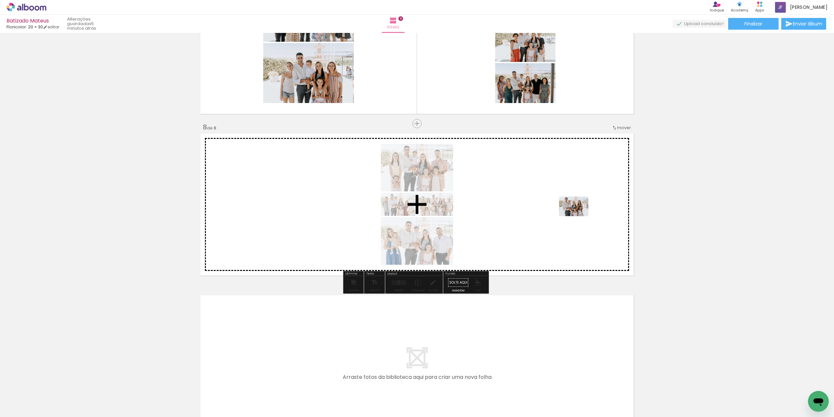
drag, startPoint x: 749, startPoint y: 399, endPoint x: 579, endPoint y: 216, distance: 250.2
click at [579, 216] on quentale-workspace at bounding box center [417, 208] width 834 height 417
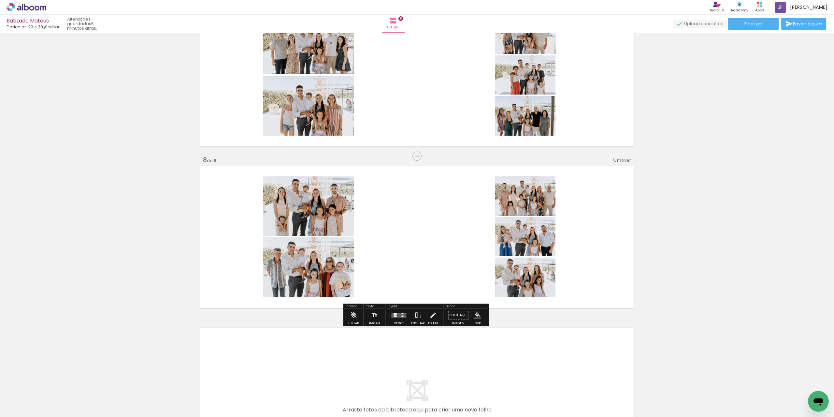
scroll to position [1052, 0]
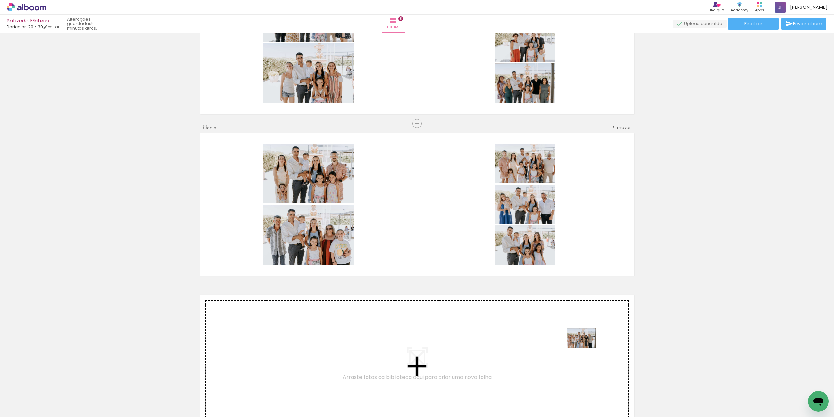
drag, startPoint x: 730, startPoint y: 399, endPoint x: 586, endPoint y: 348, distance: 152.2
click at [586, 348] on quentale-workspace at bounding box center [417, 208] width 834 height 417
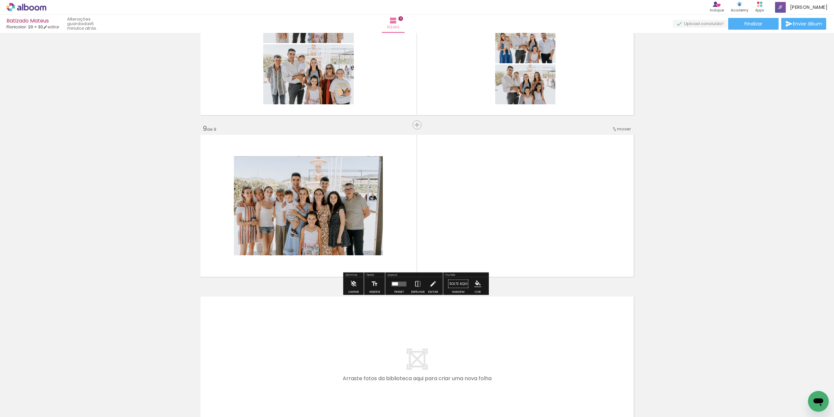
scroll to position [1213, 0]
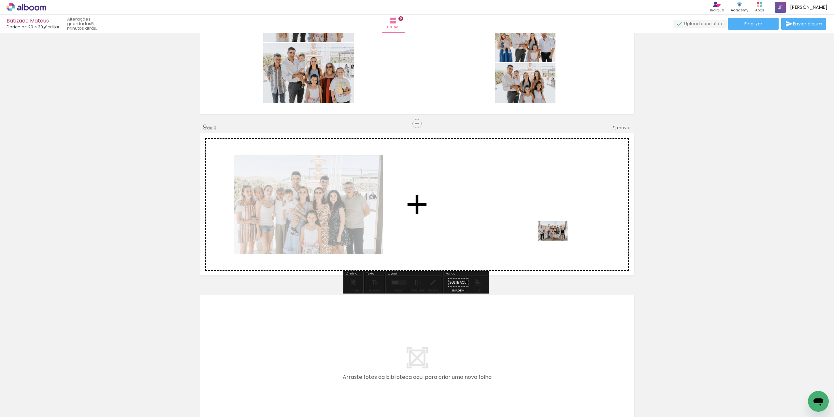
drag, startPoint x: 699, startPoint y: 397, endPoint x: 557, endPoint y: 240, distance: 211.4
click at [557, 240] on quentale-workspace at bounding box center [417, 208] width 834 height 417
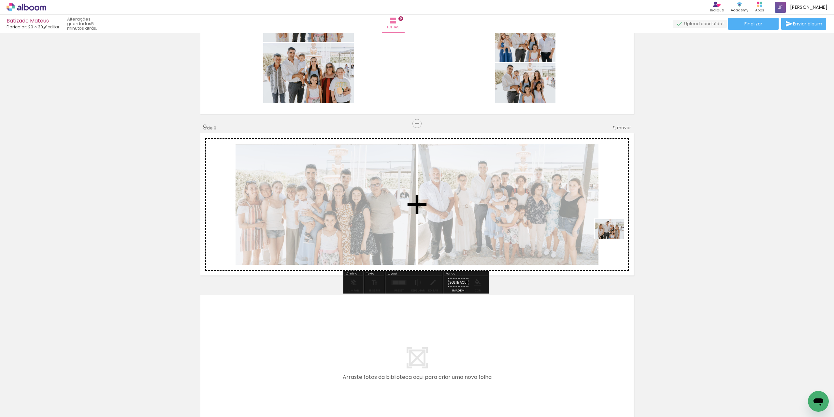
drag, startPoint x: 665, startPoint y: 402, endPoint x: 615, endPoint y: 239, distance: 170.7
click at [615, 239] on quentale-workspace at bounding box center [417, 208] width 834 height 417
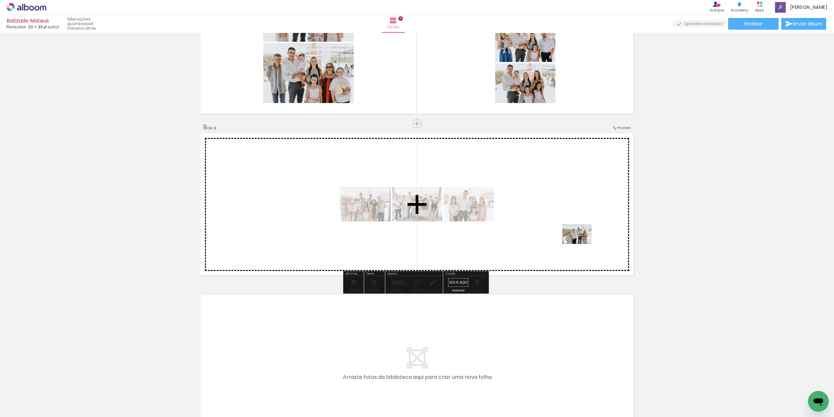
drag, startPoint x: 629, startPoint y: 395, endPoint x: 582, endPoint y: 244, distance: 158.1
click at [582, 244] on quentale-workspace at bounding box center [417, 208] width 834 height 417
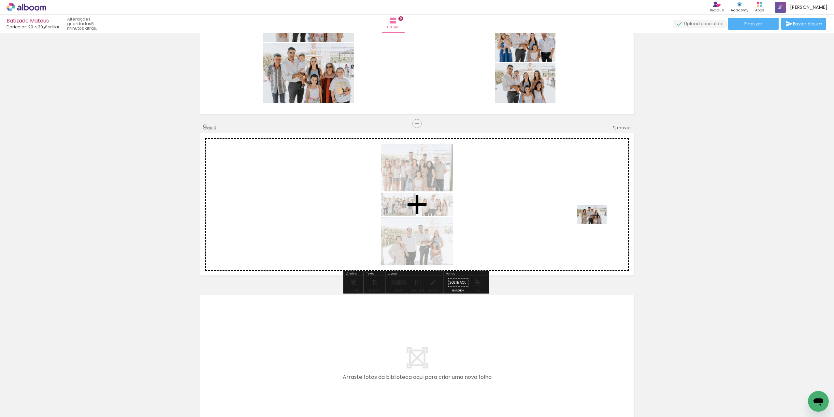
drag, startPoint x: 596, startPoint y: 375, endPoint x: 597, endPoint y: 224, distance: 151.2
click at [597, 224] on quentale-workspace at bounding box center [417, 208] width 834 height 417
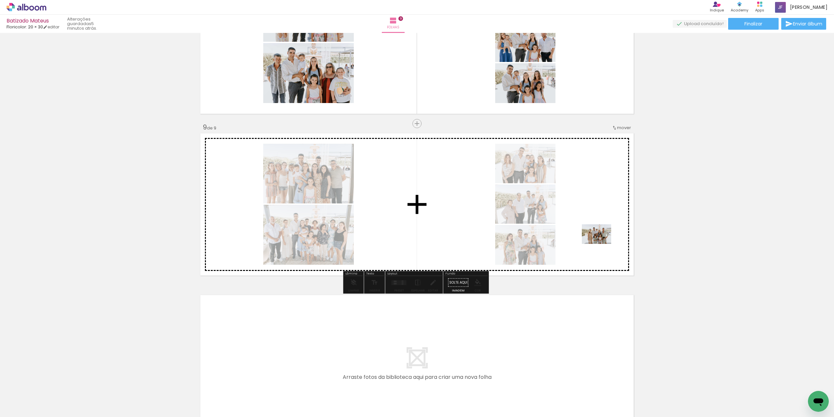
drag, startPoint x: 561, startPoint y: 397, endPoint x: 602, endPoint y: 243, distance: 159.2
click at [602, 243] on quentale-workspace at bounding box center [417, 208] width 834 height 417
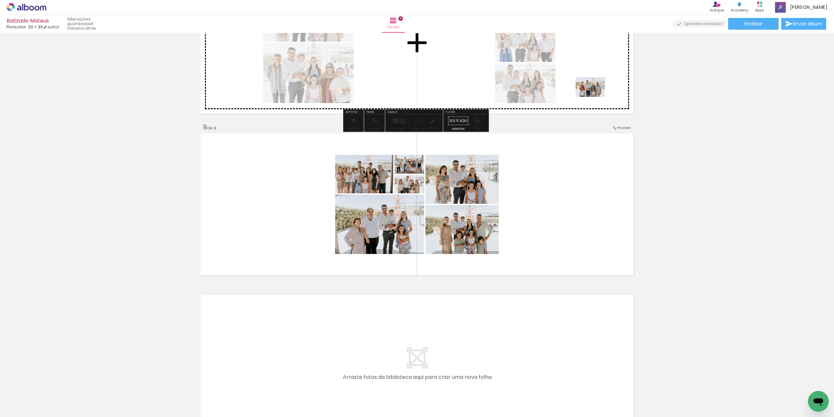
drag, startPoint x: 526, startPoint y: 392, endPoint x: 595, endPoint y: 97, distance: 303.6
click at [595, 97] on quentale-workspace at bounding box center [417, 208] width 834 height 417
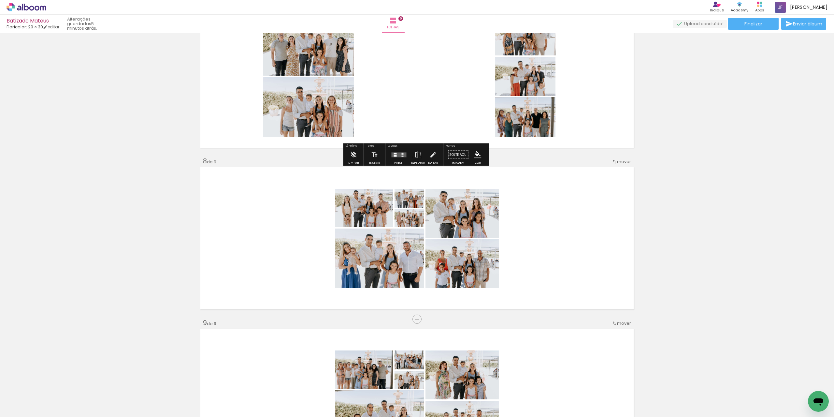
scroll to position [953, 0]
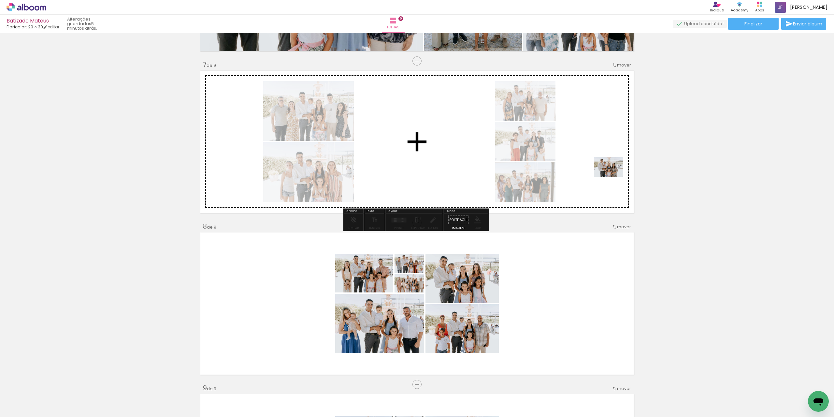
drag, startPoint x: 490, startPoint y: 393, endPoint x: 614, endPoint y: 177, distance: 249.3
click at [614, 177] on quentale-workspace at bounding box center [417, 208] width 834 height 417
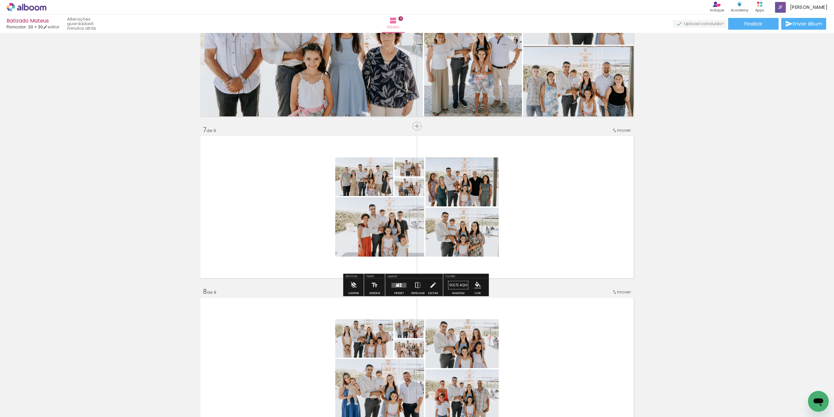
scroll to position [822, 0]
